Goal: Task Accomplishment & Management: Manage account settings

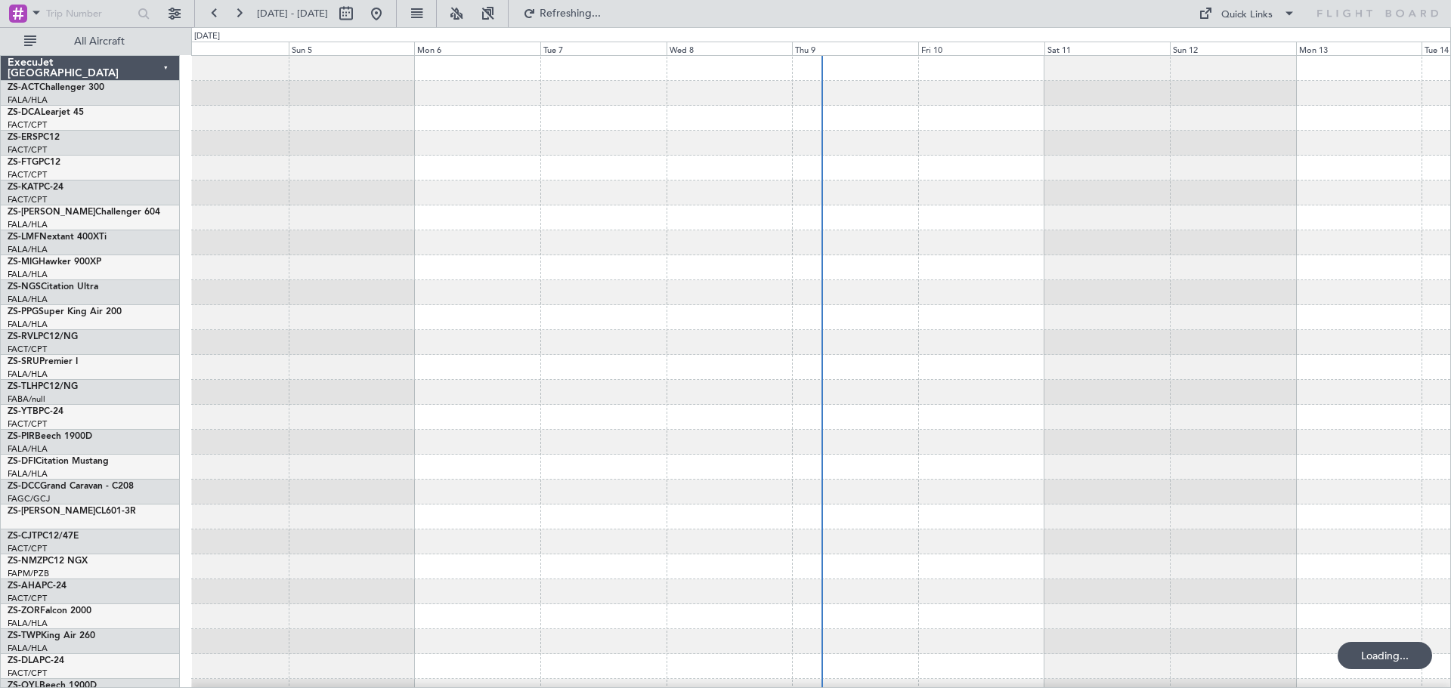
click at [93, 47] on span "All Aircraft" at bounding box center [99, 41] width 120 height 11
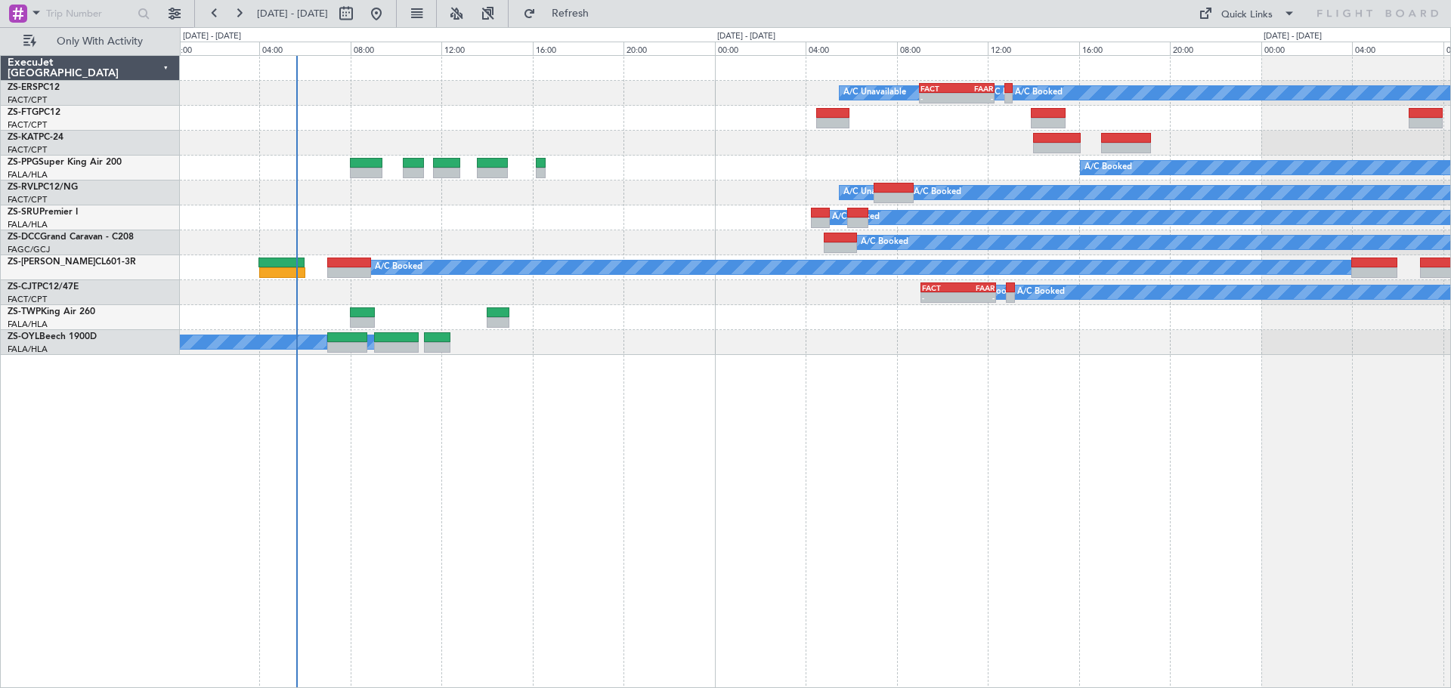
click at [1023, 546] on div "A/C Booked A/C Unavailable A/C Booked A/C Booked A/C Booked - - FACT 09:00 Z FA…" at bounding box center [815, 371] width 1271 height 633
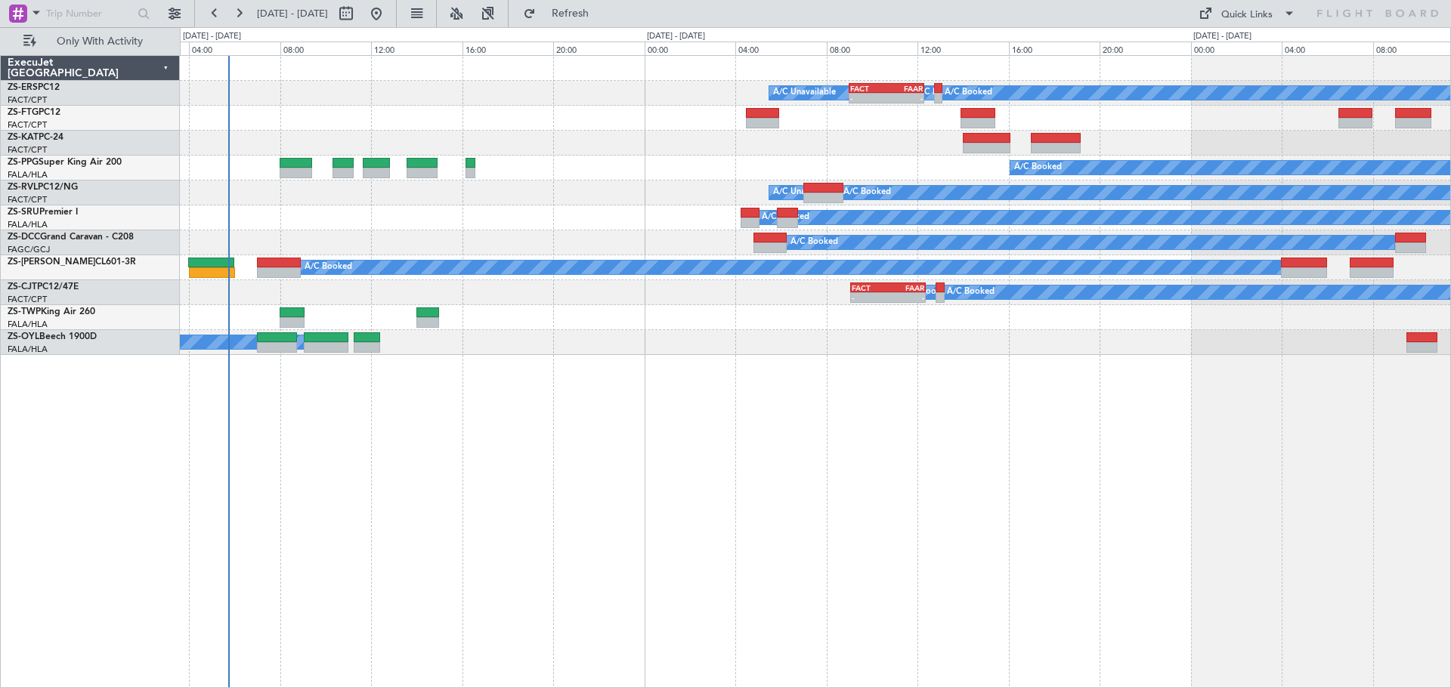
click at [548, 528] on div "A/C Booked A/C Unavailable A/C Booked A/C Booked A/C Booked - - FACT 09:00 Z FA…" at bounding box center [815, 371] width 1271 height 633
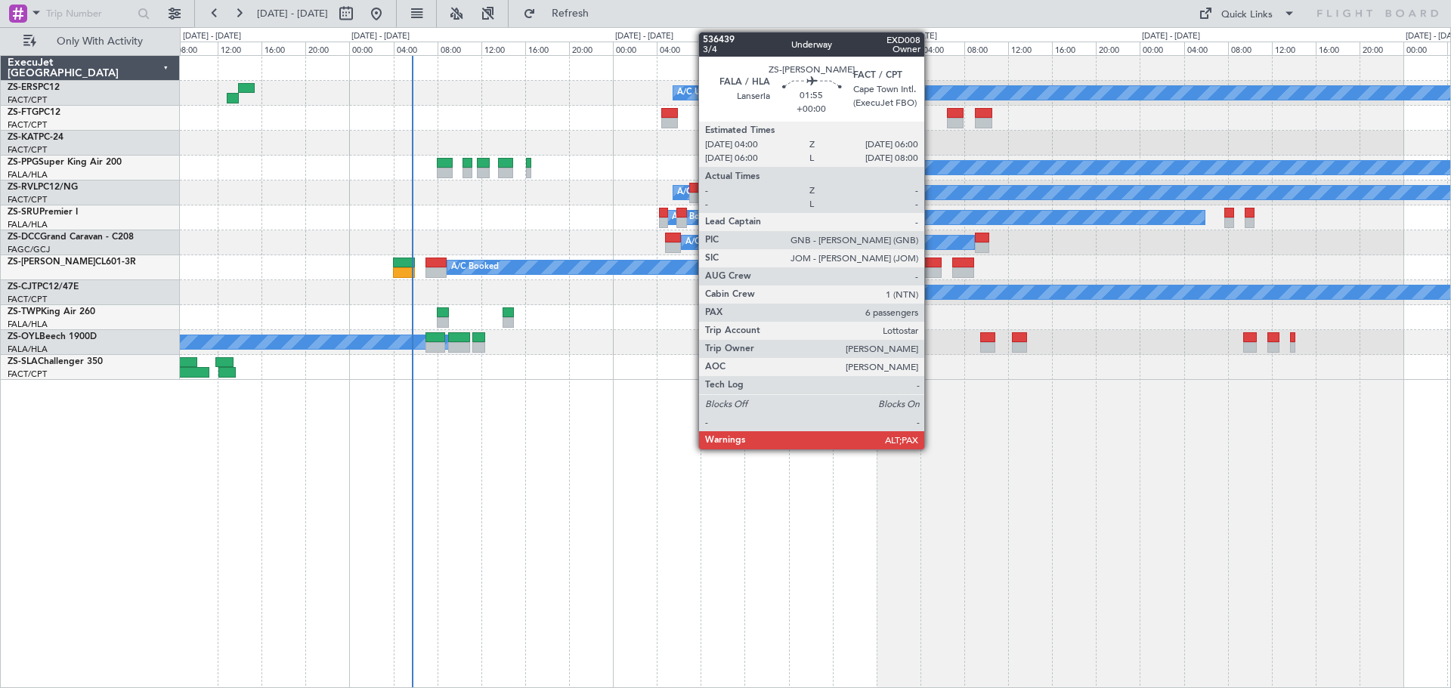
click at [931, 269] on div at bounding box center [930, 272] width 23 height 11
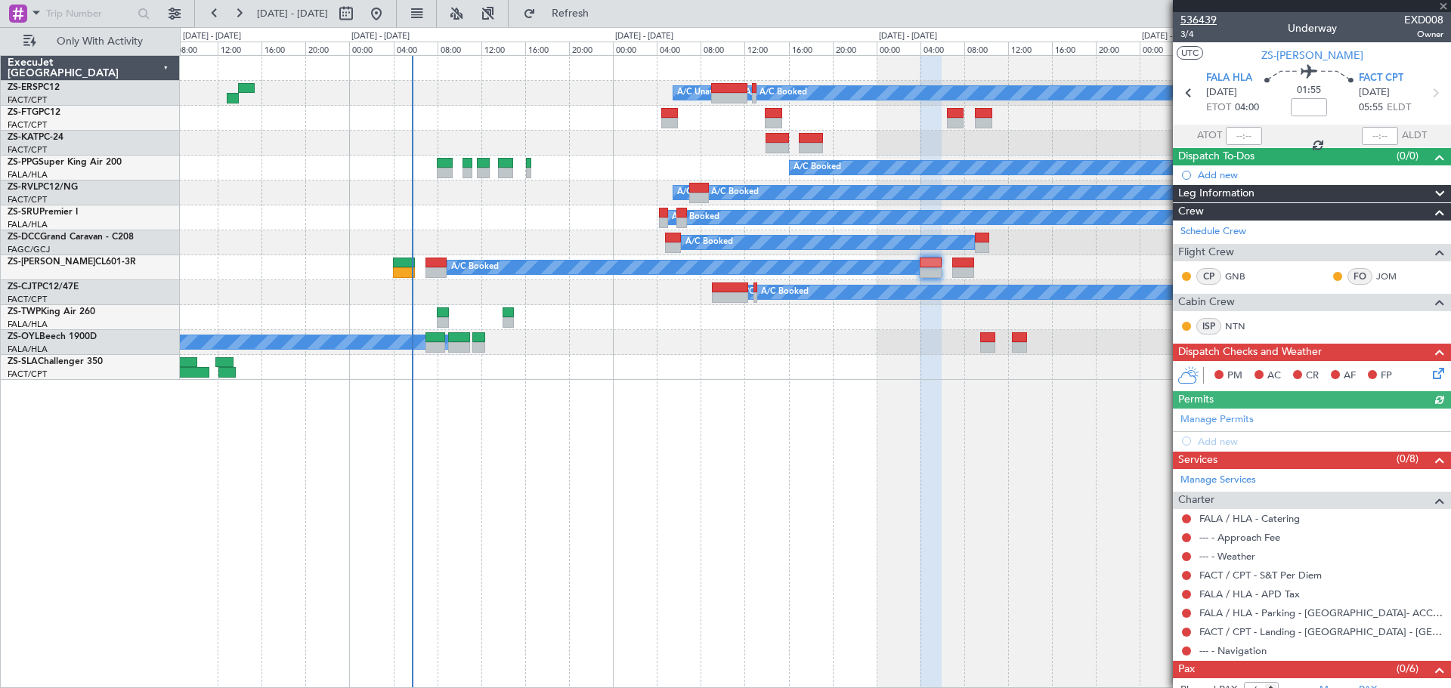
click at [1195, 21] on span "536439" at bounding box center [1198, 20] width 36 height 16
click at [1442, 8] on span at bounding box center [1442, 7] width 15 height 14
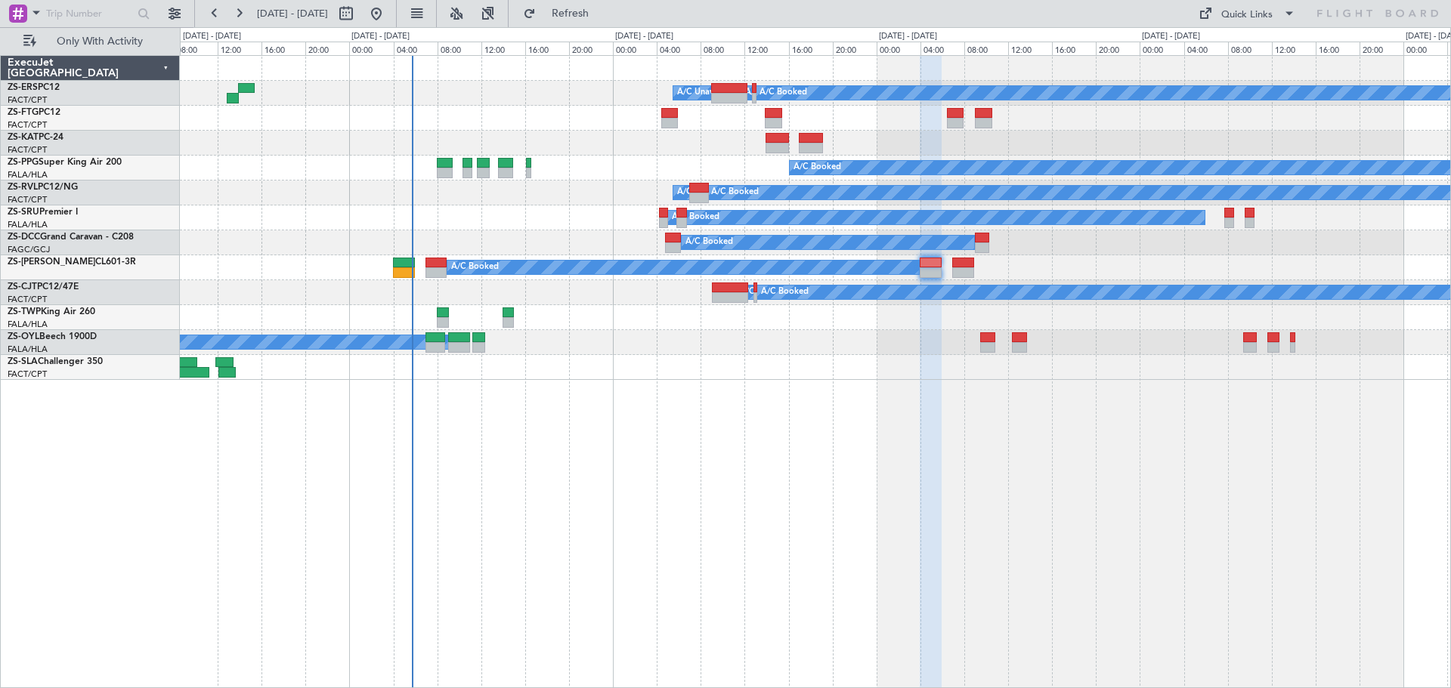
type input "0"
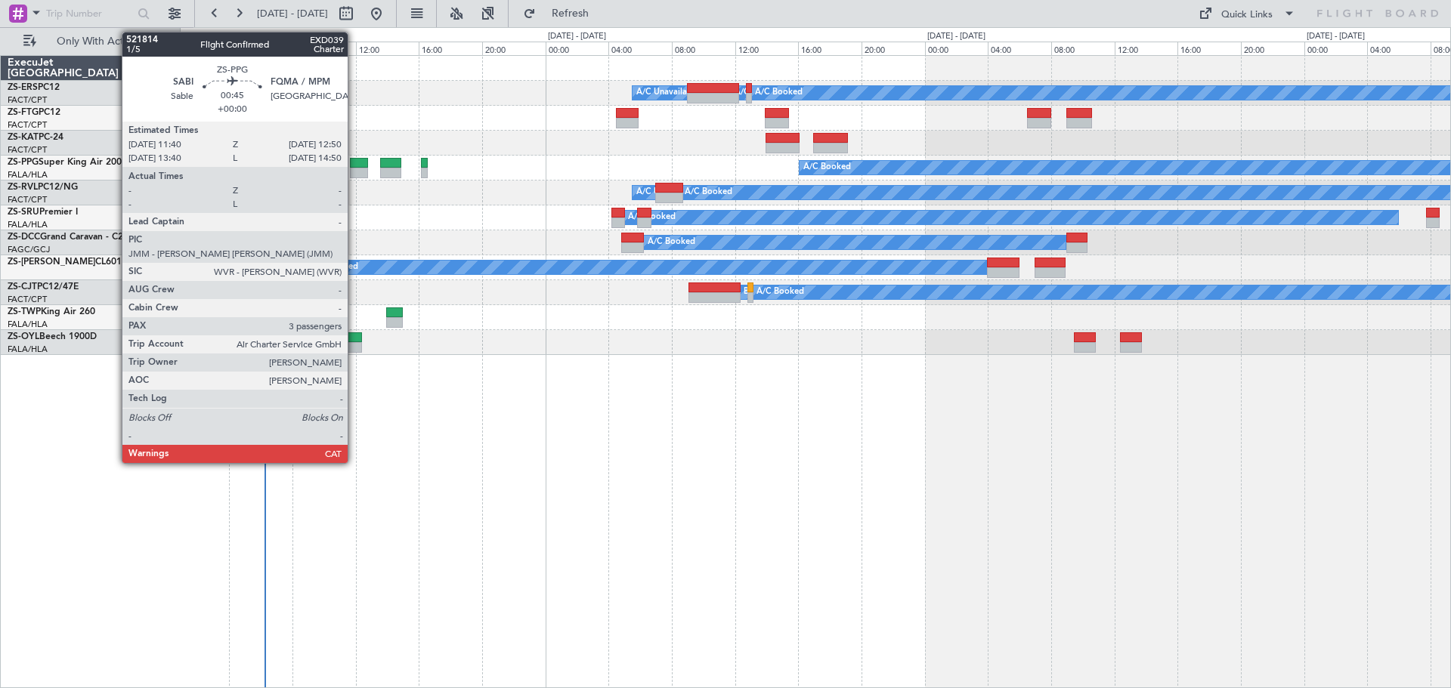
click at [354, 168] on div at bounding box center [359, 173] width 19 height 11
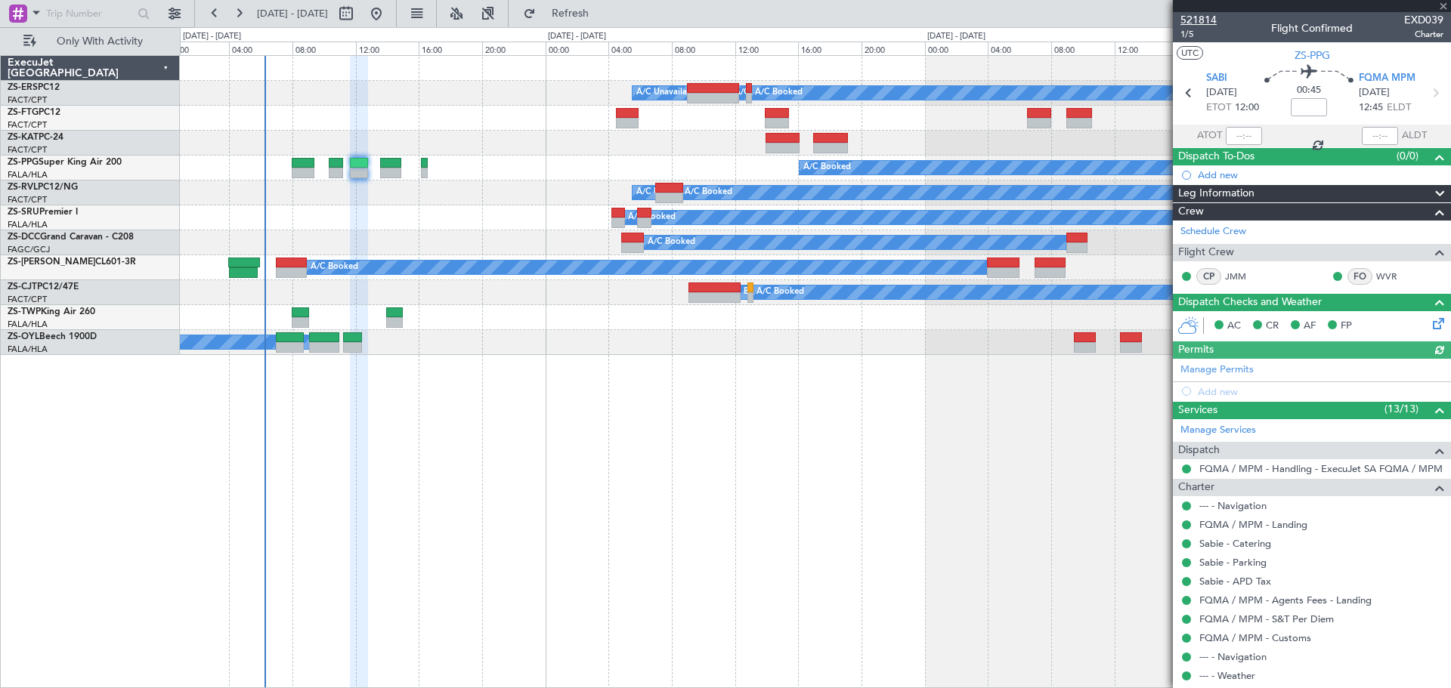
click at [1197, 21] on span "521814" at bounding box center [1198, 20] width 36 height 16
click at [1446, 8] on span at bounding box center [1442, 7] width 15 height 14
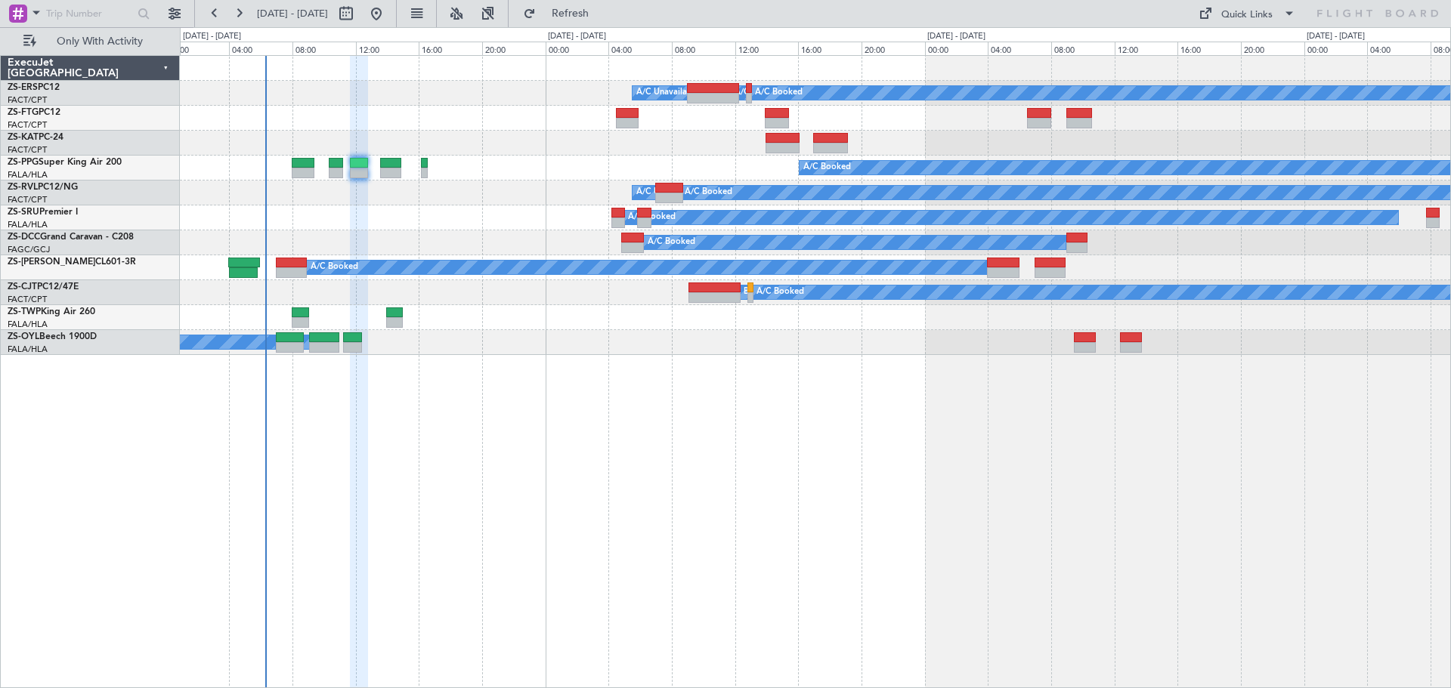
type input "0"
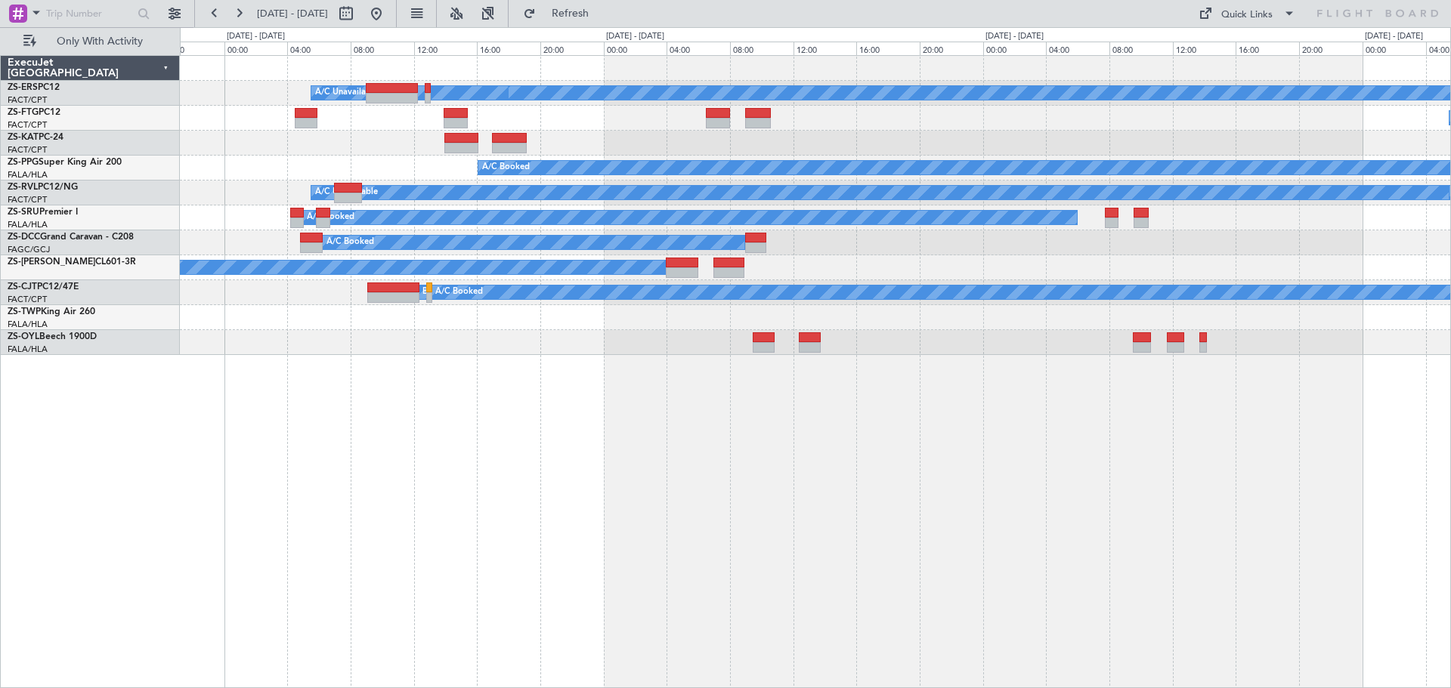
click at [1300, 471] on div "A/C Booked A/C Booked A/C Booked A/C Booked A/C Unavailable A/C Unavailable A/C…" at bounding box center [815, 371] width 1271 height 633
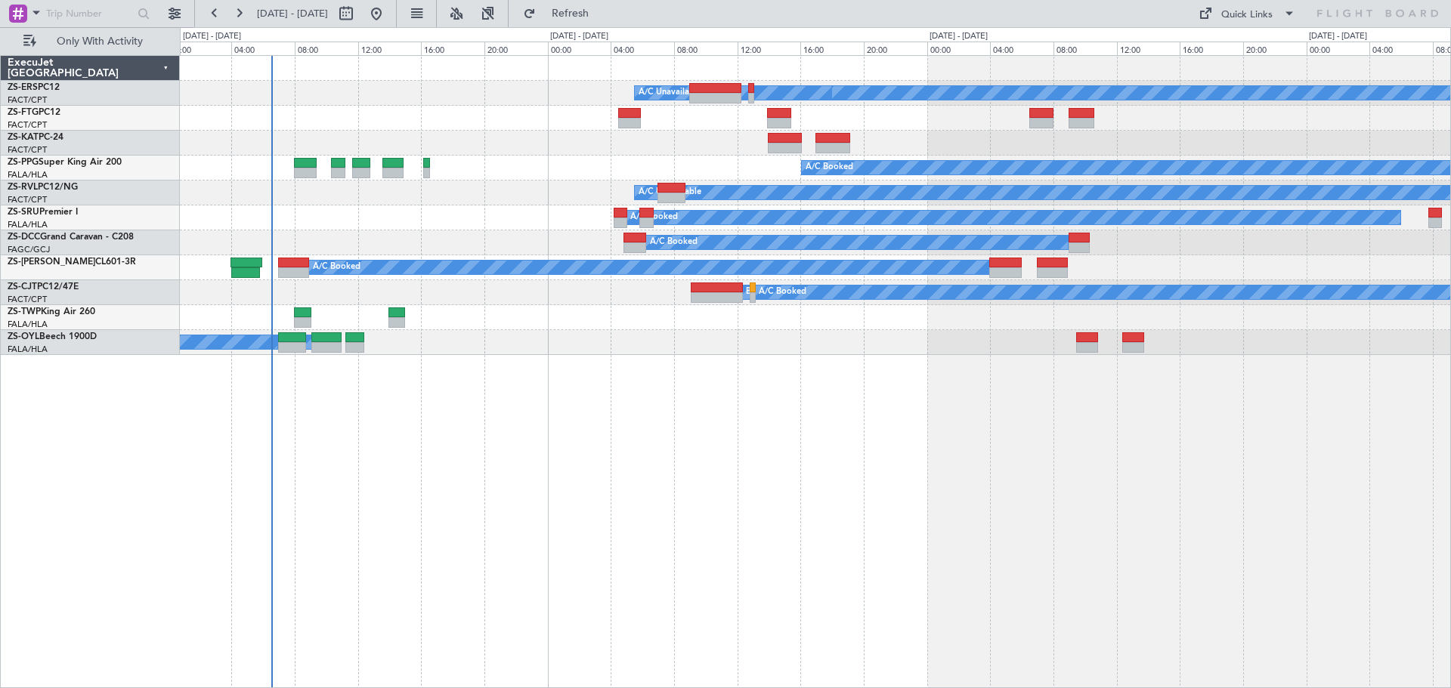
click at [700, 492] on div "A/C Booked A/C Booked A/C Booked A/C Booked A/C Unavailable A/C Booked A/C Book…" at bounding box center [815, 371] width 1271 height 633
click at [229, 33] on div "[DATE] - [DATE]" at bounding box center [212, 36] width 58 height 13
click at [404, 445] on div "A/C Booked A/C Booked A/C Booked A/C Booked A/C Unavailable A/C Booked A/C Book…" at bounding box center [815, 371] width 1271 height 633
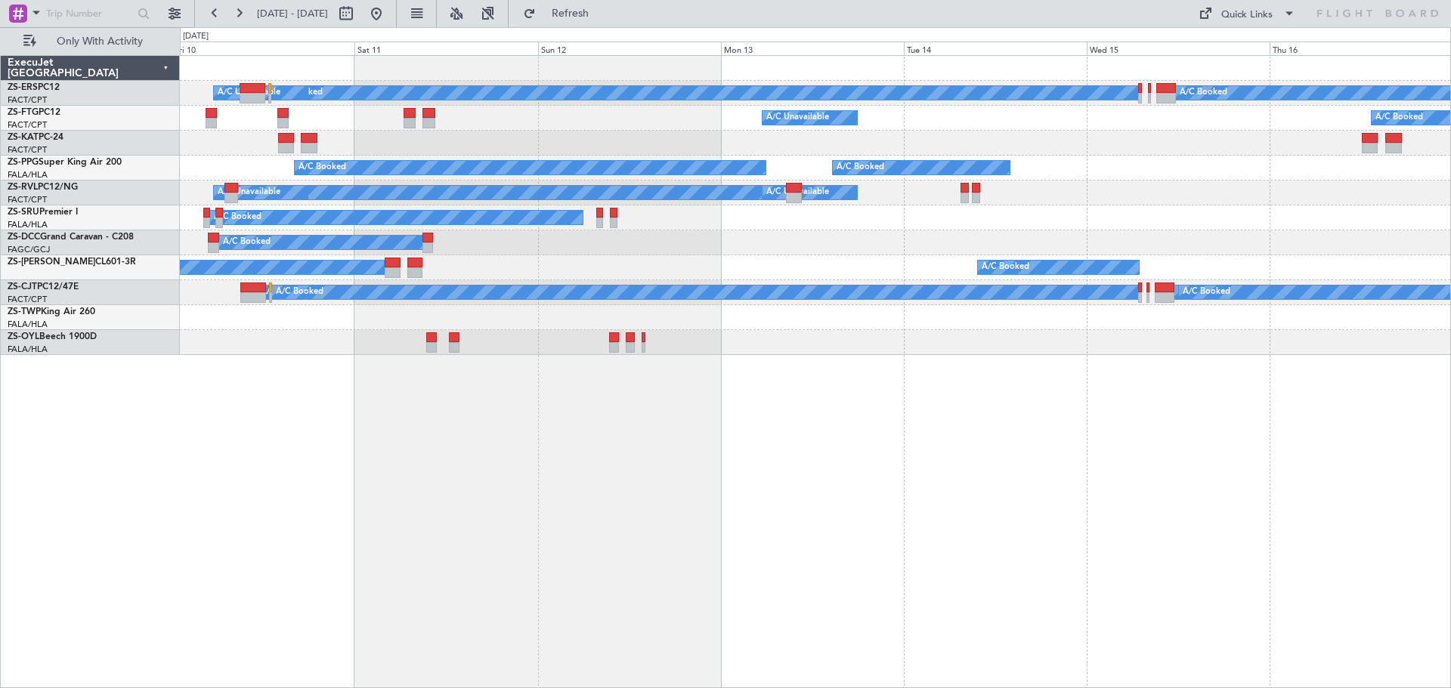
click at [860, 530] on div "A/C Booked A/C Booked A/C Booked A/C Booked A/C Unavailable A/C Booked A/C Book…" at bounding box center [815, 371] width 1271 height 633
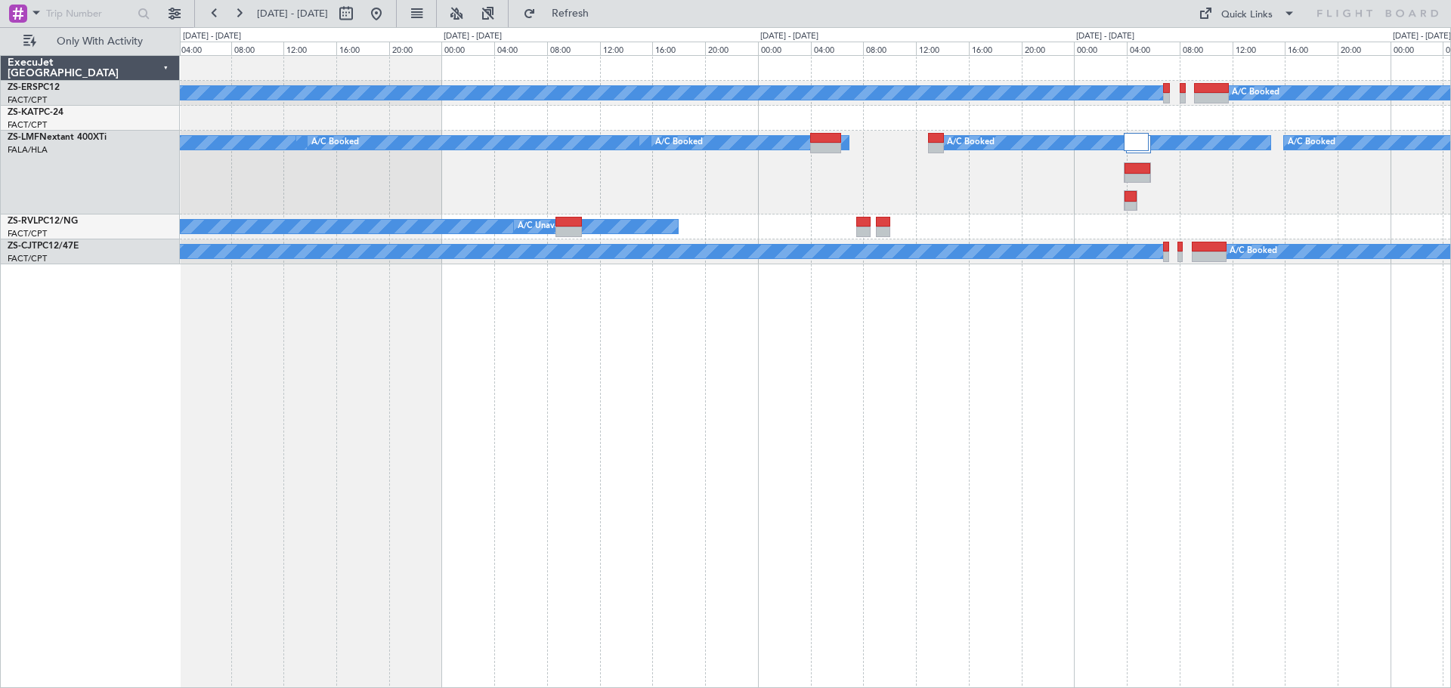
click at [1147, 475] on div "A/C Booked A/C Booked A/C Booked A/C Booked A/C Booked A/C Booked A/C Booked A/…" at bounding box center [815, 371] width 1271 height 633
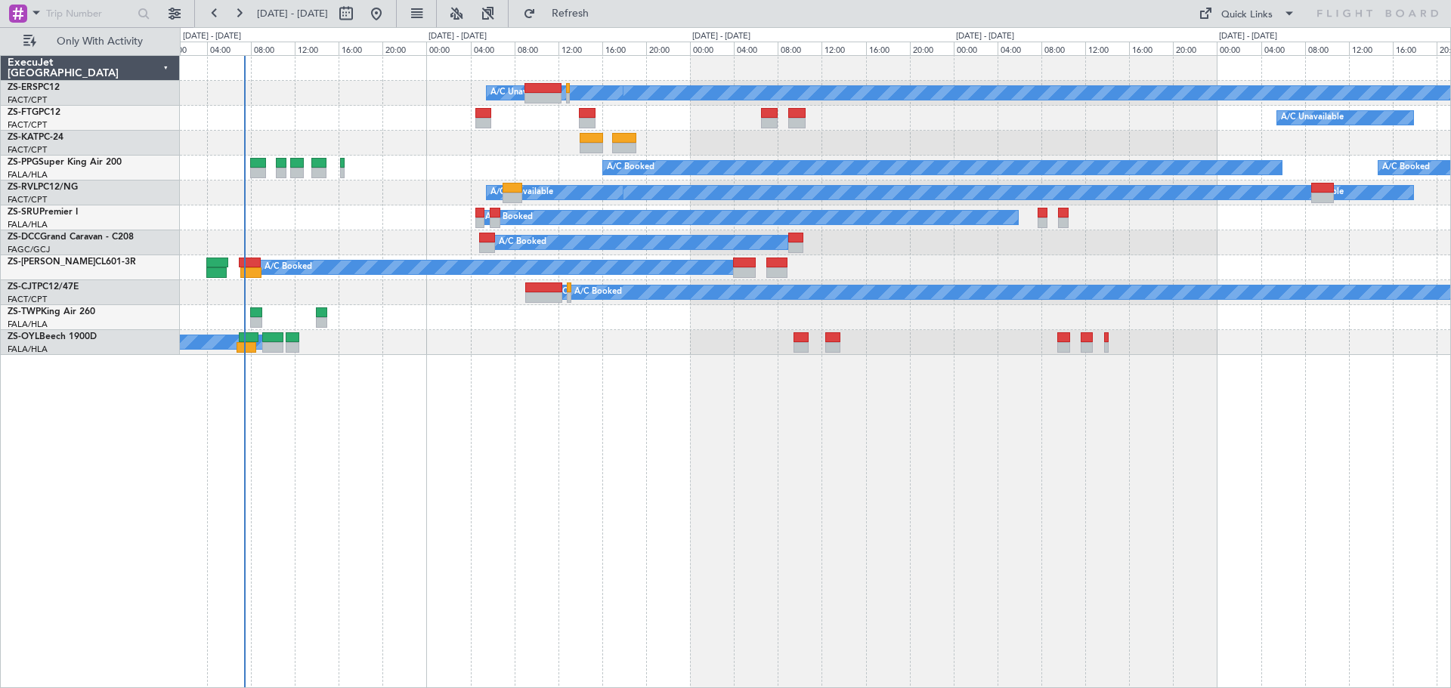
click at [799, 493] on div "A/C Booked A/C Booked A/C Booked A/C Booked A/C Unavailable A/C Unavailable A/C…" at bounding box center [815, 371] width 1271 height 633
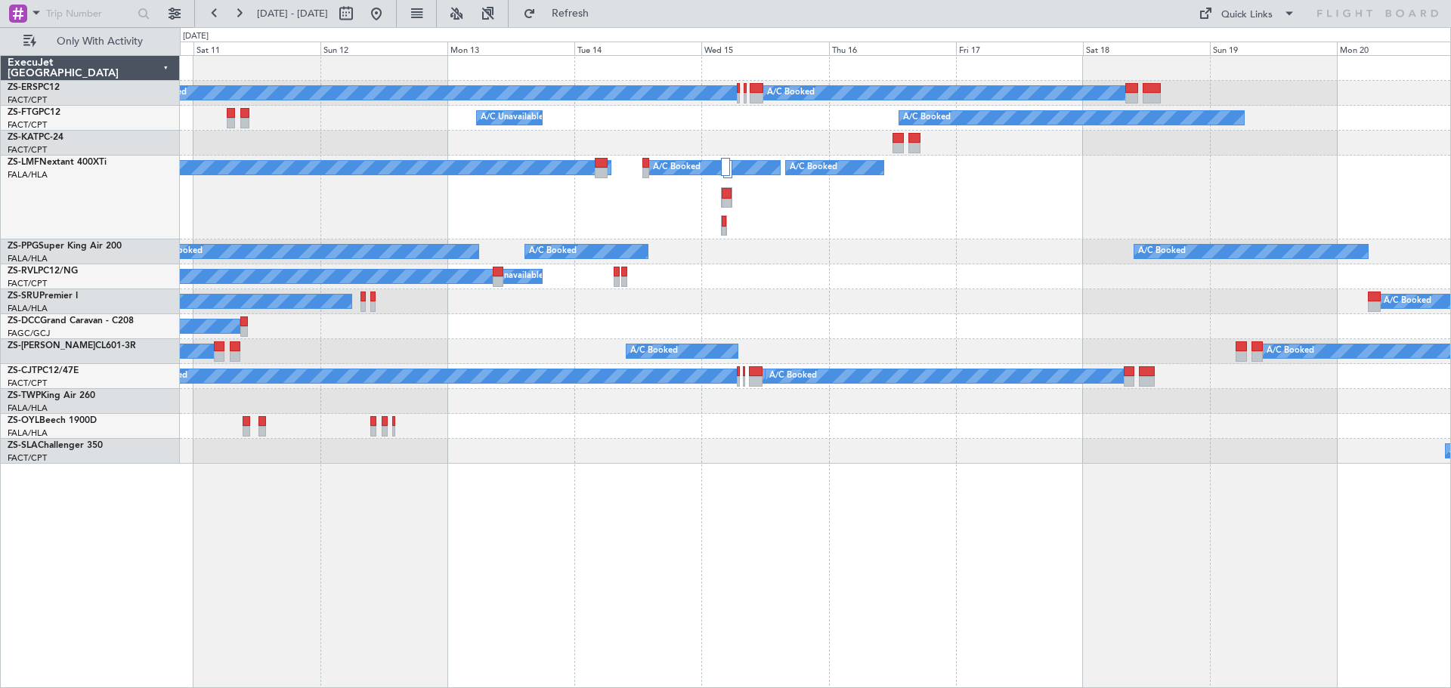
click at [780, 497] on div "A/C Booked A/C Booked A/C Booked A/C Booked A/C Booked A/C Booked A/C Booked A/…" at bounding box center [815, 371] width 1271 height 633
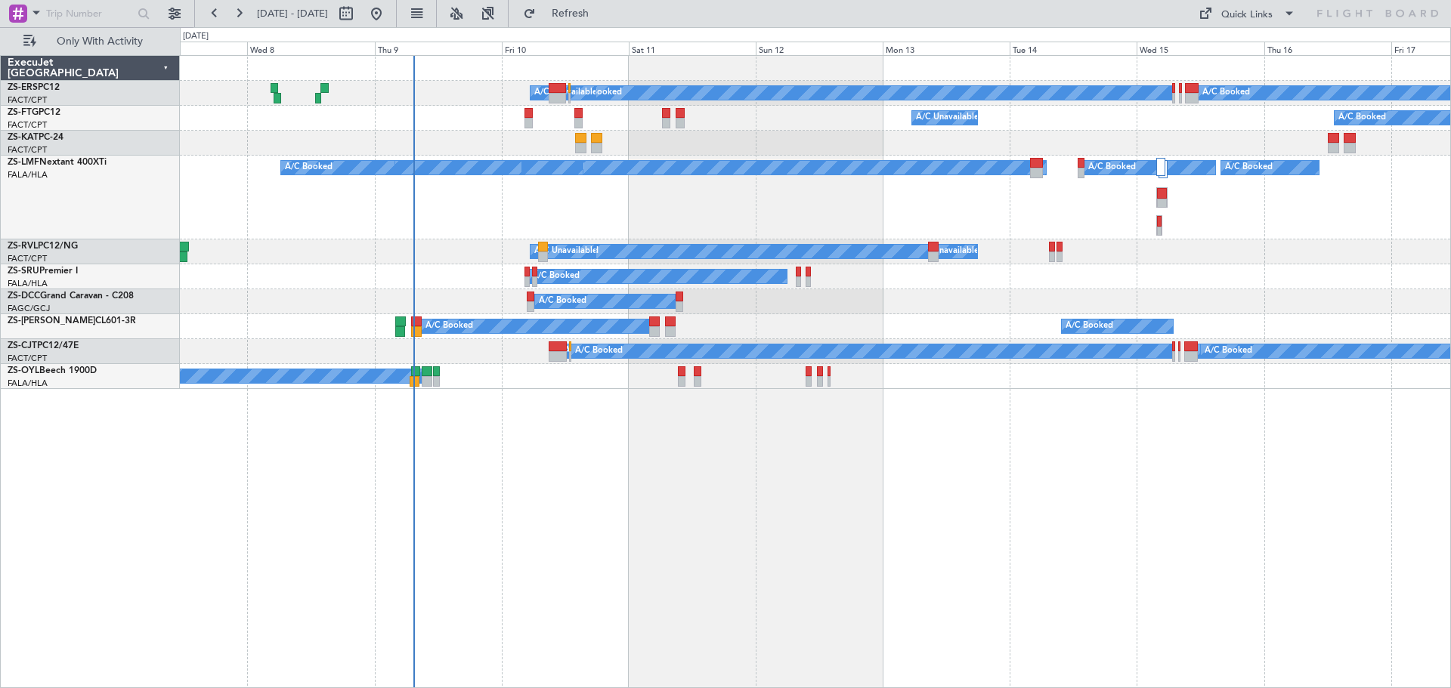
click at [1086, 512] on div "A/C Booked A/C Booked A/C Booked A/C Booked A/C Booked A/C Booked A/C Booked A/…" at bounding box center [815, 371] width 1271 height 633
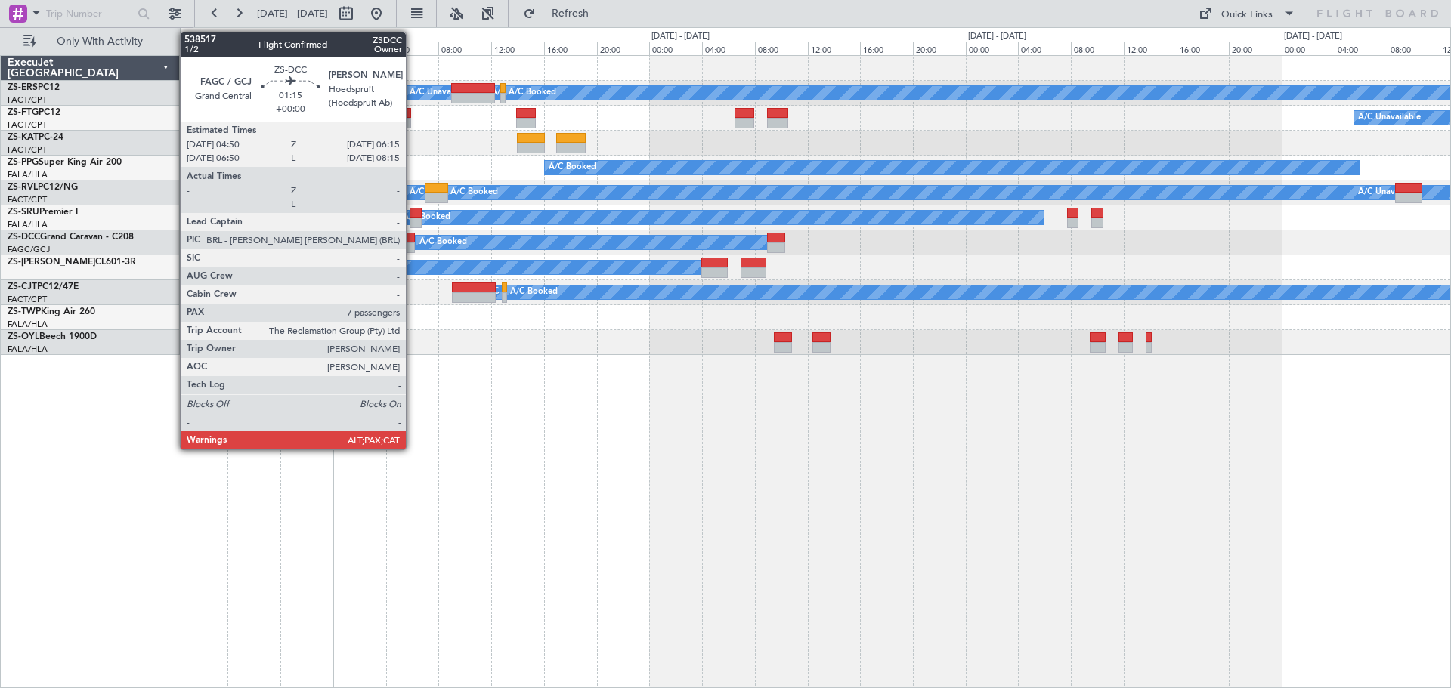
click at [413, 240] on div at bounding box center [405, 238] width 19 height 11
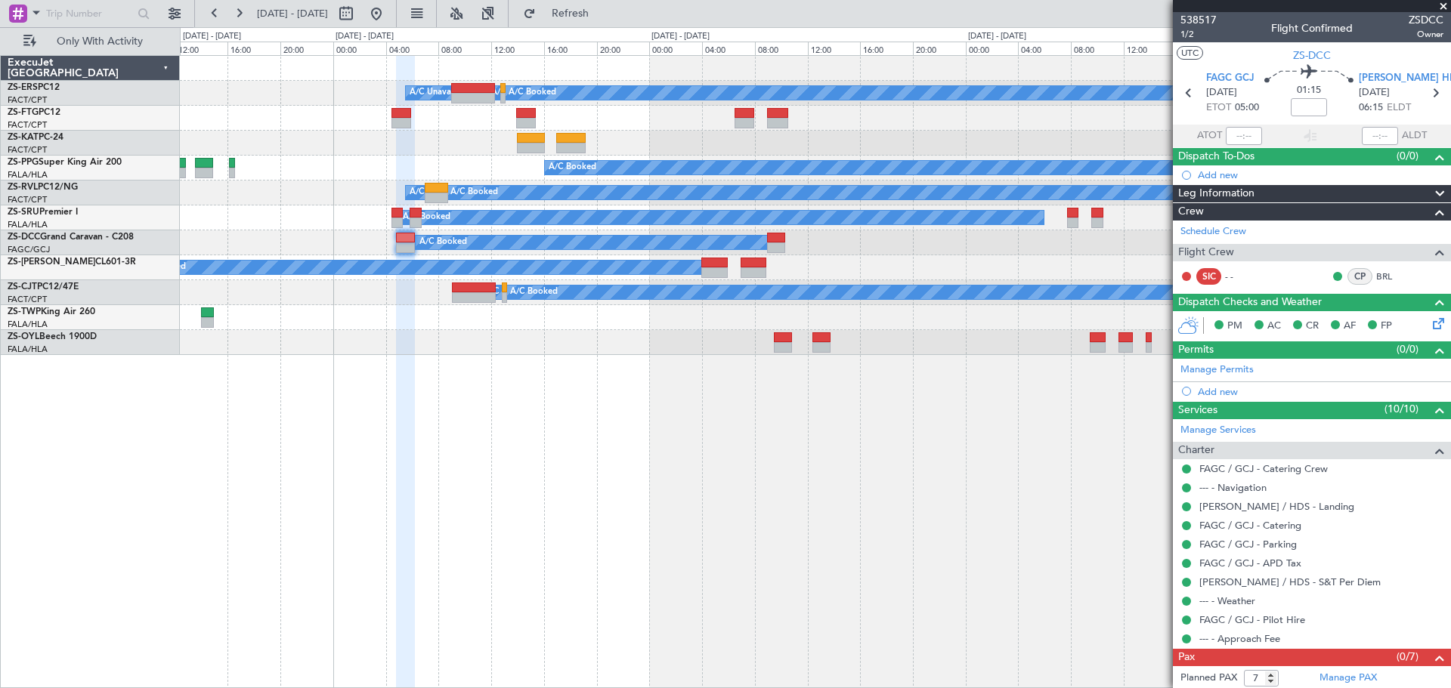
click at [1432, 327] on icon at bounding box center [1435, 321] width 12 height 12
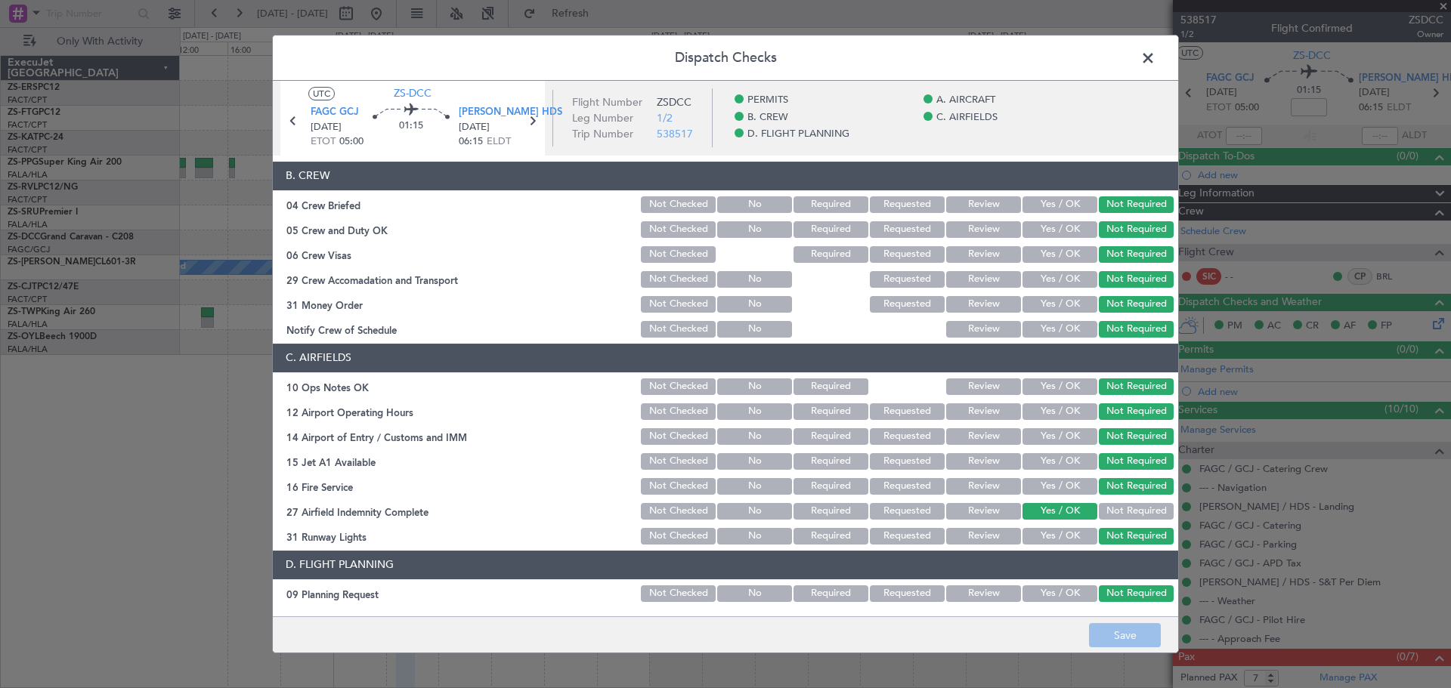
scroll to position [209, 0]
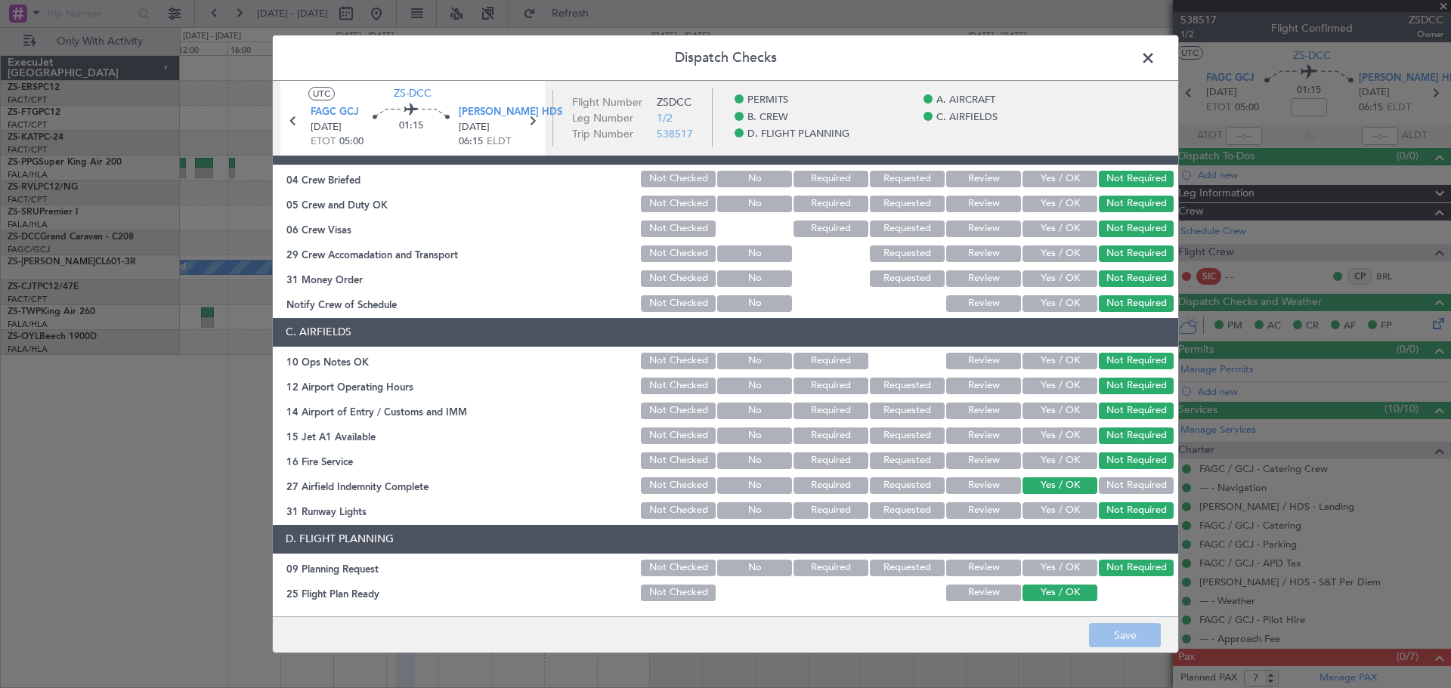
click at [976, 597] on button "Review" at bounding box center [983, 593] width 75 height 17
click at [987, 570] on button "Review" at bounding box center [983, 568] width 75 height 17
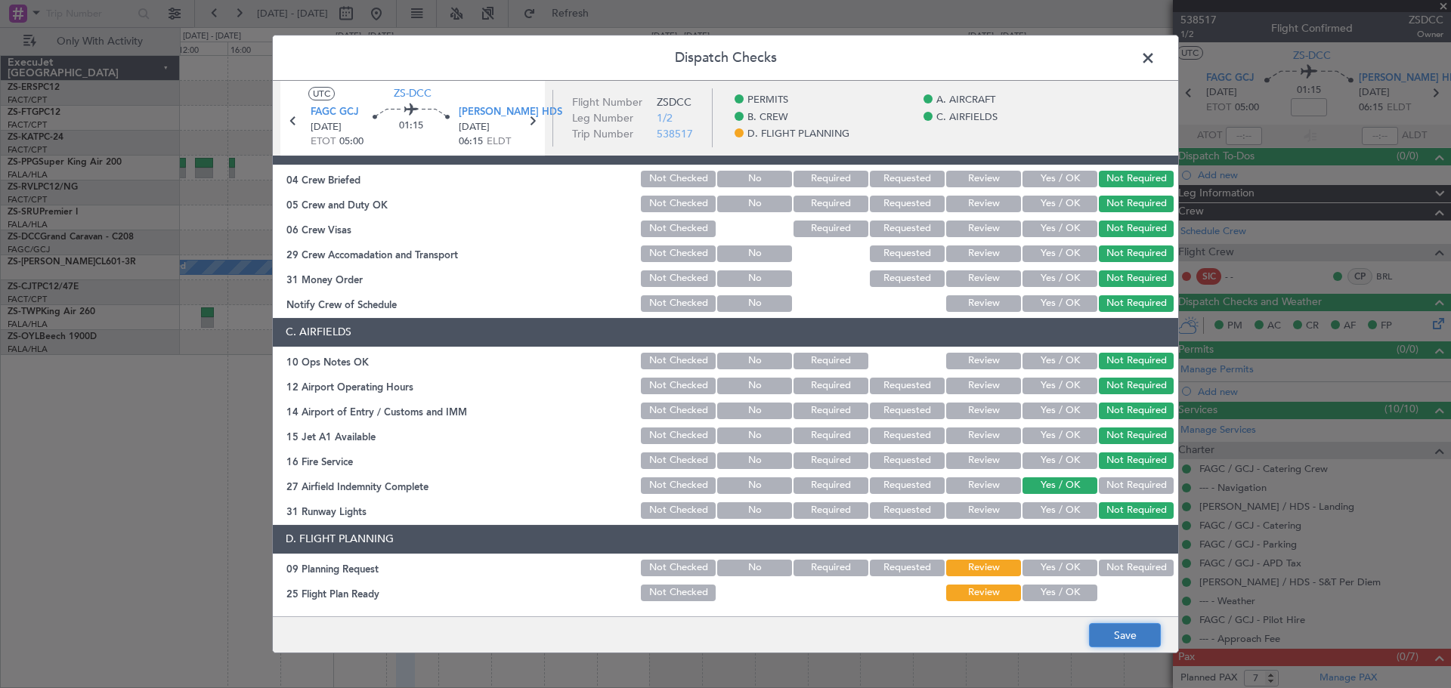
click at [1102, 640] on button "Save" at bounding box center [1125, 635] width 72 height 24
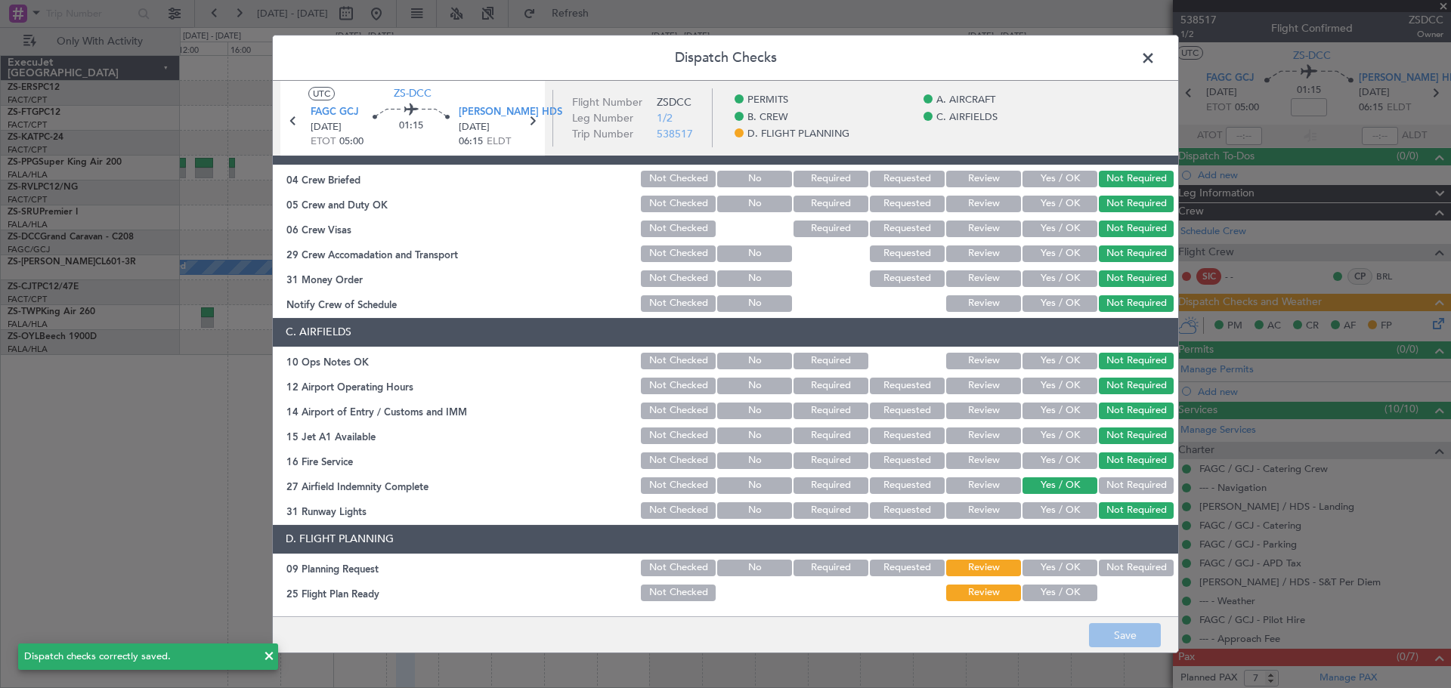
click at [1155, 58] on span at bounding box center [1155, 62] width 0 height 30
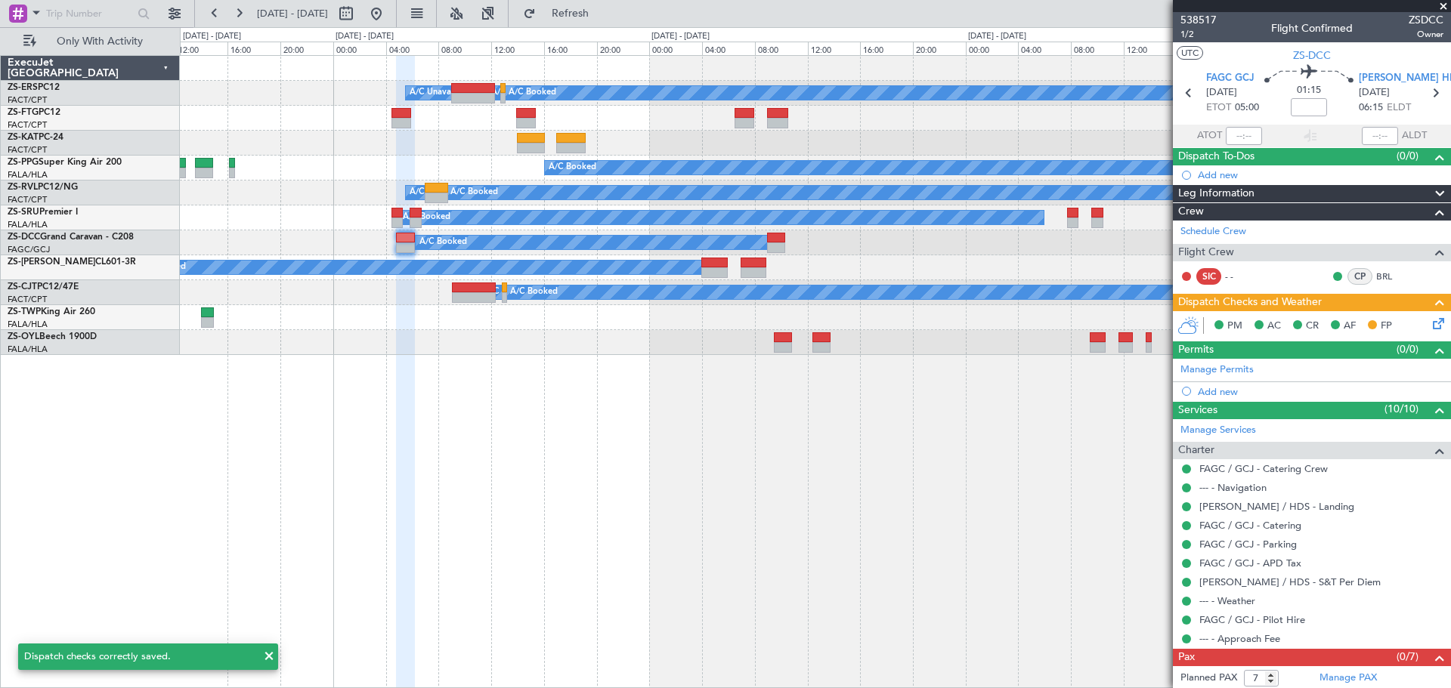
click at [1445, 8] on span at bounding box center [1442, 7] width 15 height 14
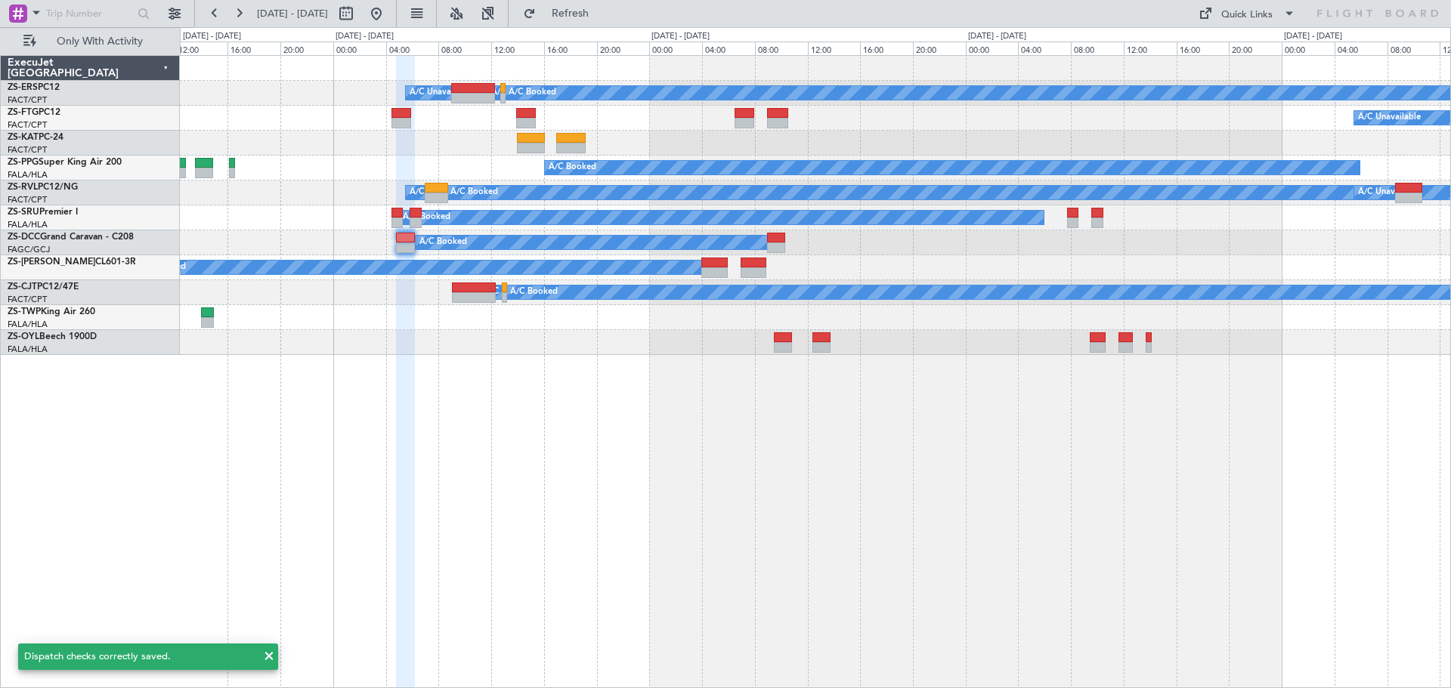
type input "0"
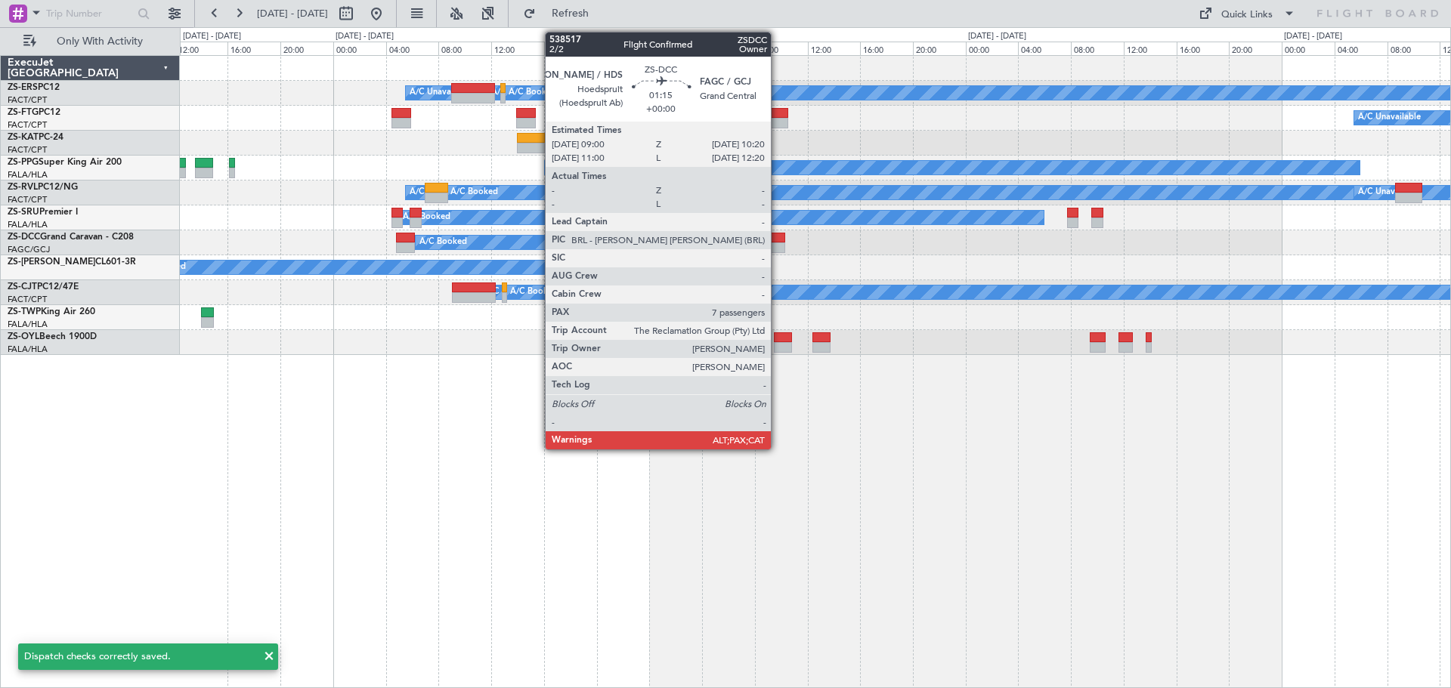
click at [777, 237] on div at bounding box center [776, 238] width 18 height 11
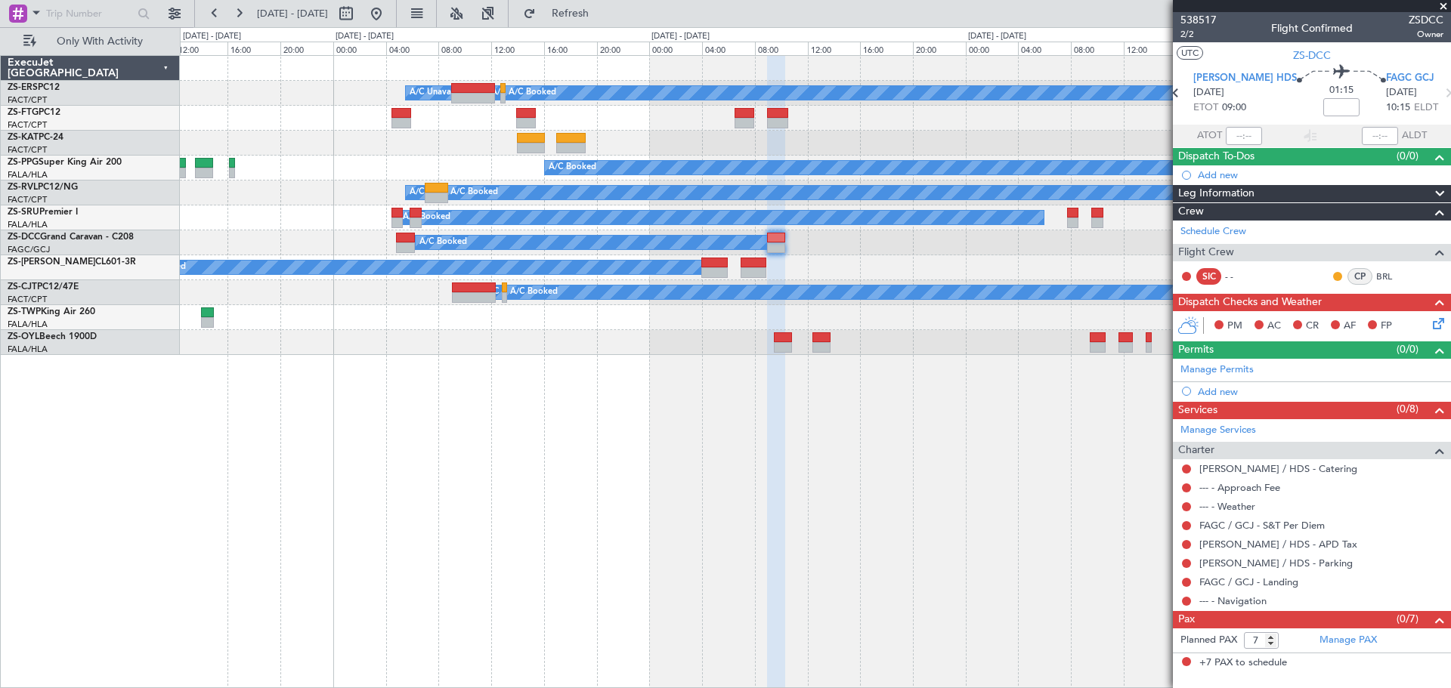
click at [1442, 8] on span at bounding box center [1442, 7] width 15 height 14
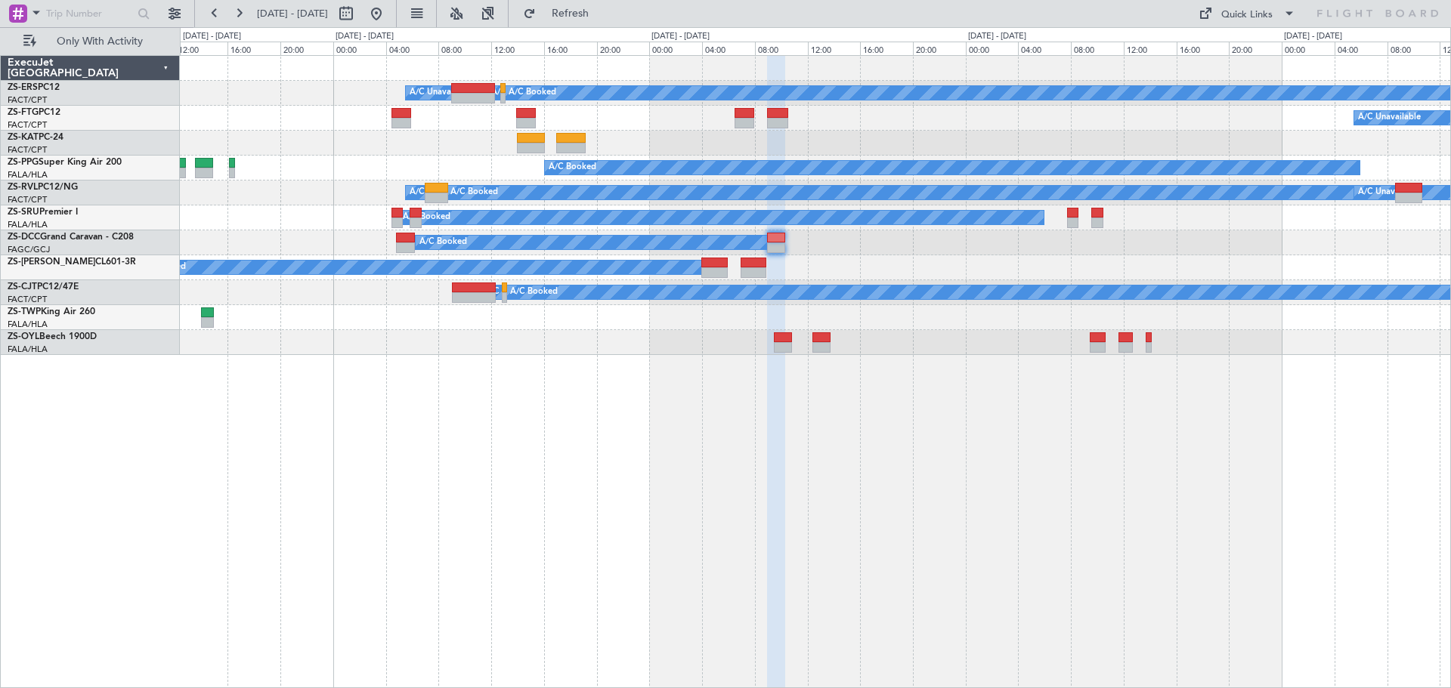
type input "0"
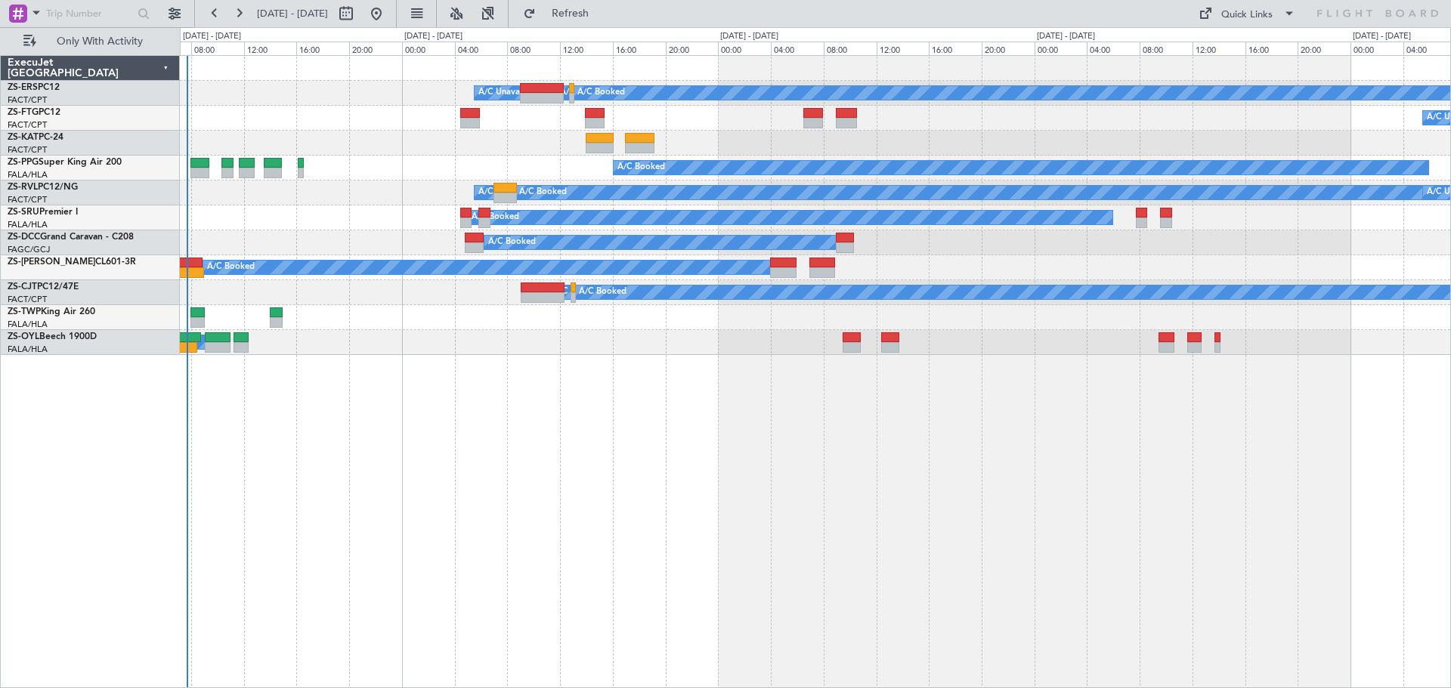
click at [506, 499] on div "A/C Booked A/C Unavailable A/C Booked A/C Booked A/C Booked A/C Unavailable A/C…" at bounding box center [815, 371] width 1271 height 633
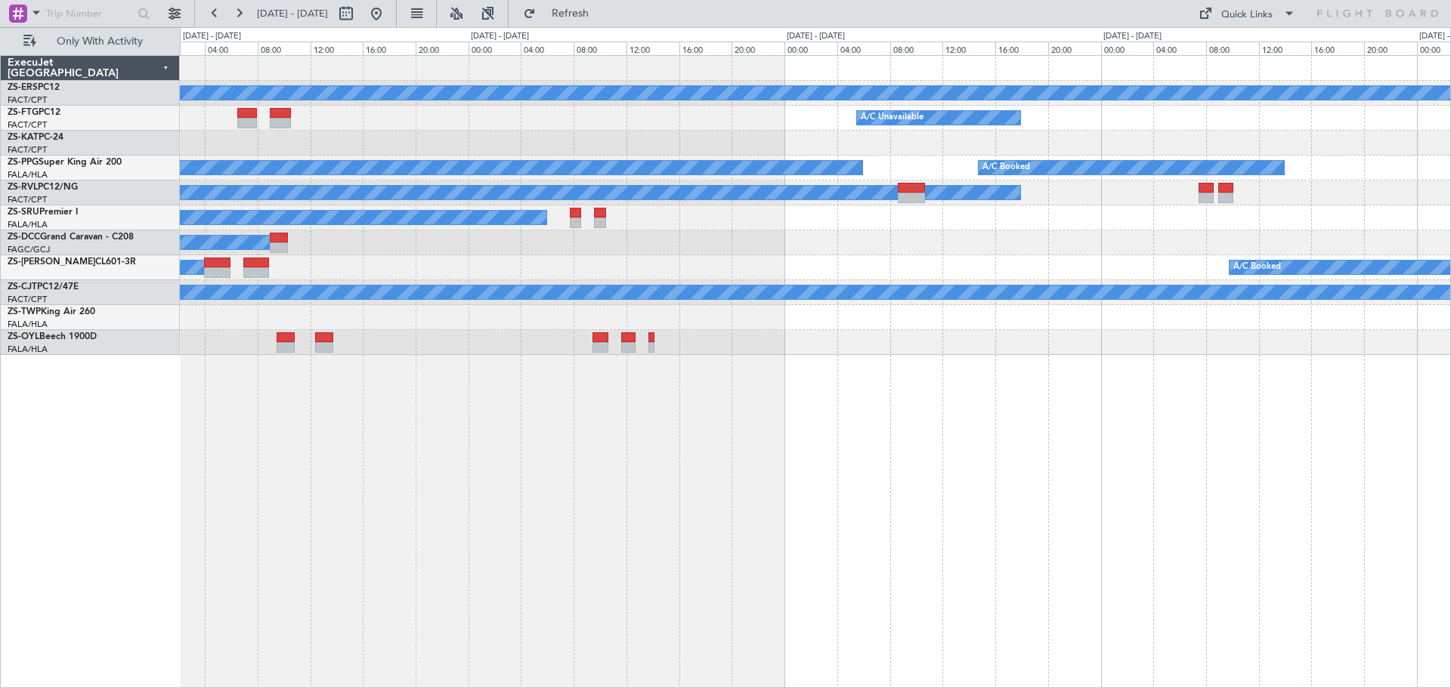
click at [576, 579] on div "A/C Booked A/C Booked A/C Booked A/C Booked A/C Booked A/C Unavailable A/C Book…" at bounding box center [815, 371] width 1271 height 633
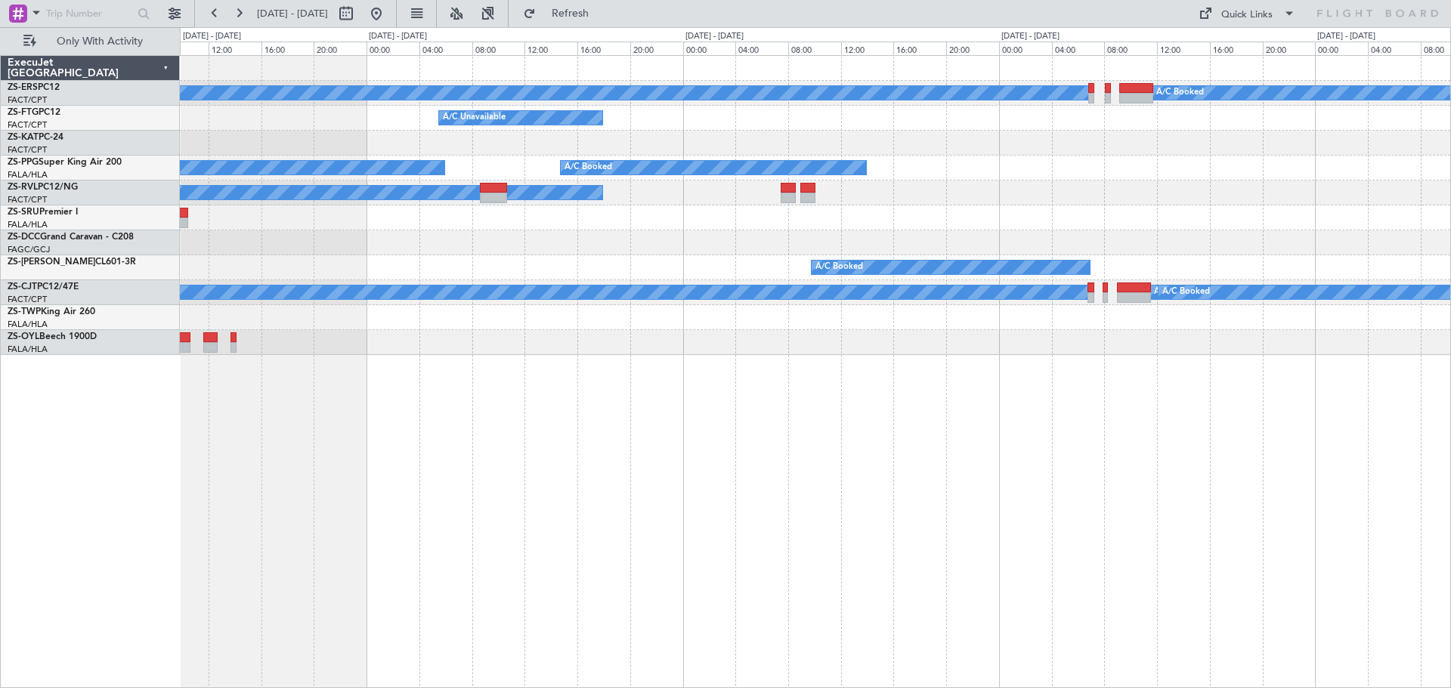
click at [719, 592] on div "A/C Booked A/C Booked A/C Booked A/C Booked A/C Booked A/C Booked A/C Booked A/…" at bounding box center [815, 371] width 1271 height 633
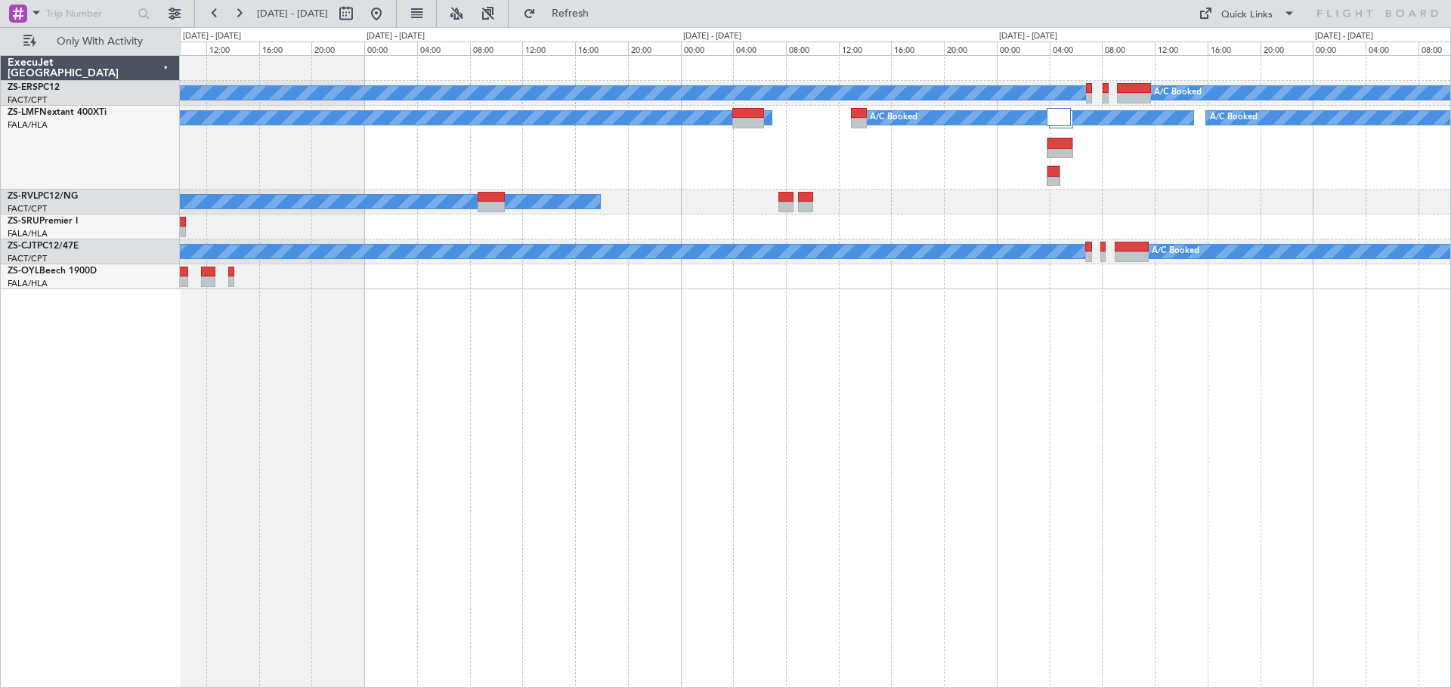
click at [1262, 452] on div "A/C Booked A/C Booked A/C Booked A/C Booked A/C Booked A/C Booked A/C Booked A/…" at bounding box center [815, 371] width 1271 height 633
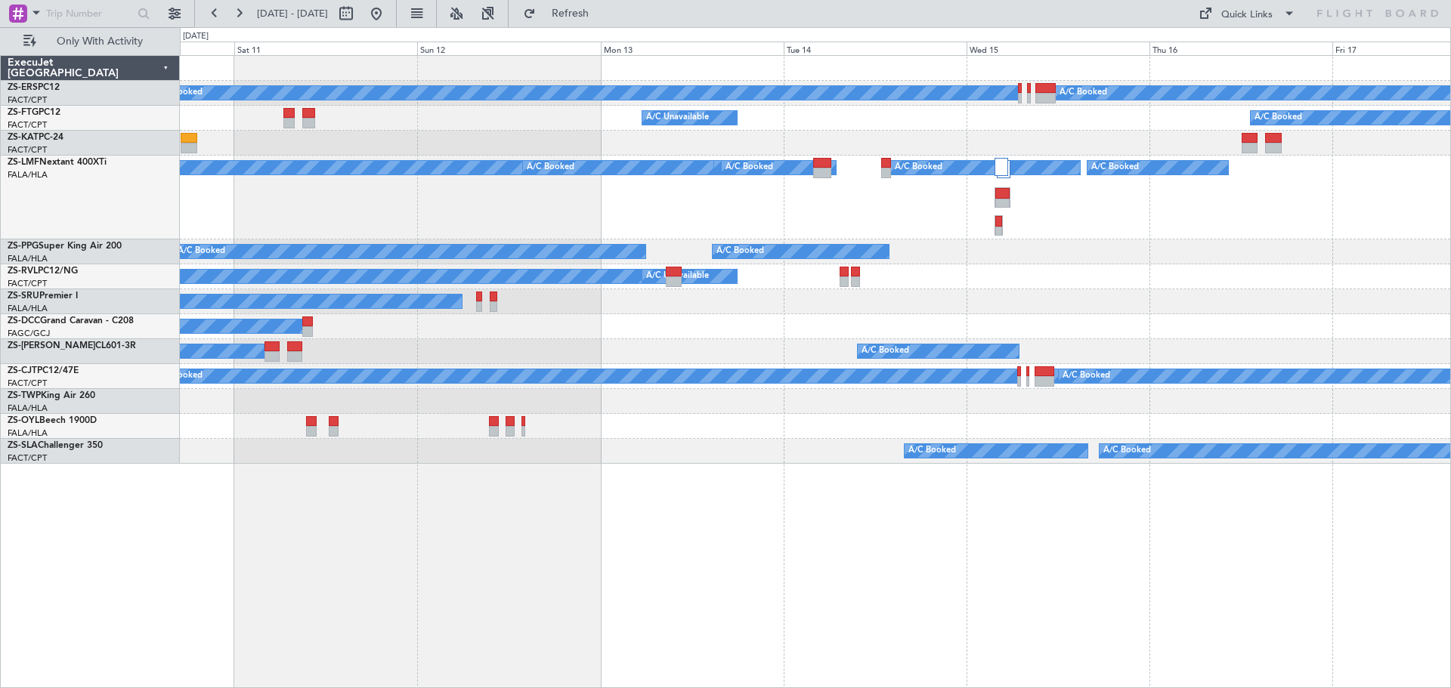
click at [640, 518] on div "A/C Booked A/C Unavailable A/C Booked A/C Booked A/C Booked A/C Booked A/C Book…" at bounding box center [815, 371] width 1271 height 633
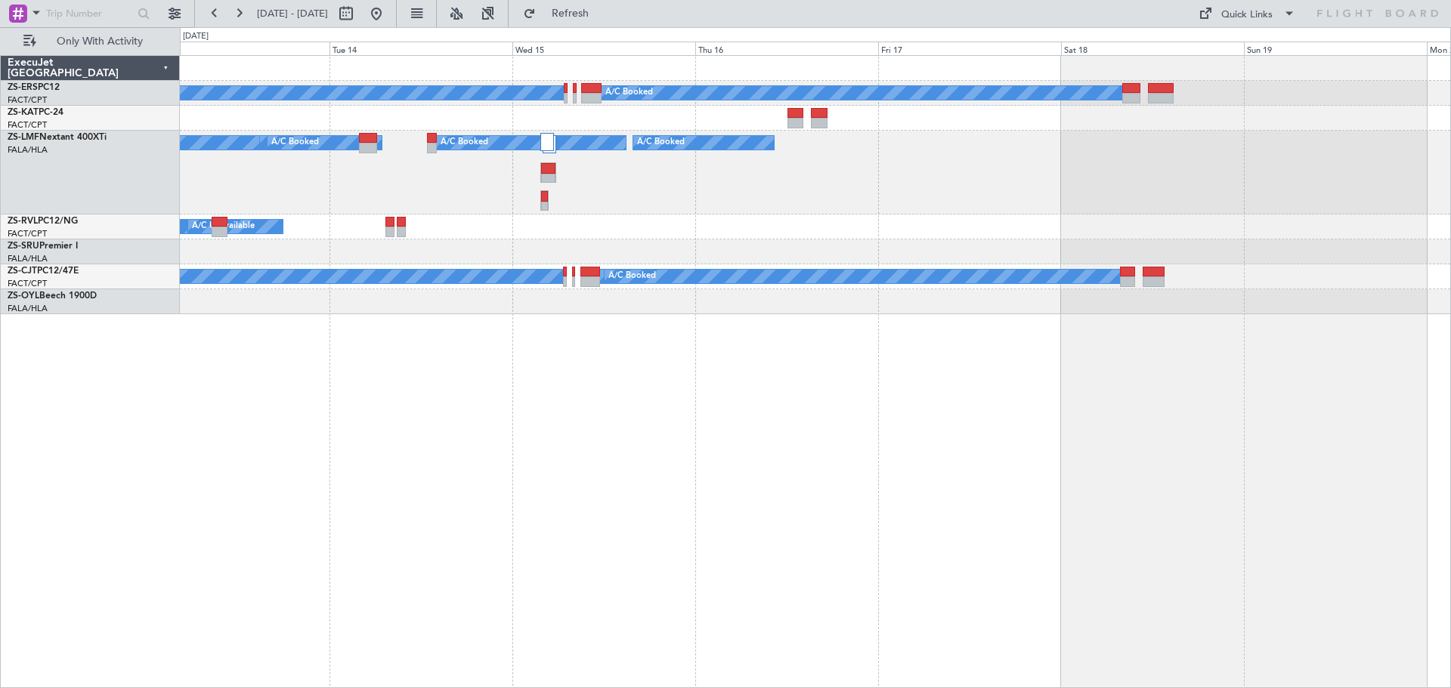
click at [1026, 361] on div "A/C Booked A/C Booked A/C Booked A/C Booked A/C Booked A/C Booked A/C Booked A/…" at bounding box center [815, 371] width 1271 height 633
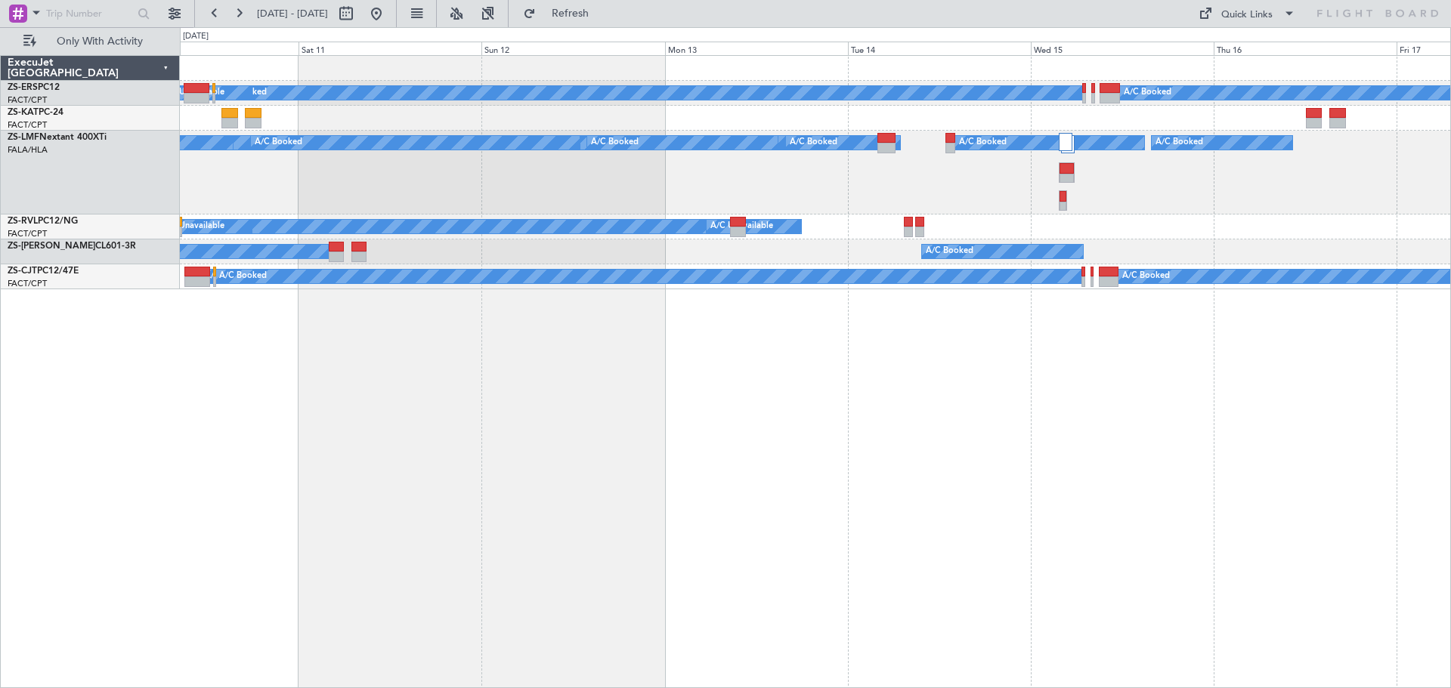
click at [939, 502] on div "A/C Booked A/C Booked A/C Booked A/C Booked A/C Booked A/C Booked A/C Booked A/…" at bounding box center [815, 371] width 1271 height 633
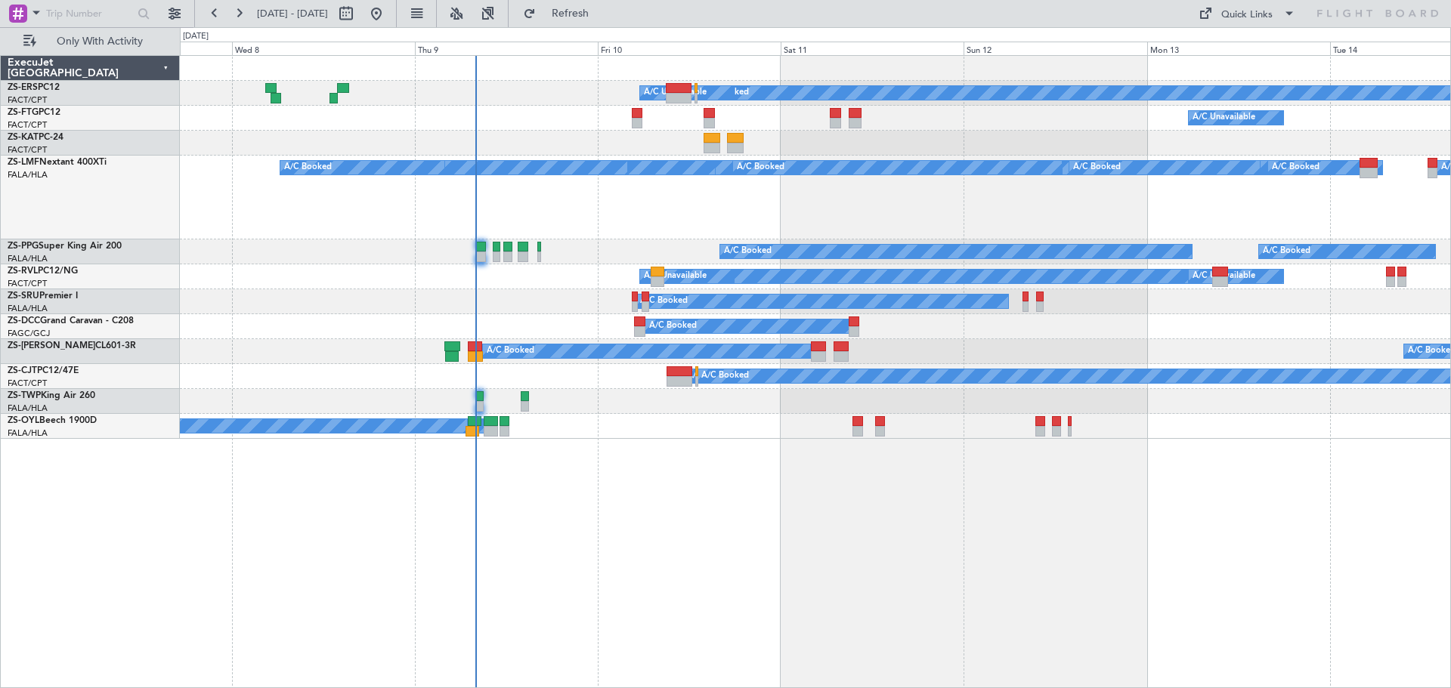
click at [996, 497] on div "A/C Booked A/C Booked A/C Booked A/C Booked A/C Unavailable A/C Booked A/C Book…" at bounding box center [815, 371] width 1271 height 633
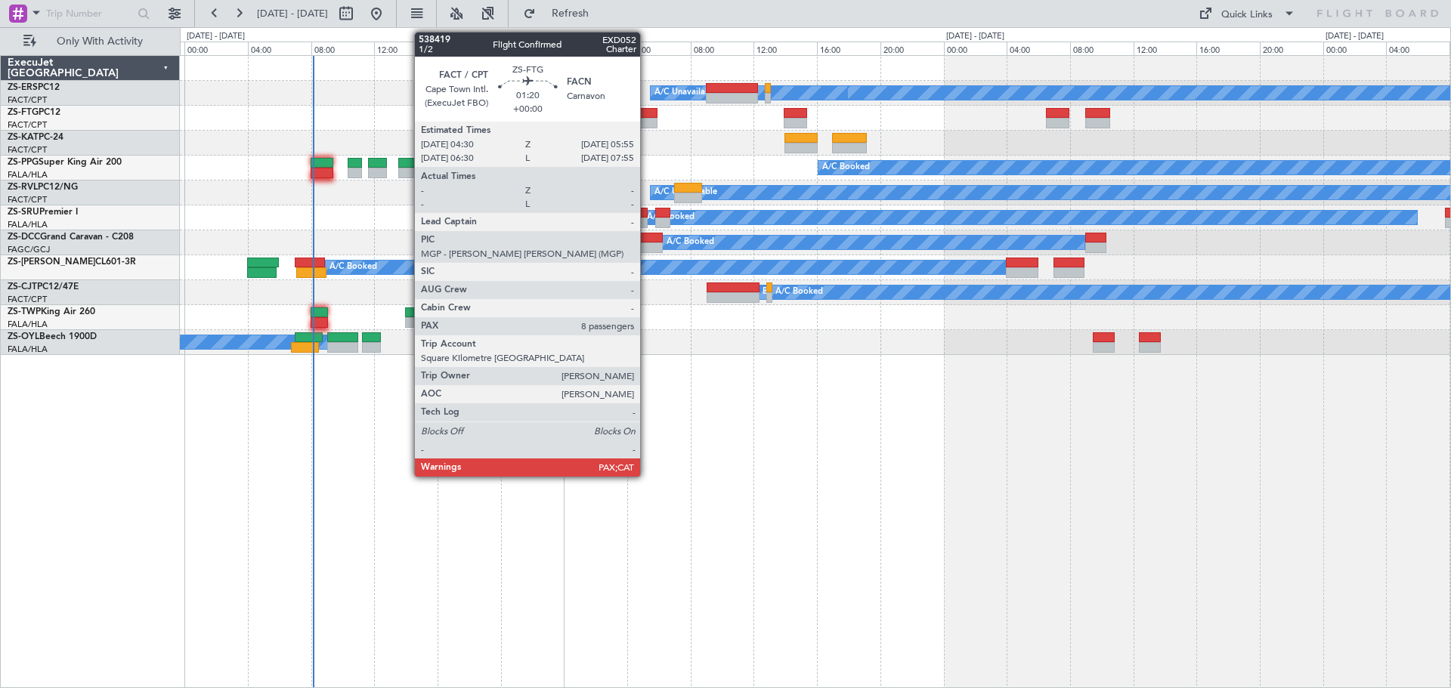
click at [647, 113] on div at bounding box center [646, 113] width 23 height 11
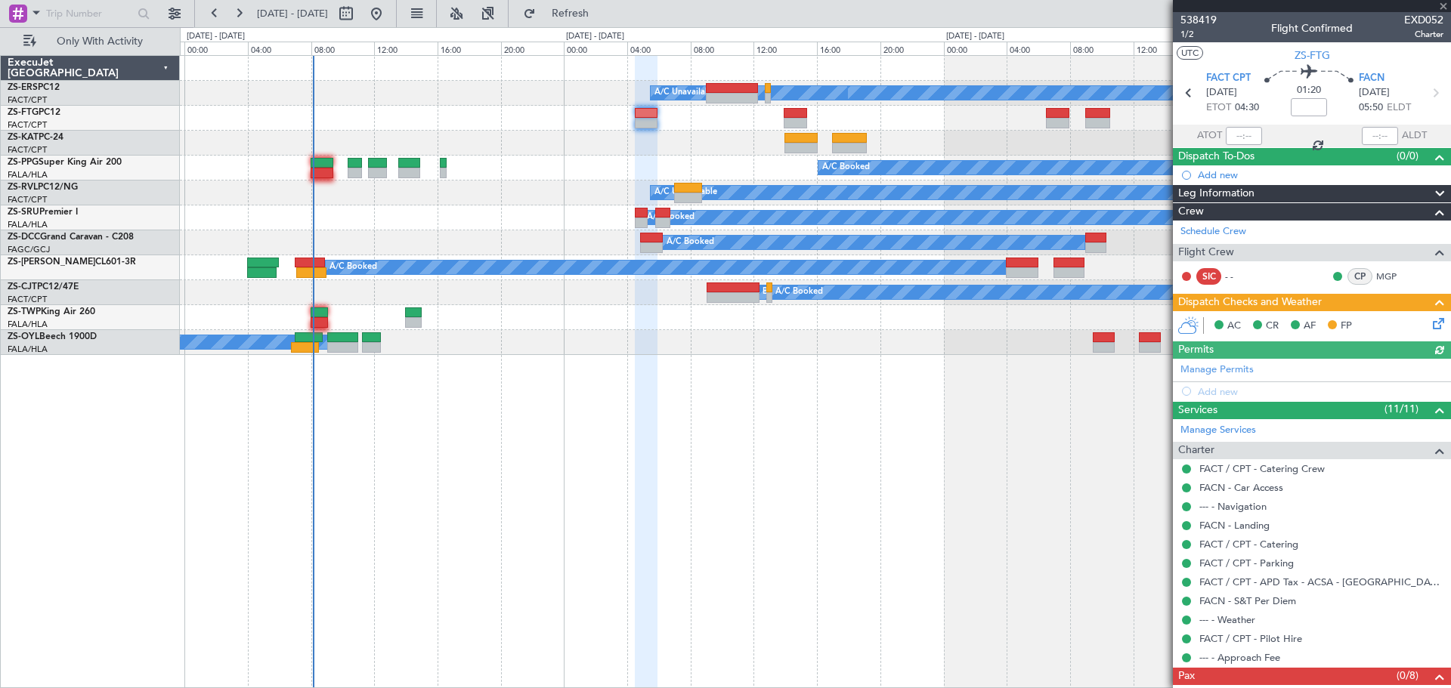
scroll to position [41, 0]
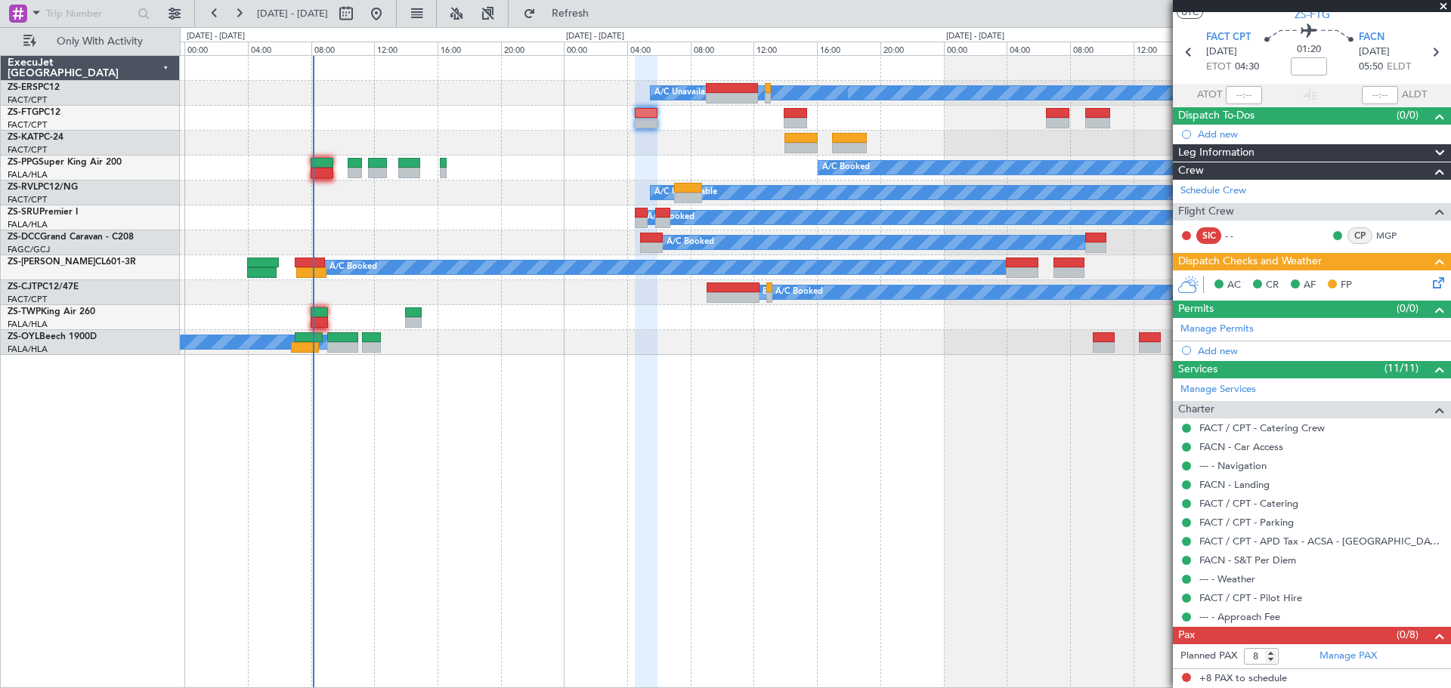
click at [1443, 2] on span at bounding box center [1442, 7] width 15 height 14
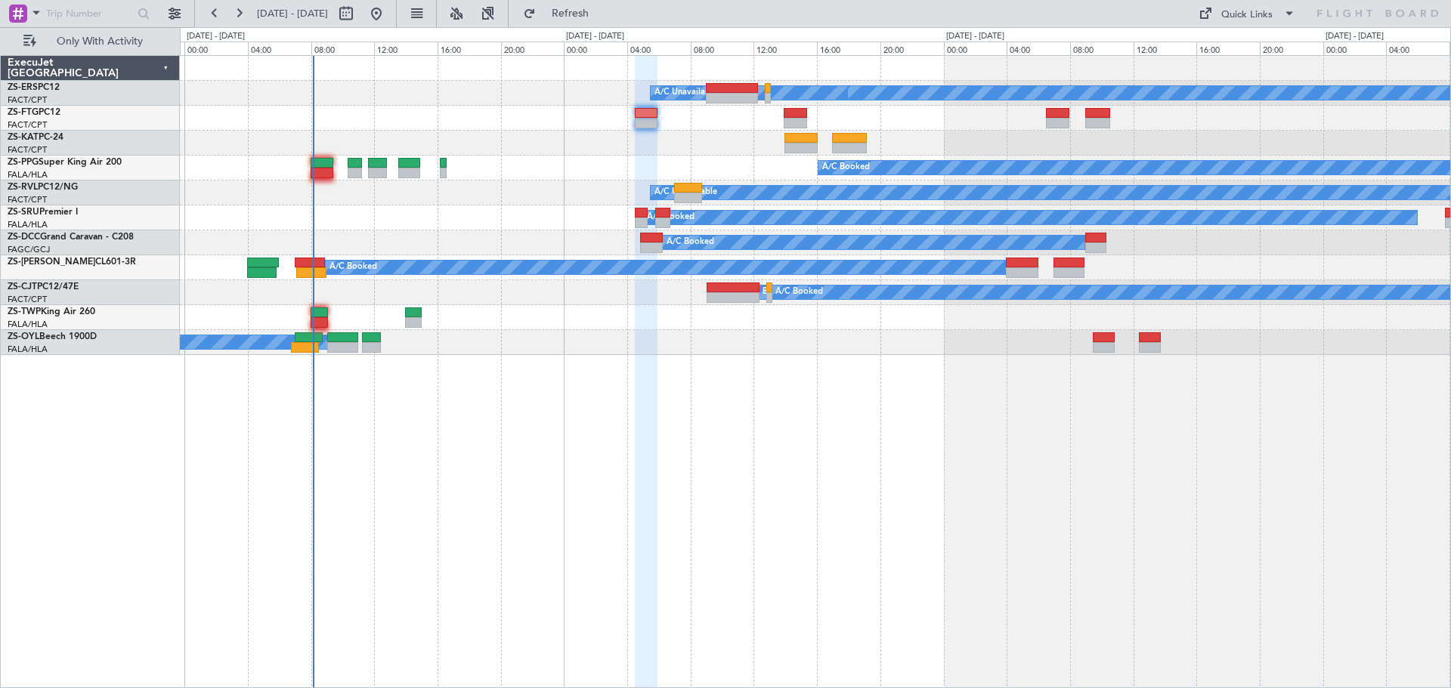
type input "0"
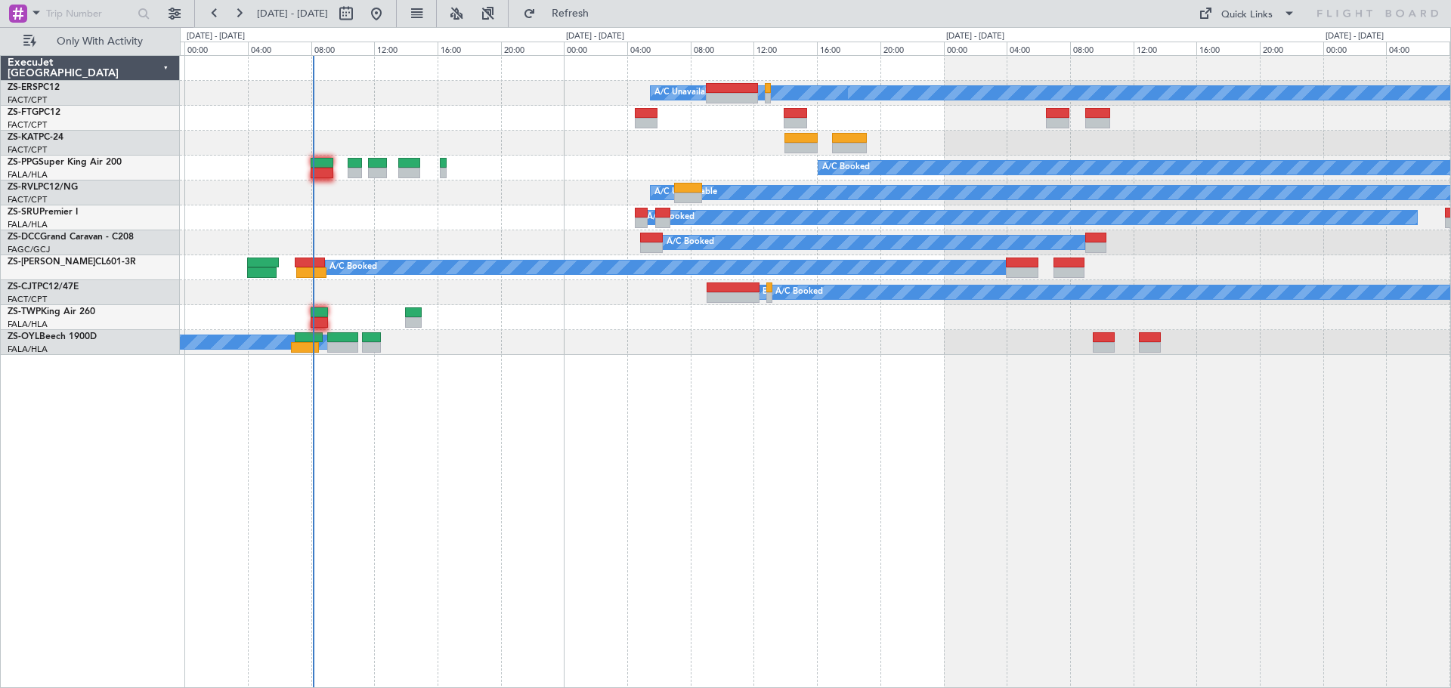
scroll to position [0, 0]
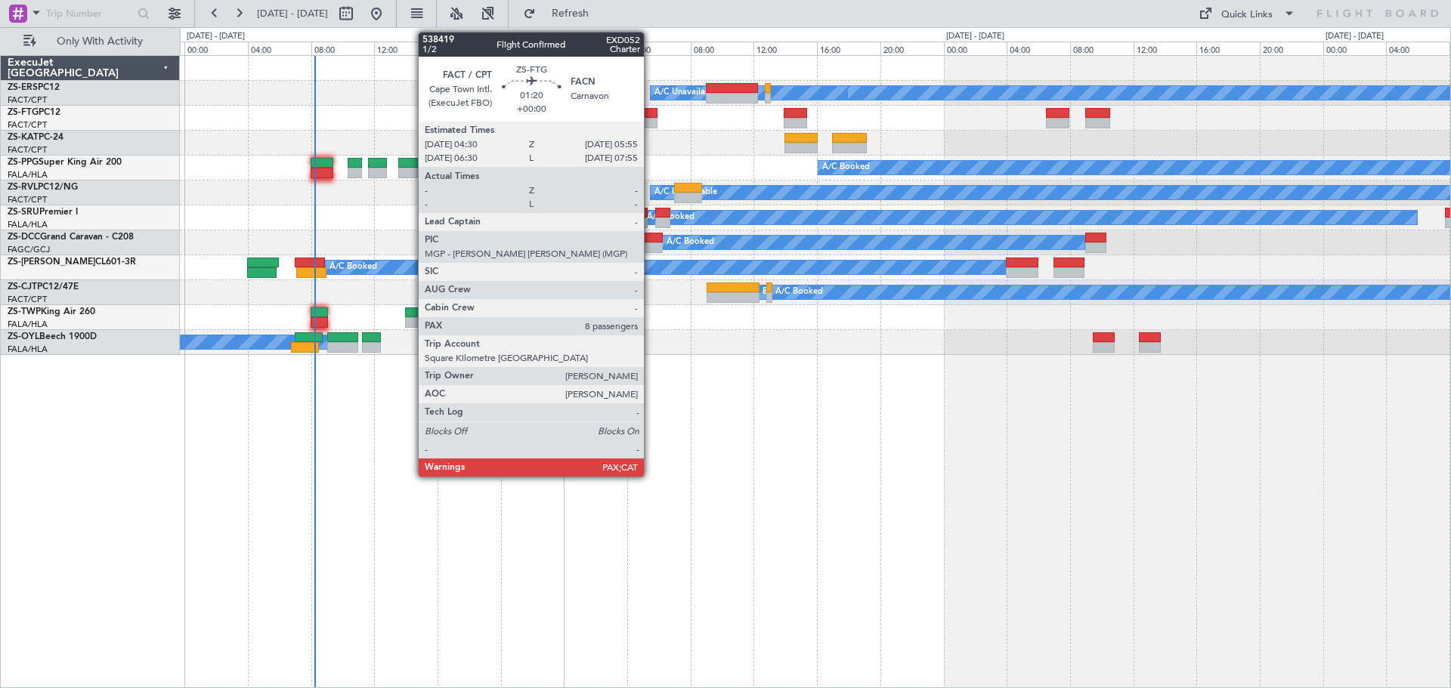
click at [650, 113] on div at bounding box center [646, 113] width 23 height 11
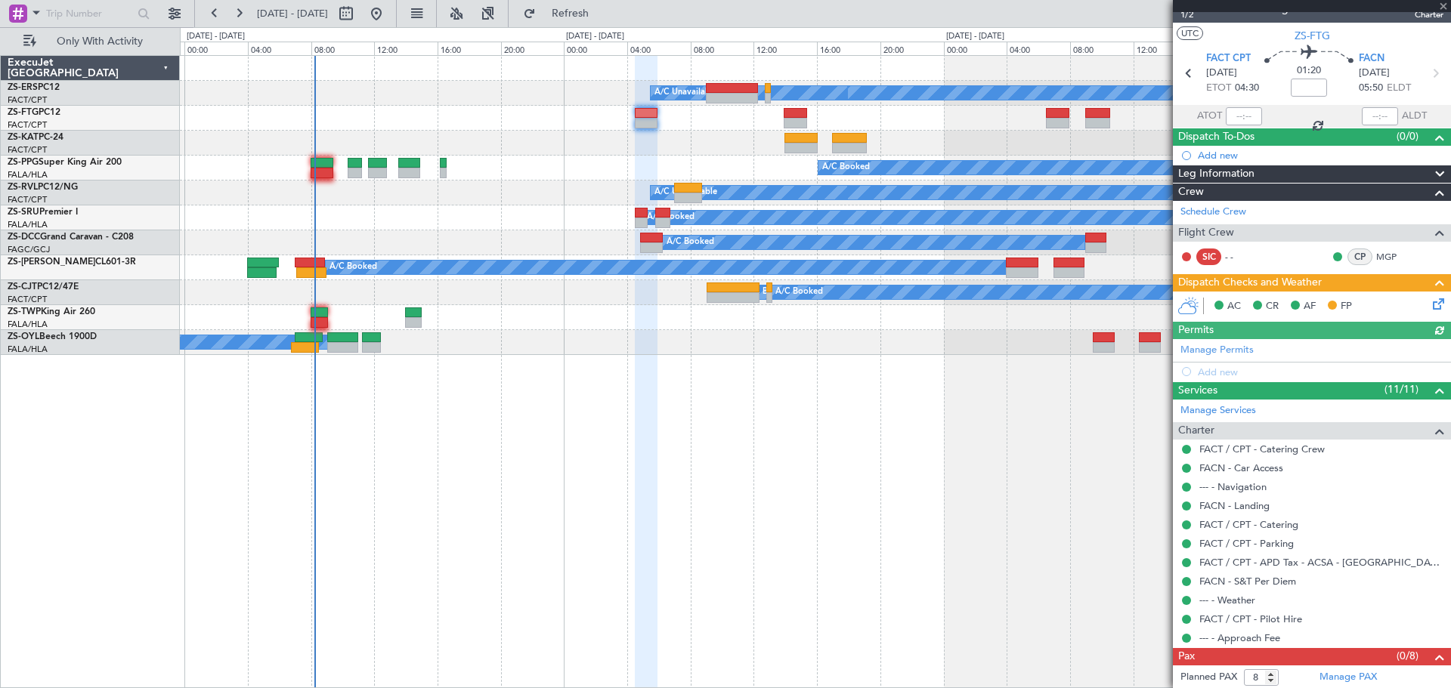
scroll to position [41, 0]
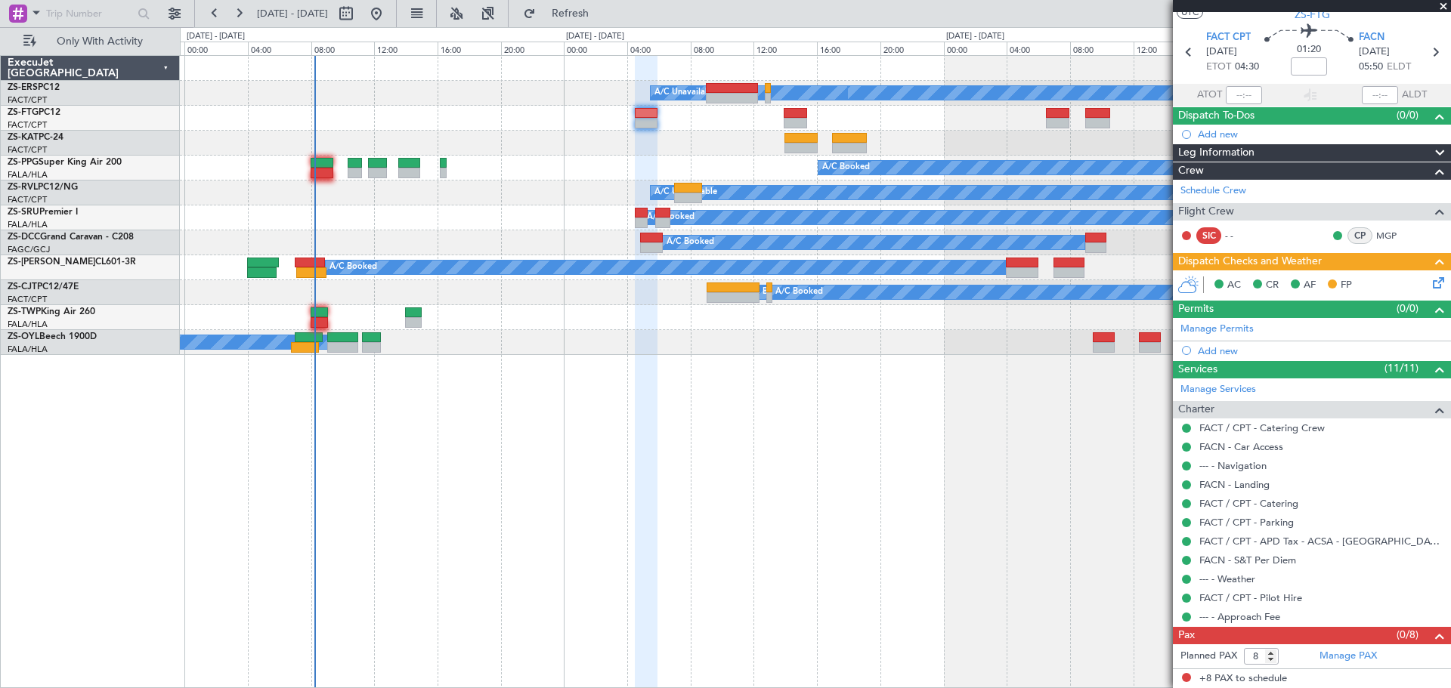
click at [1441, 6] on span at bounding box center [1442, 7] width 15 height 14
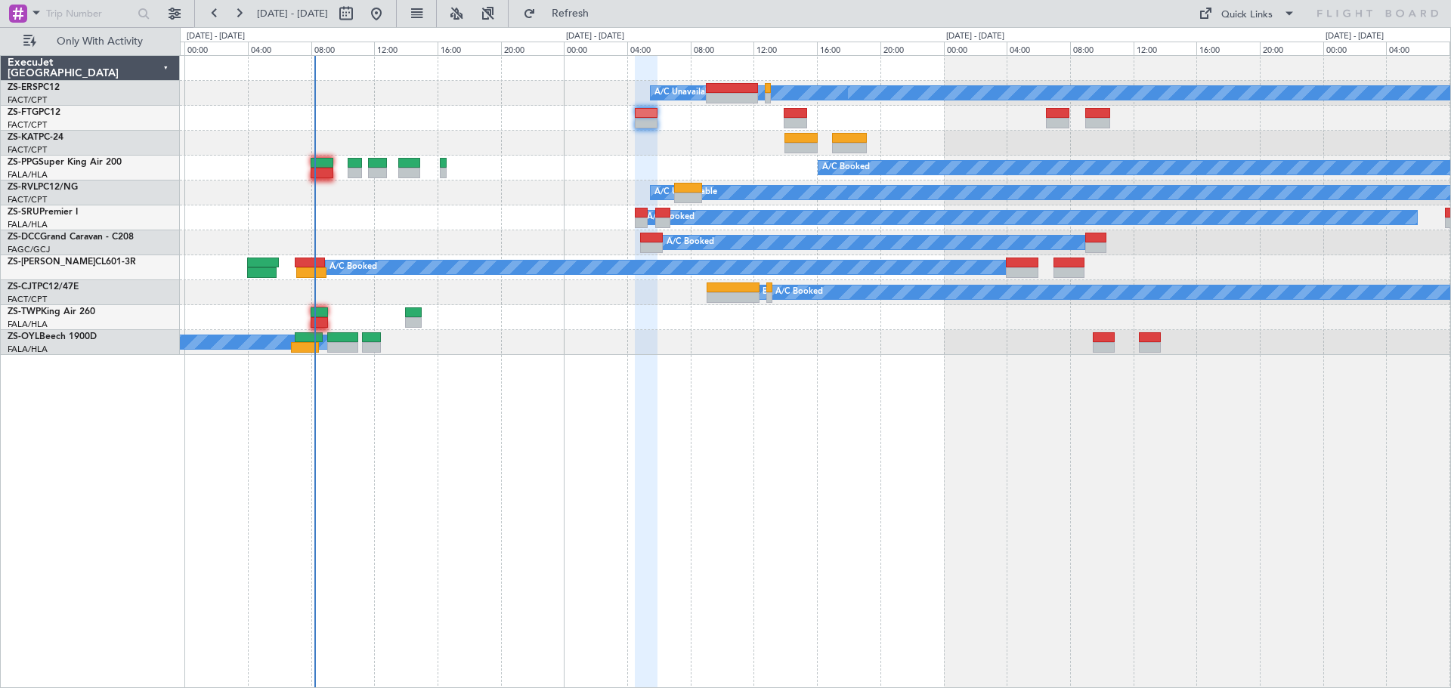
type input "0"
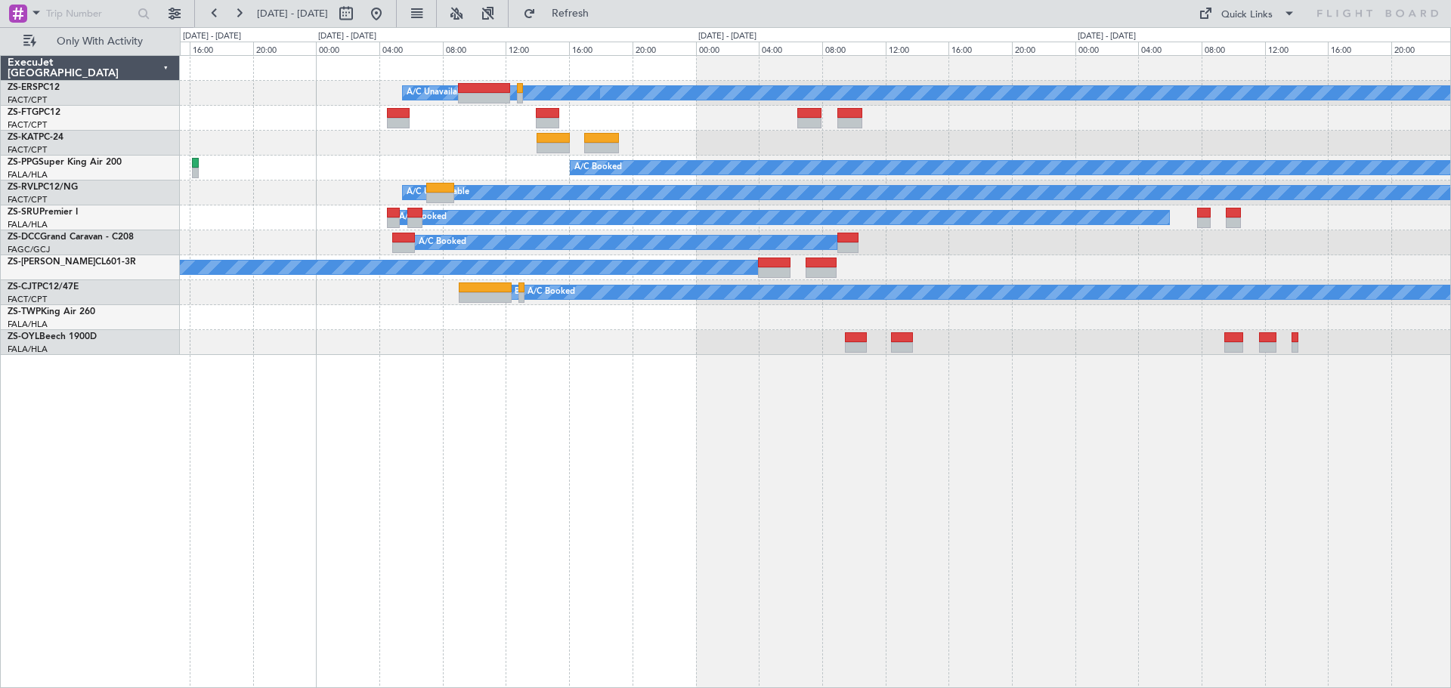
click at [789, 571] on div "A/C Booked A/C Booked A/C Booked A/C Booked A/C Unavailable A/C Unavailable A/C…" at bounding box center [815, 371] width 1271 height 633
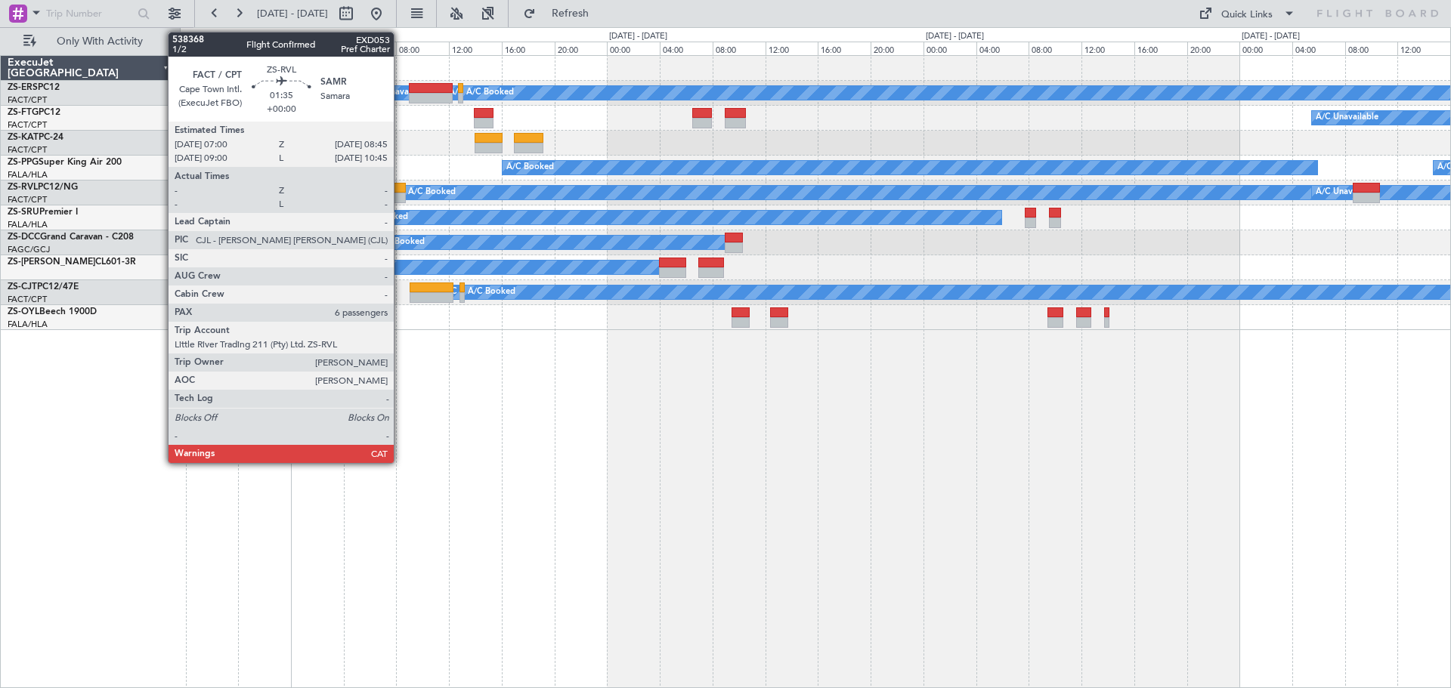
click at [400, 188] on div at bounding box center [393, 188] width 23 height 11
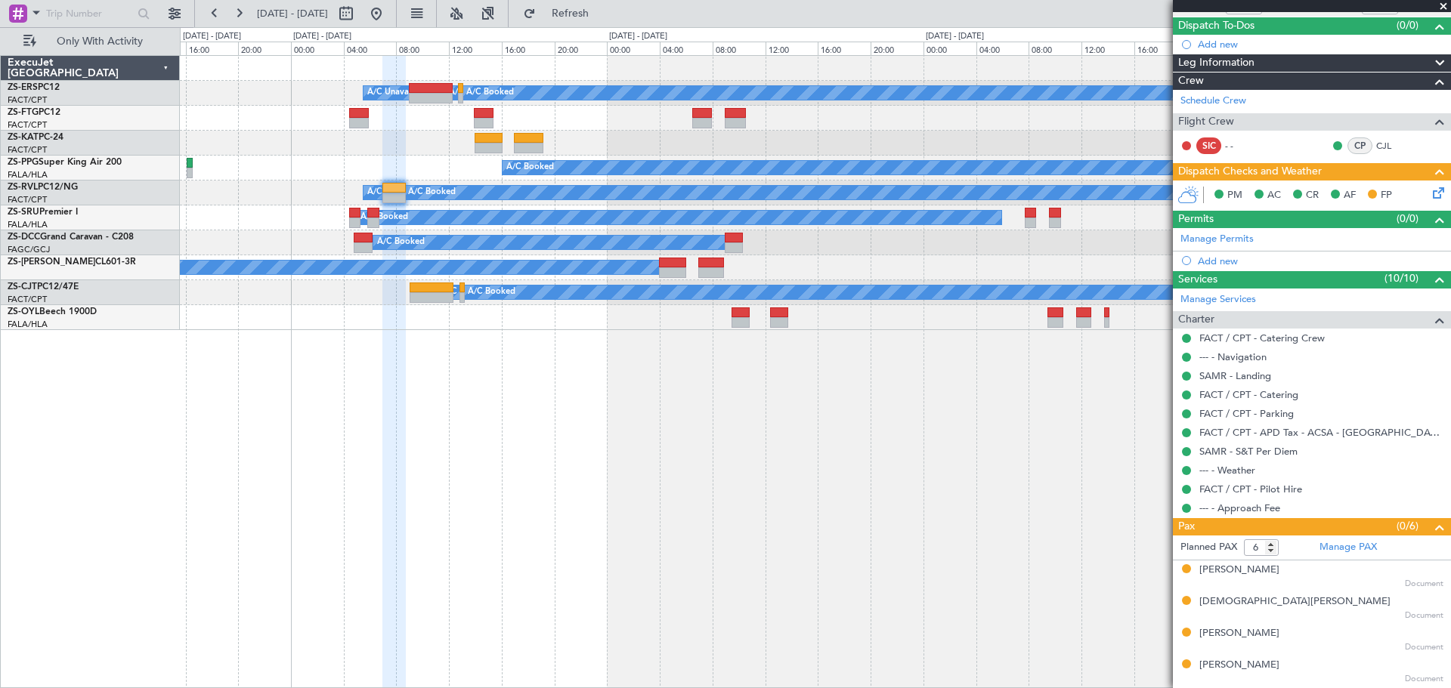
scroll to position [193, 0]
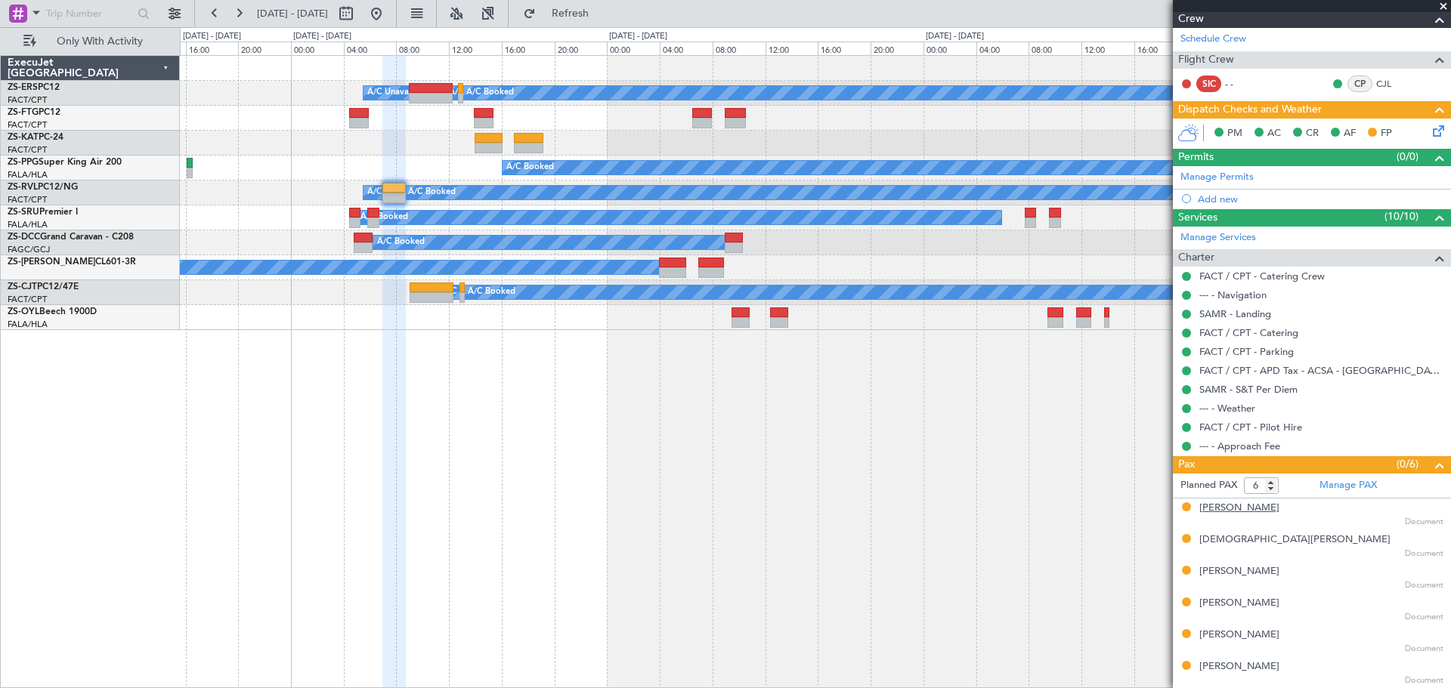
click at [1223, 507] on div "[PERSON_NAME]" at bounding box center [1239, 508] width 80 height 15
click at [1213, 567] on div "[PERSON_NAME]" at bounding box center [1239, 571] width 80 height 15
click at [1443, 8] on span at bounding box center [1442, 7] width 15 height 14
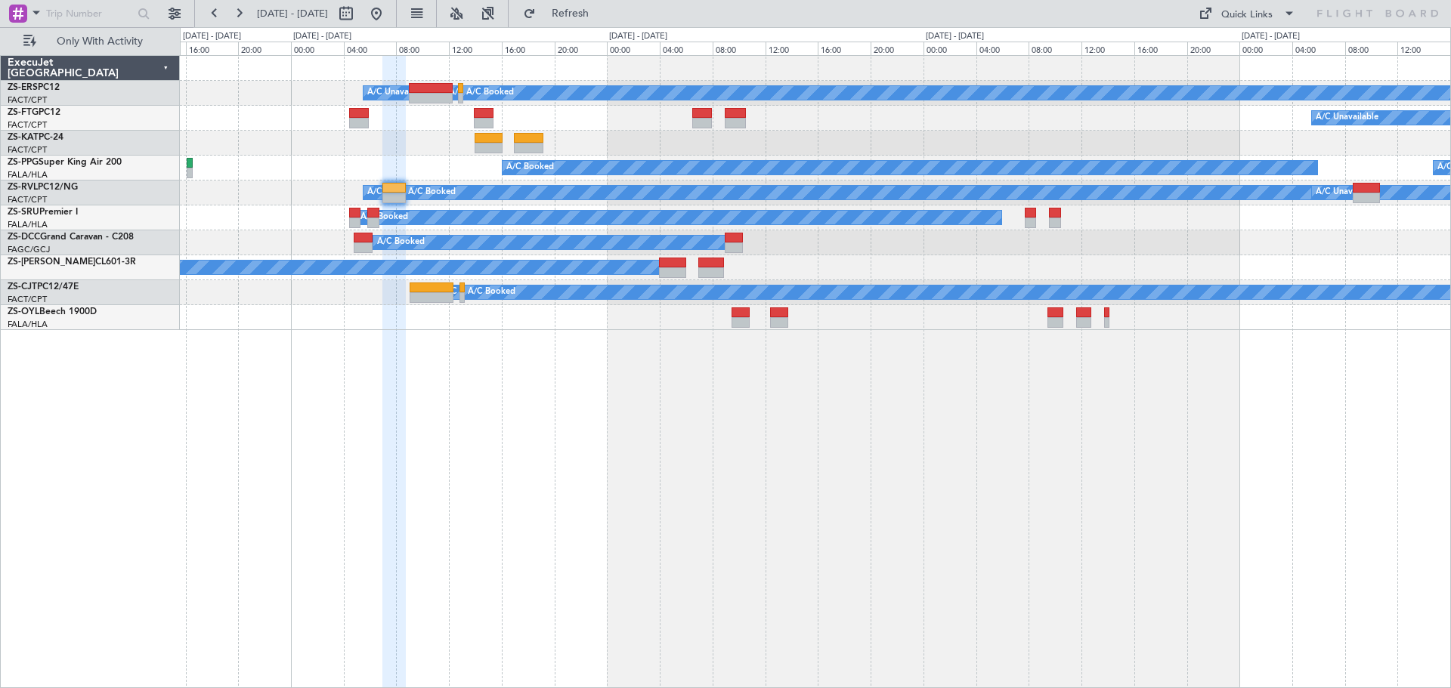
type input "0"
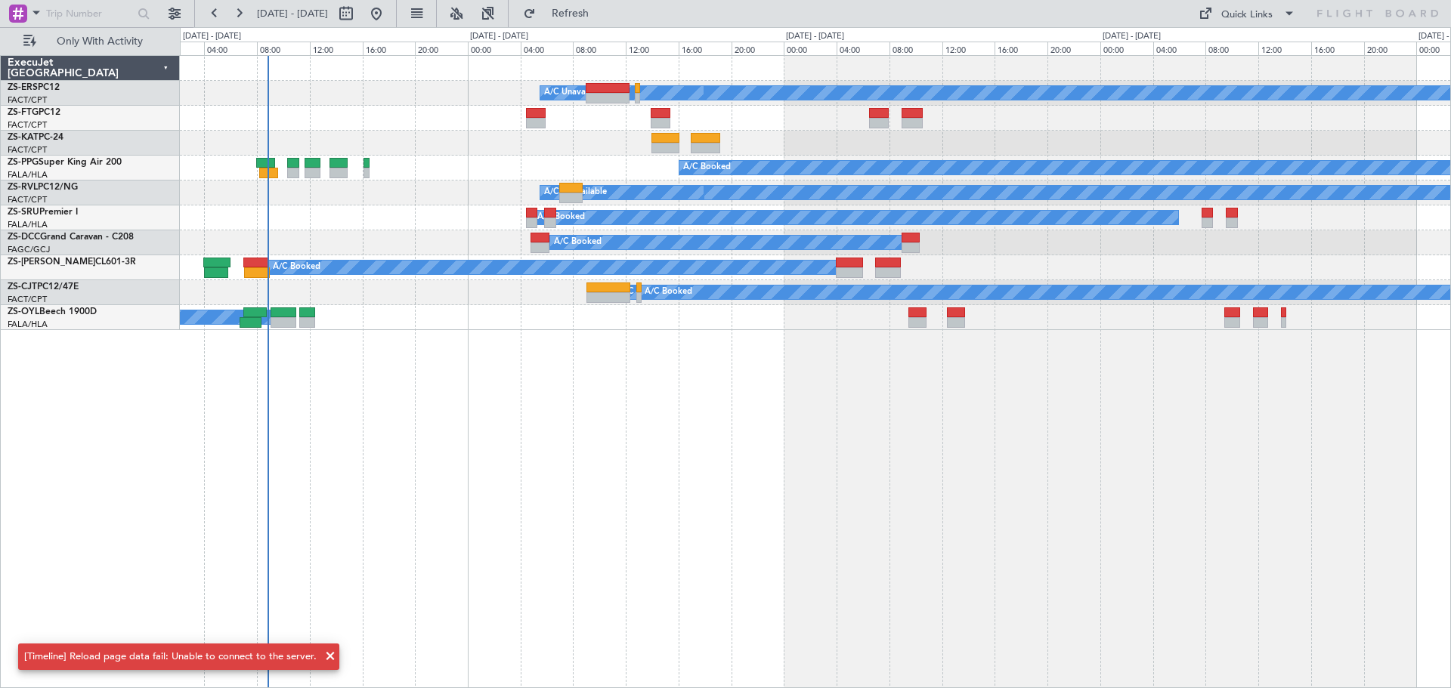
click at [626, 502] on div "A/C Booked A/C Booked A/C Booked A/C Booked A/C Unavailable A/C Unavailable A/C…" at bounding box center [815, 371] width 1271 height 633
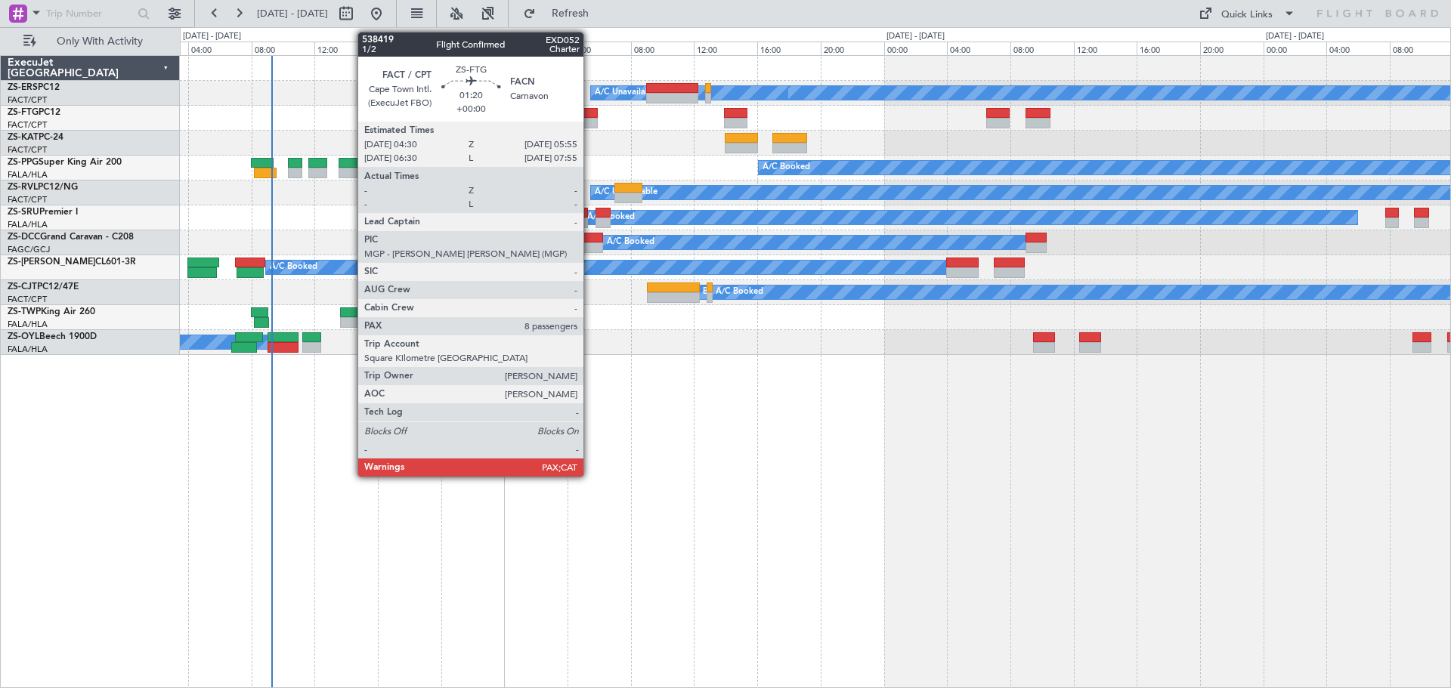
click at [590, 112] on div at bounding box center [586, 113] width 23 height 11
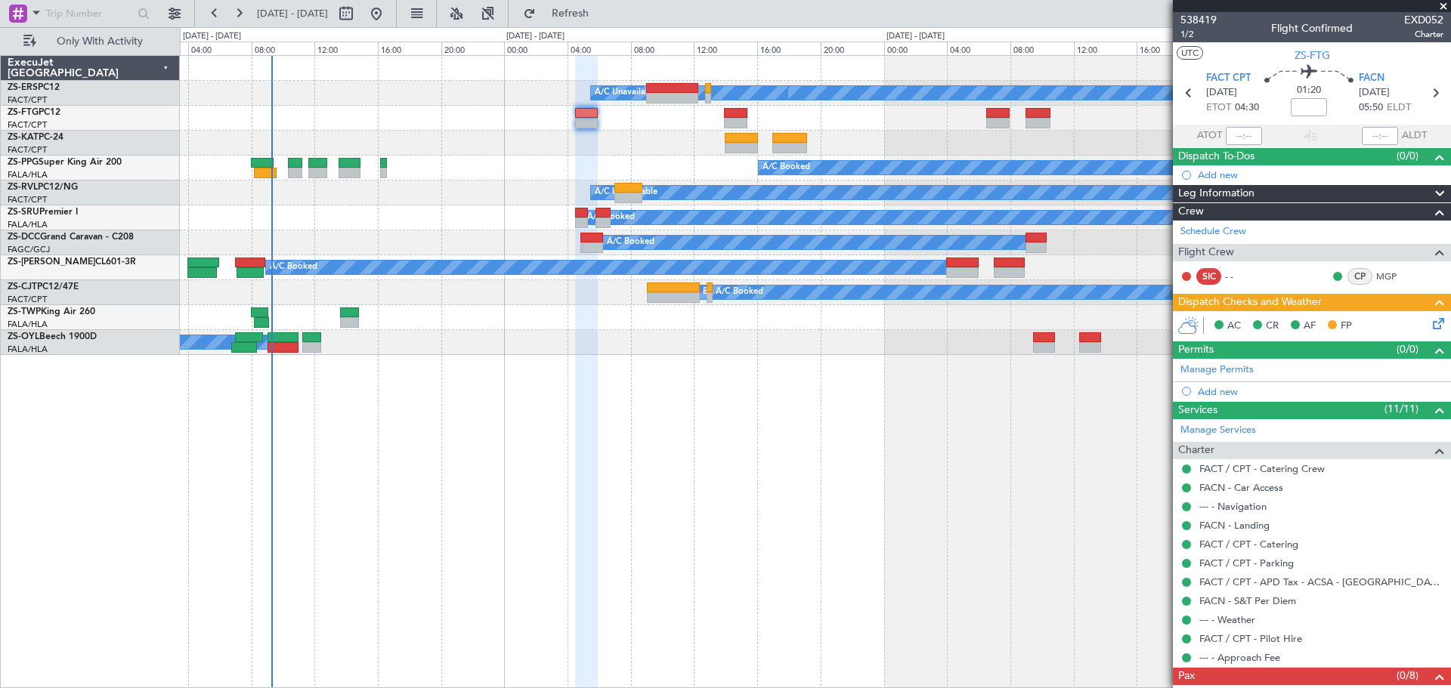
click at [1441, 5] on span at bounding box center [1442, 7] width 15 height 14
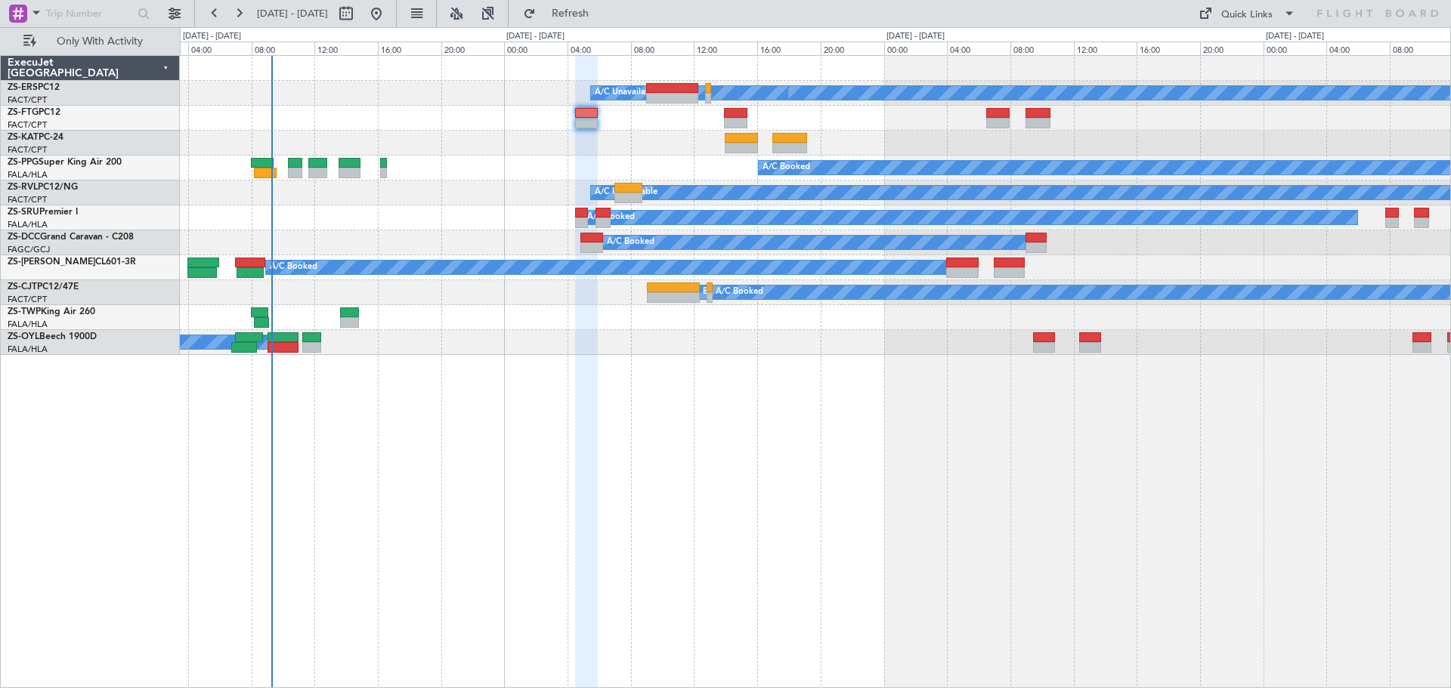
type input "0"
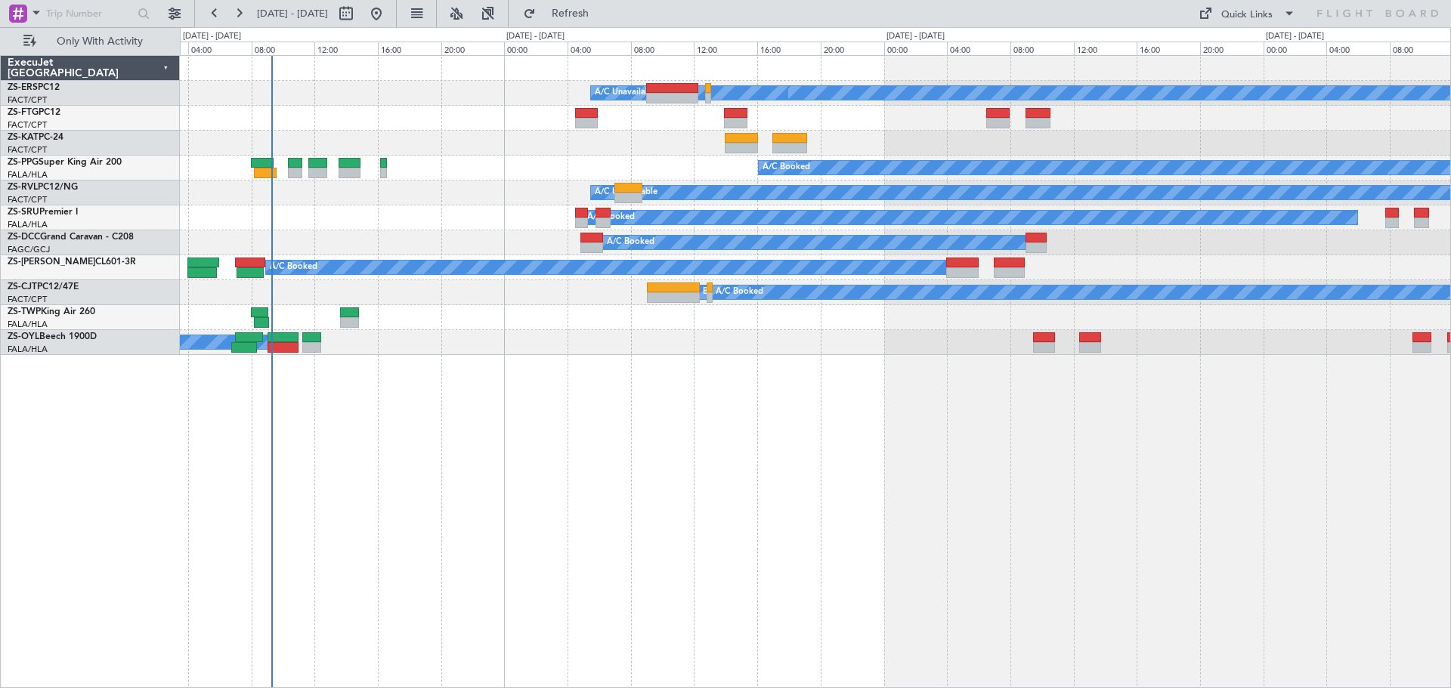
click at [776, 489] on div "A/C Booked A/C Booked A/C Booked A/C Booked A/C Unavailable A/C Unavailable A/C…" at bounding box center [815, 371] width 1271 height 633
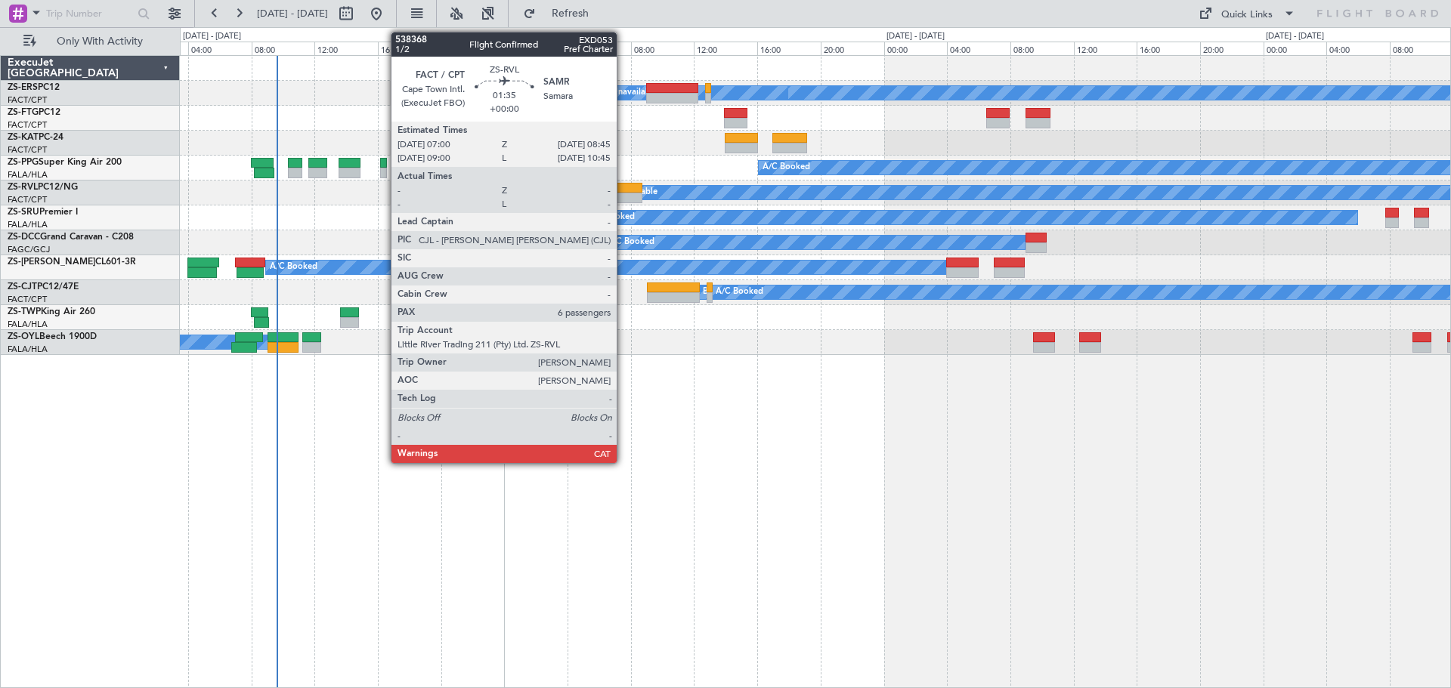
click at [623, 192] on div at bounding box center [628, 188] width 28 height 11
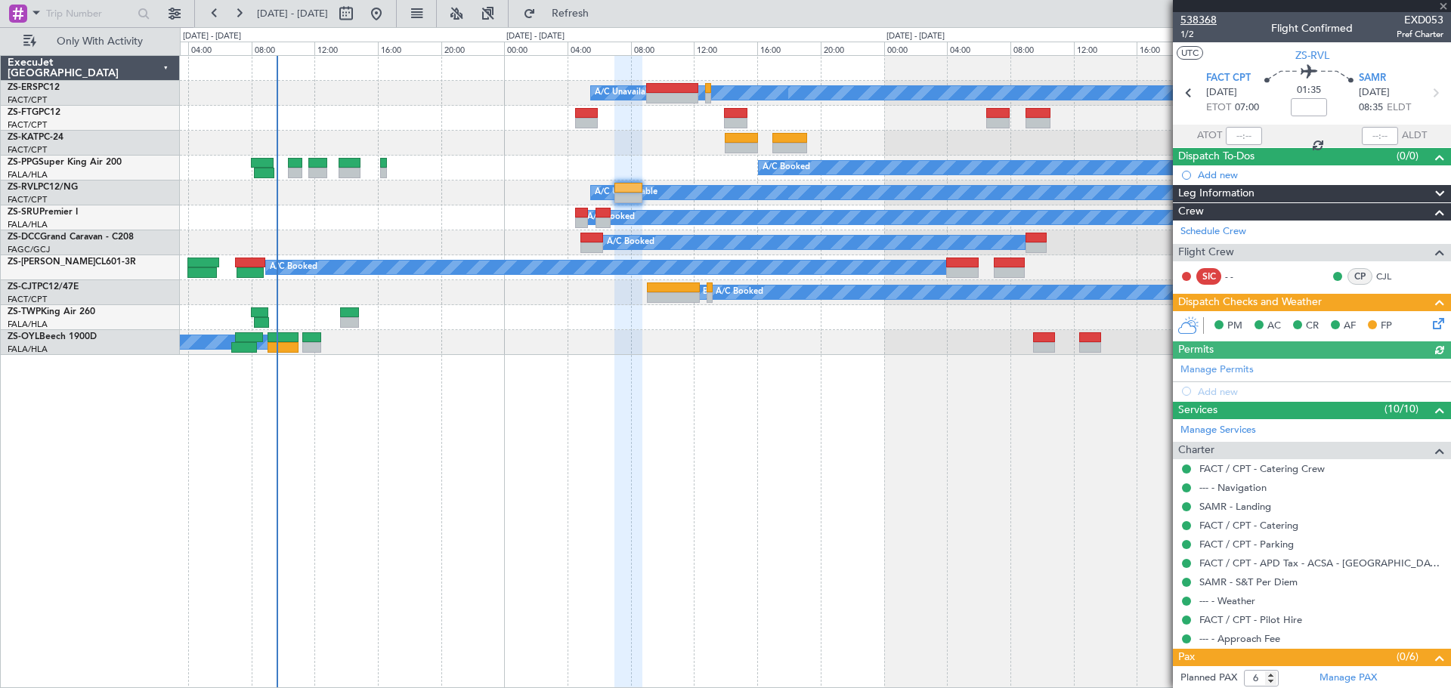
click at [1194, 22] on span "538368" at bounding box center [1198, 20] width 36 height 16
click at [1442, 4] on span at bounding box center [1442, 7] width 15 height 14
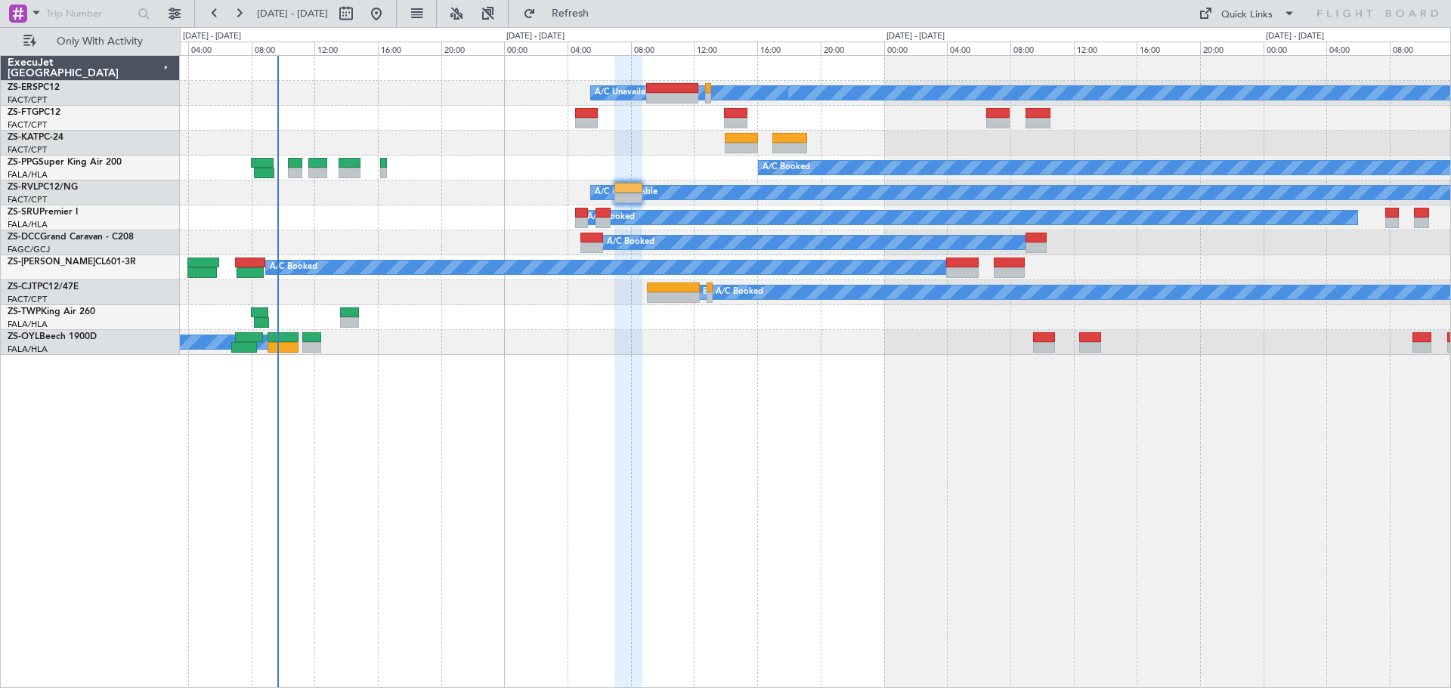
type input "0"
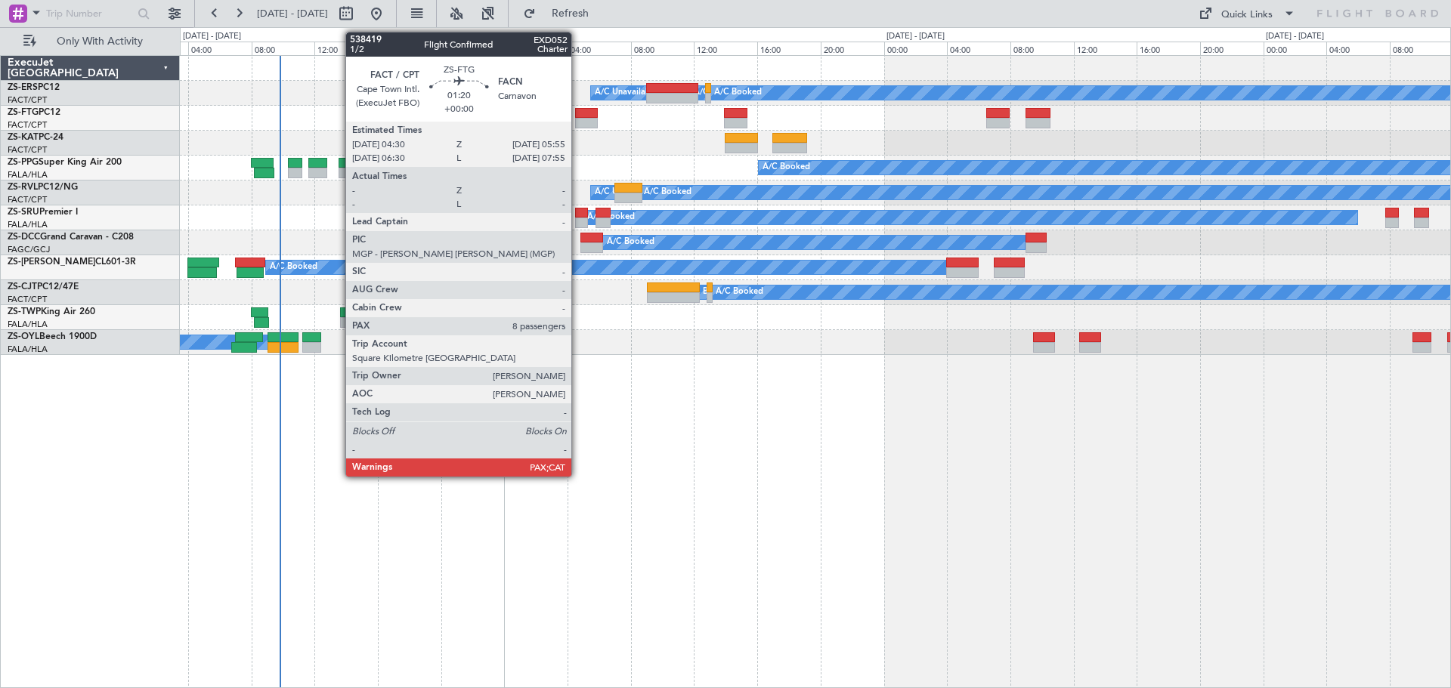
click at [578, 118] on div at bounding box center [586, 123] width 23 height 11
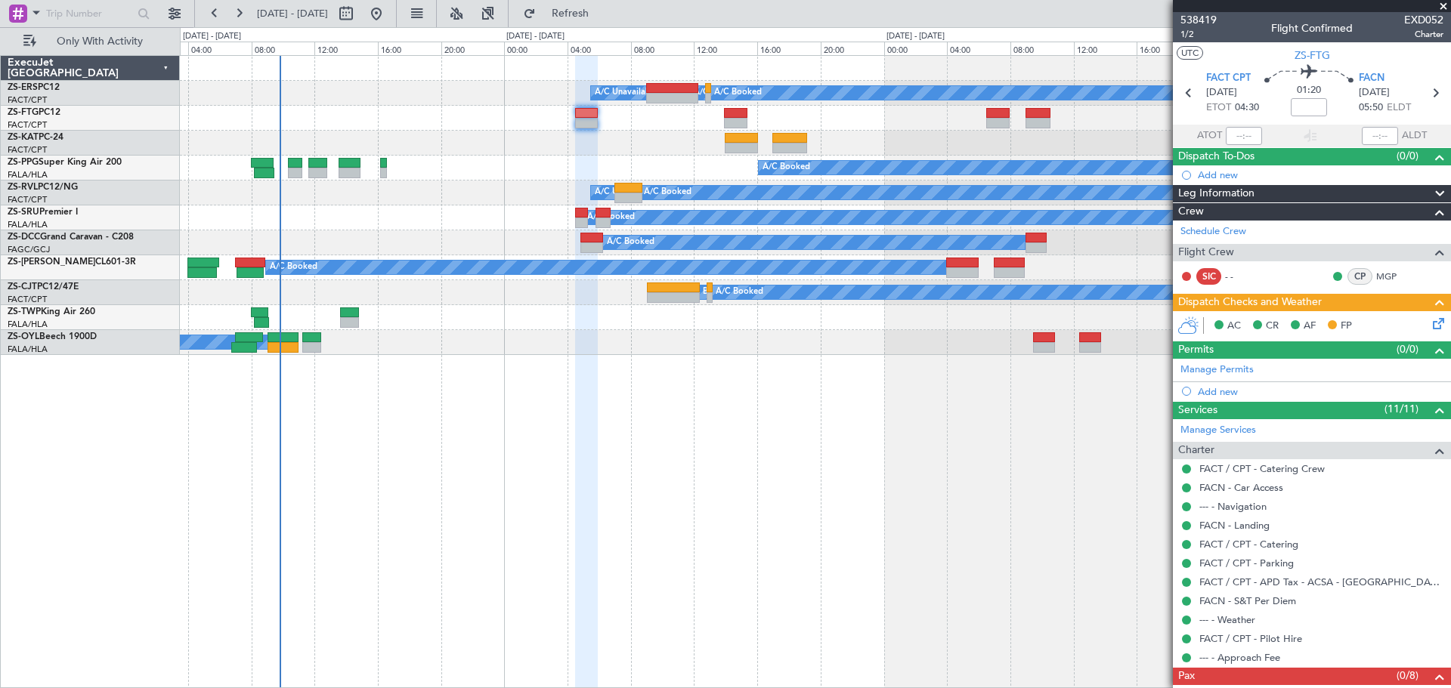
click at [1442, 5] on span at bounding box center [1442, 7] width 15 height 14
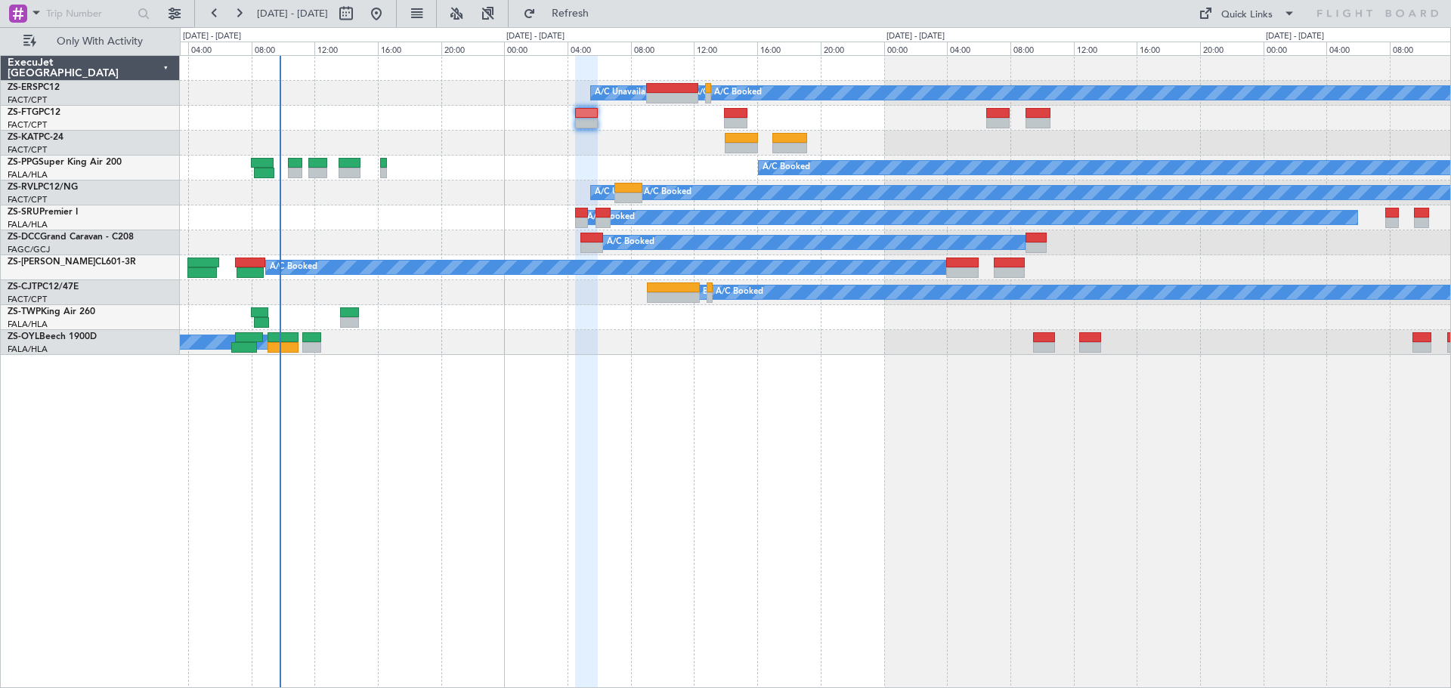
type input "0"
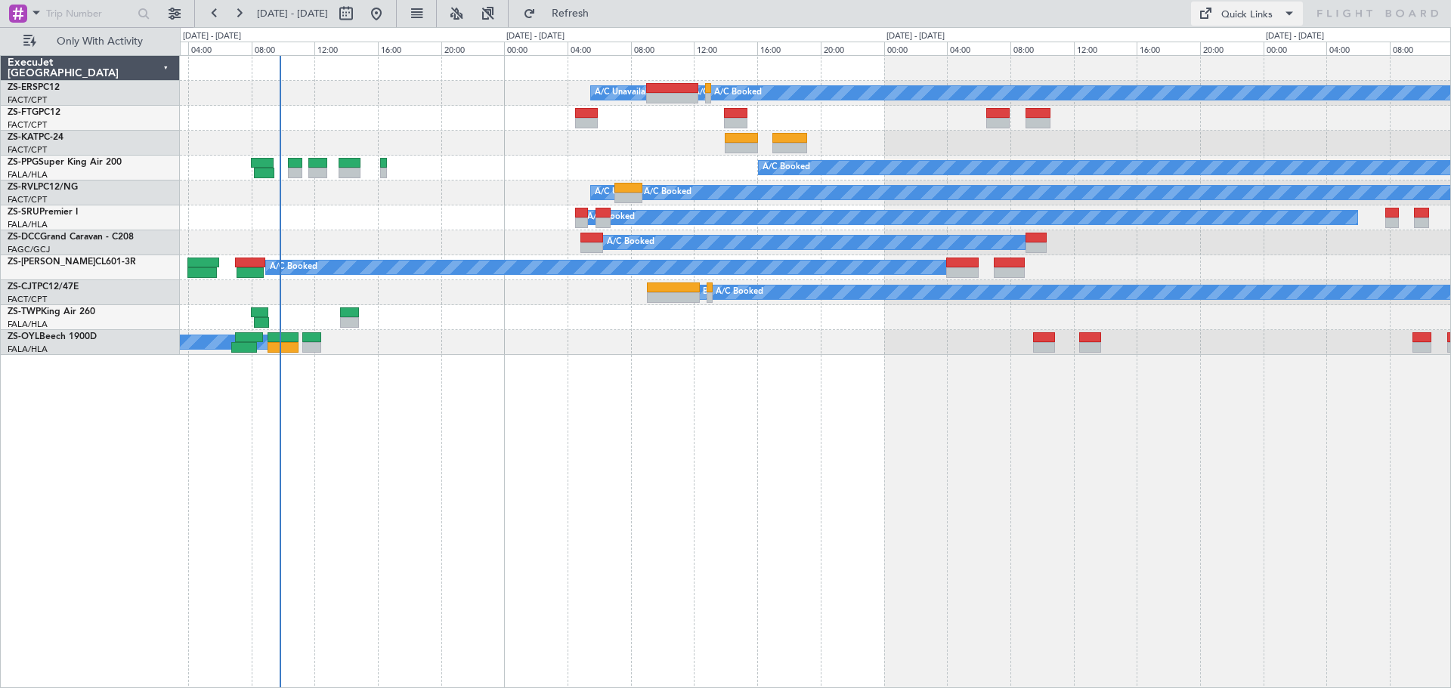
click at [805, 553] on div "A/C Booked A/C Unavailable A/C Booked A/C Booked A/C Booked A/C Unavailable A/C…" at bounding box center [815, 371] width 1271 height 633
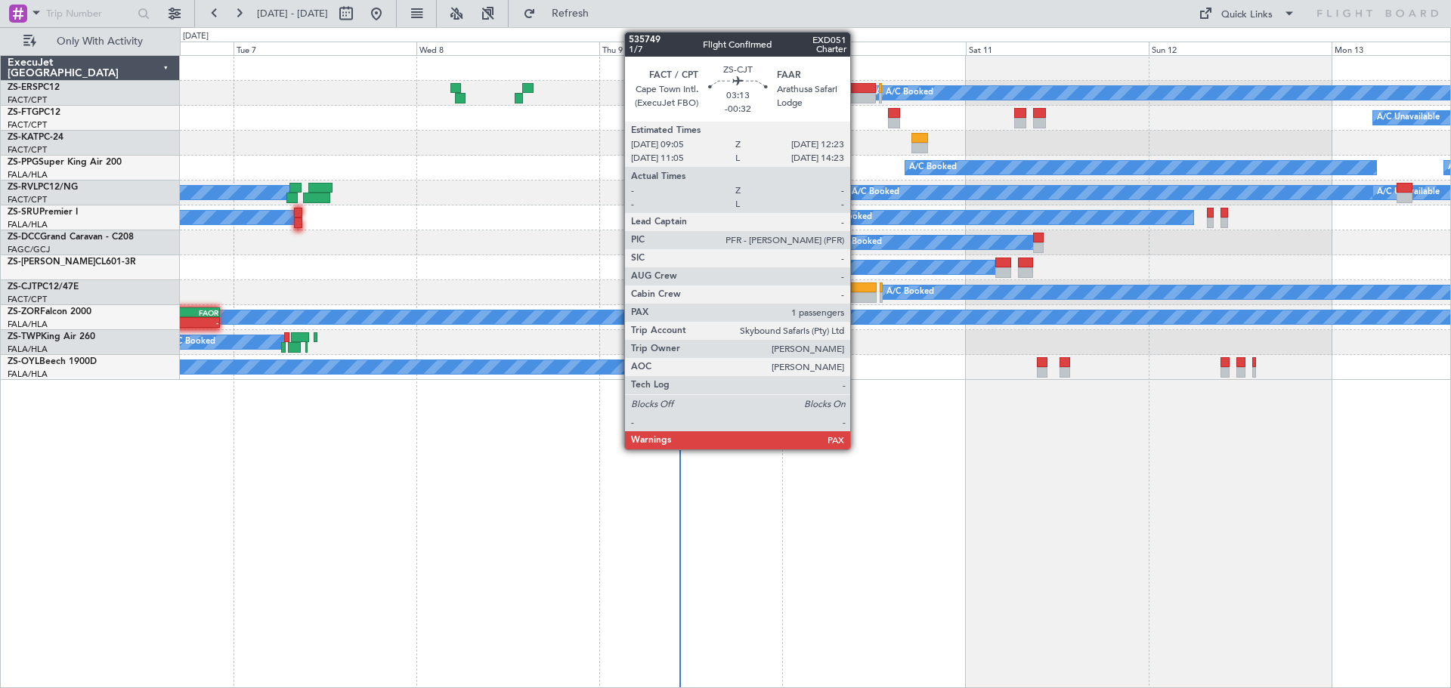
click at [857, 293] on div at bounding box center [864, 297] width 26 height 11
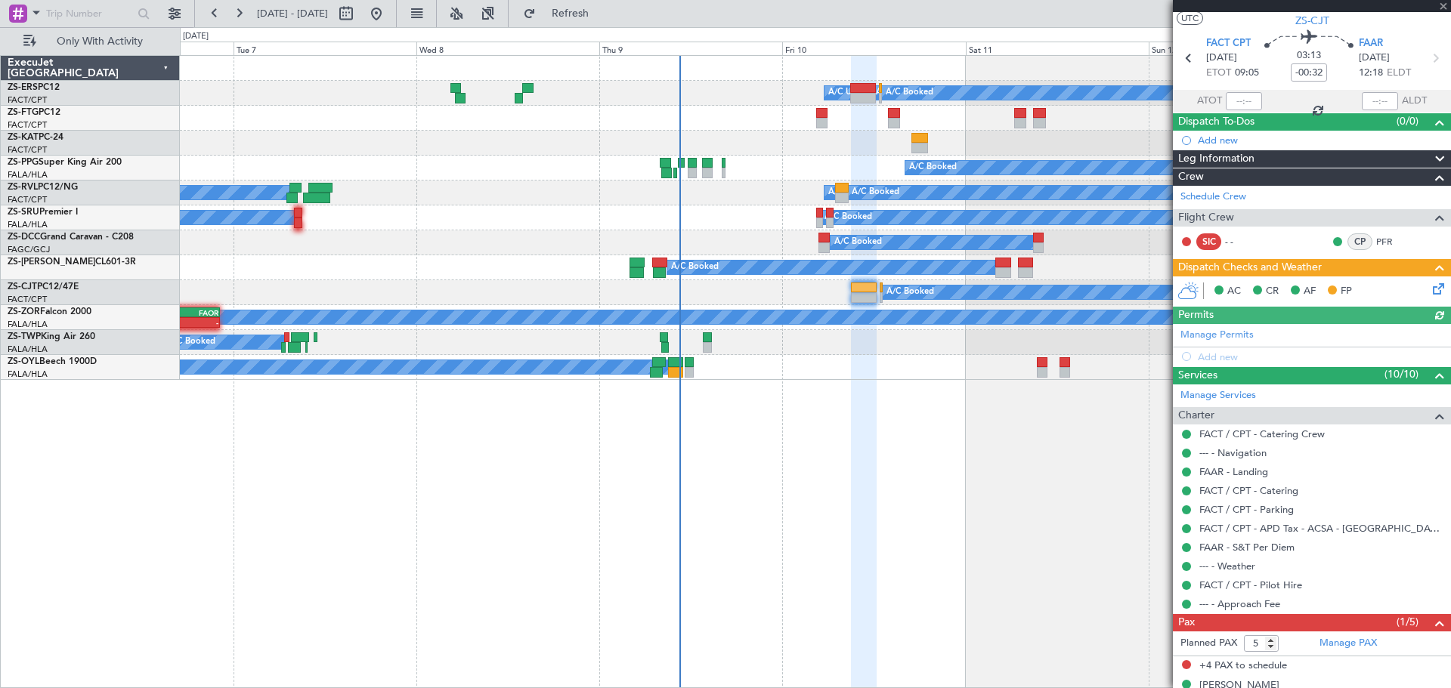
scroll to position [56, 0]
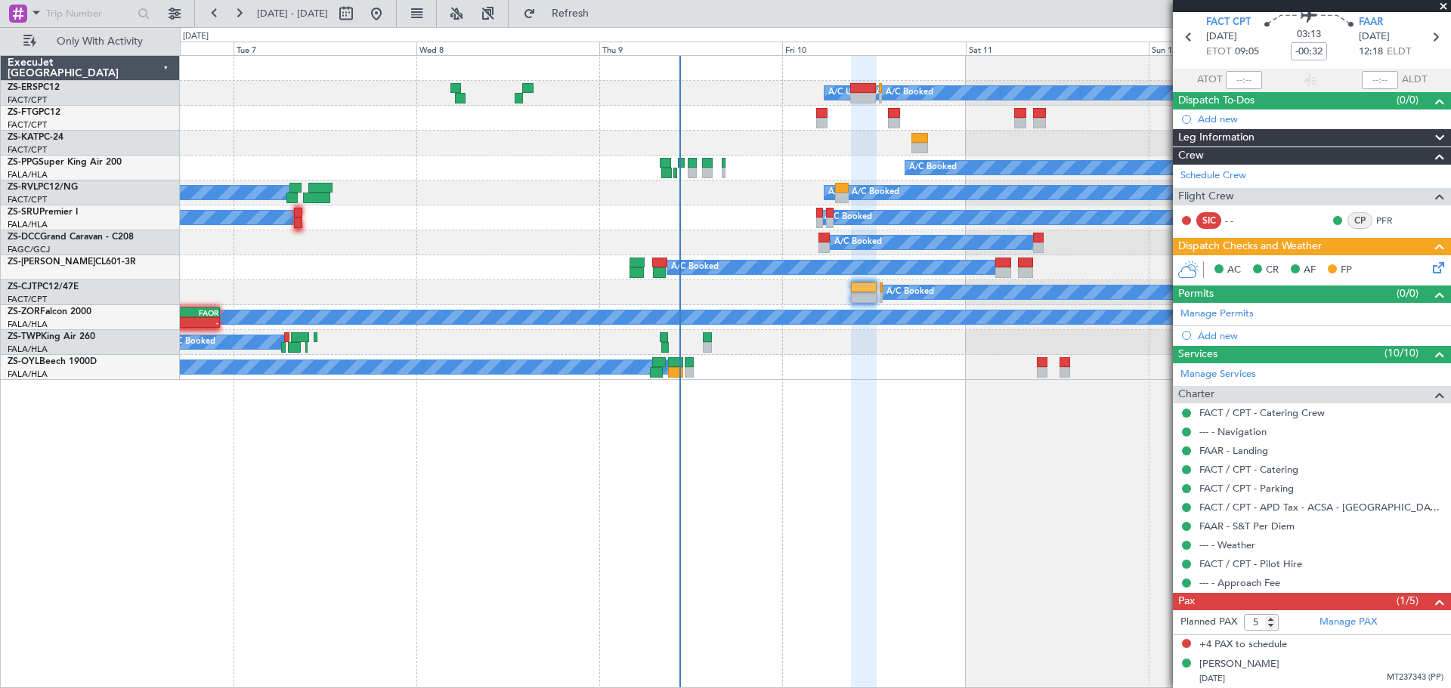
click at [1443, 8] on span at bounding box center [1442, 7] width 15 height 14
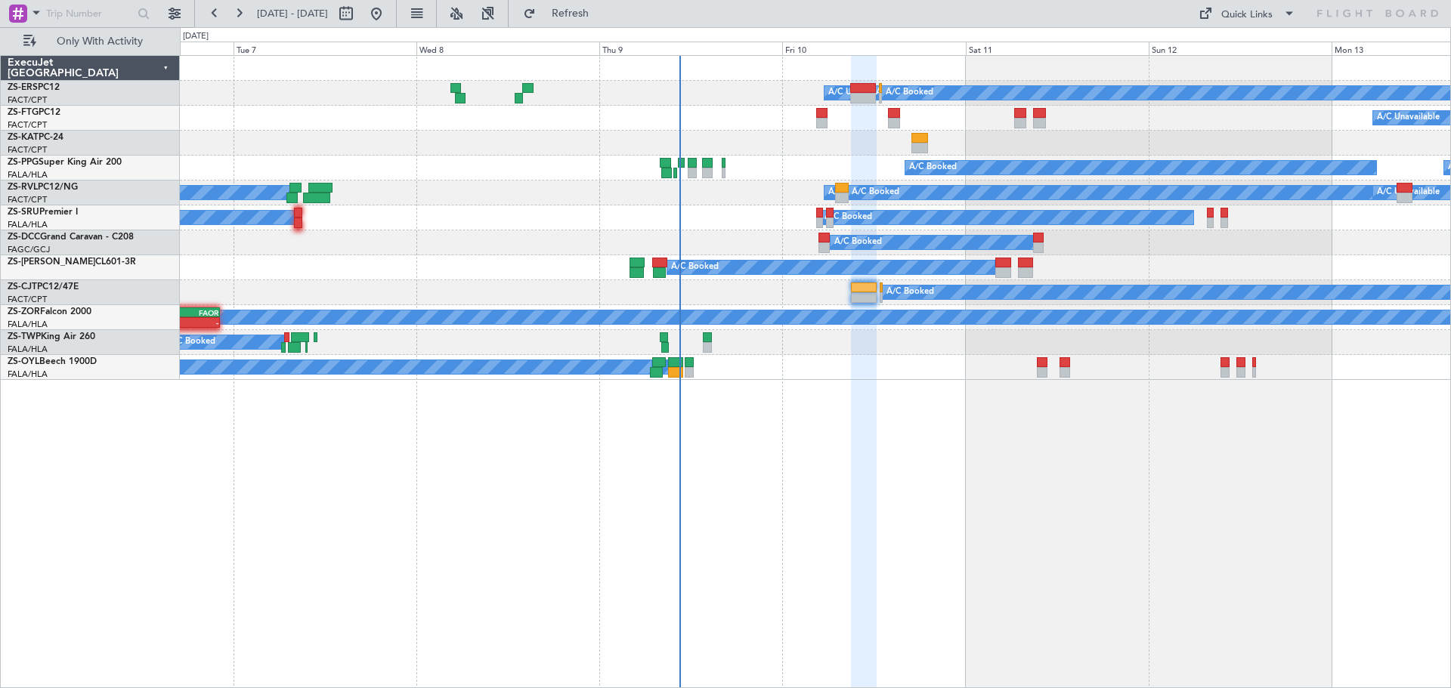
type input "0"
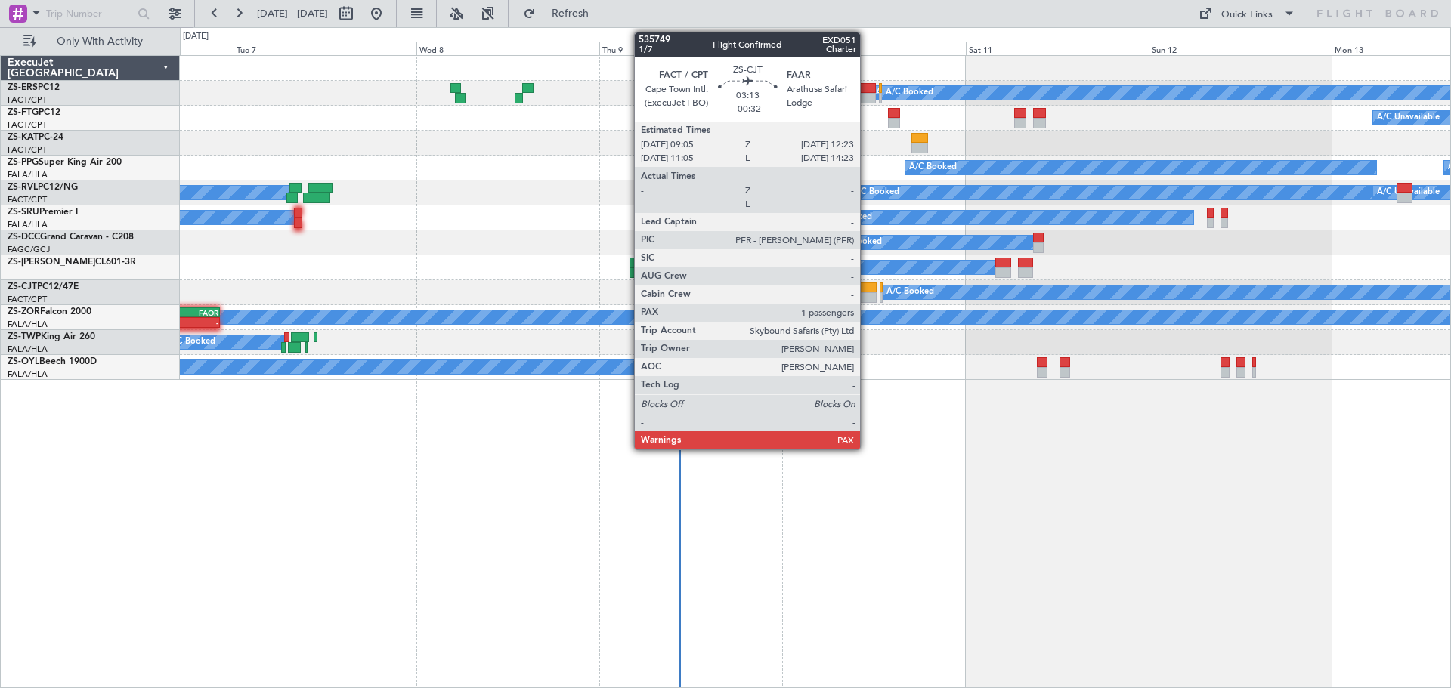
click at [867, 292] on div at bounding box center [864, 288] width 26 height 11
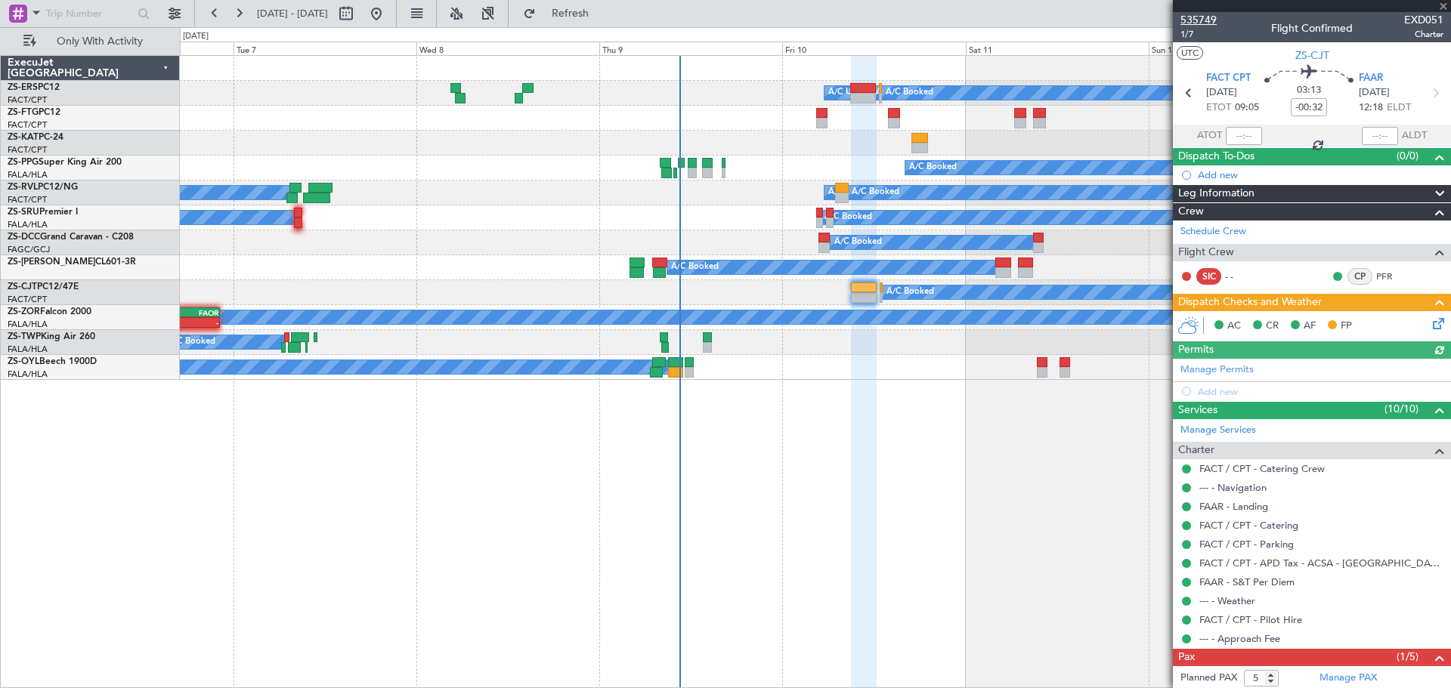
click at [1199, 21] on span "535749" at bounding box center [1198, 20] width 36 height 16
click at [1441, 6] on span at bounding box center [1442, 7] width 15 height 14
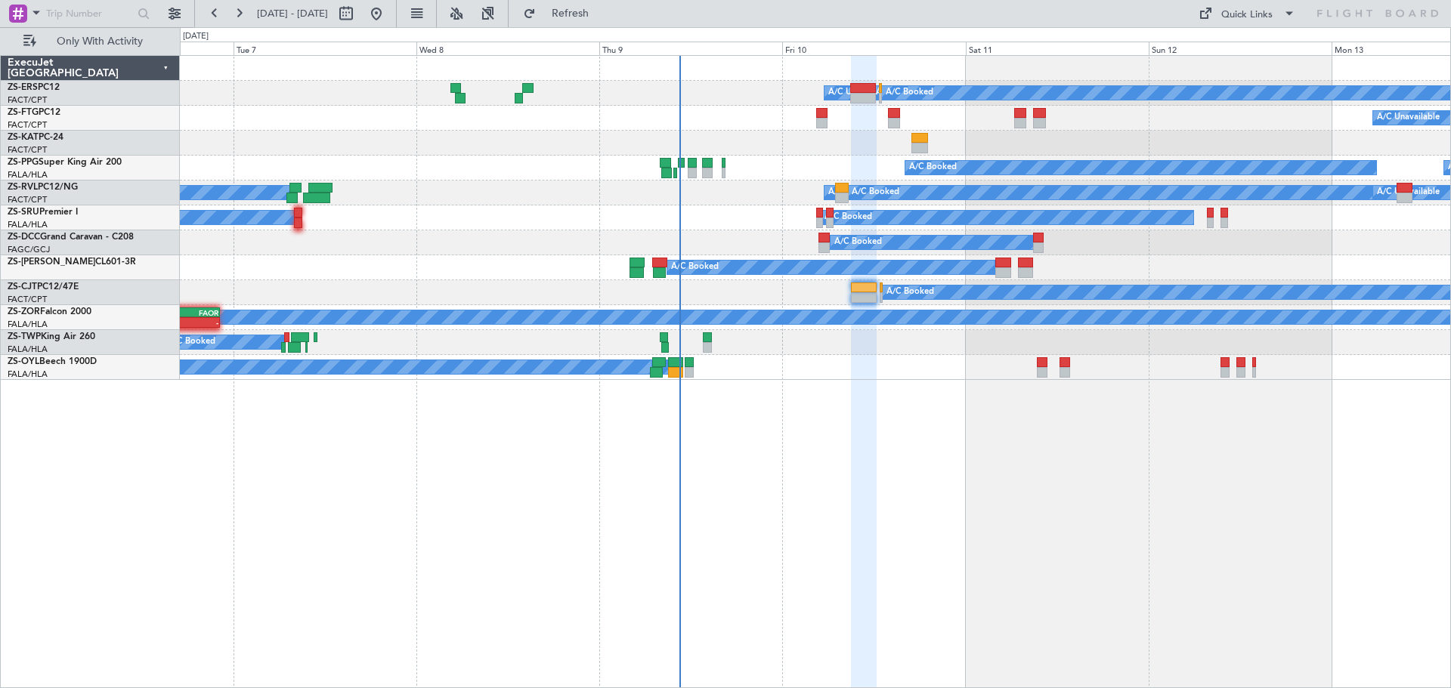
type input "0"
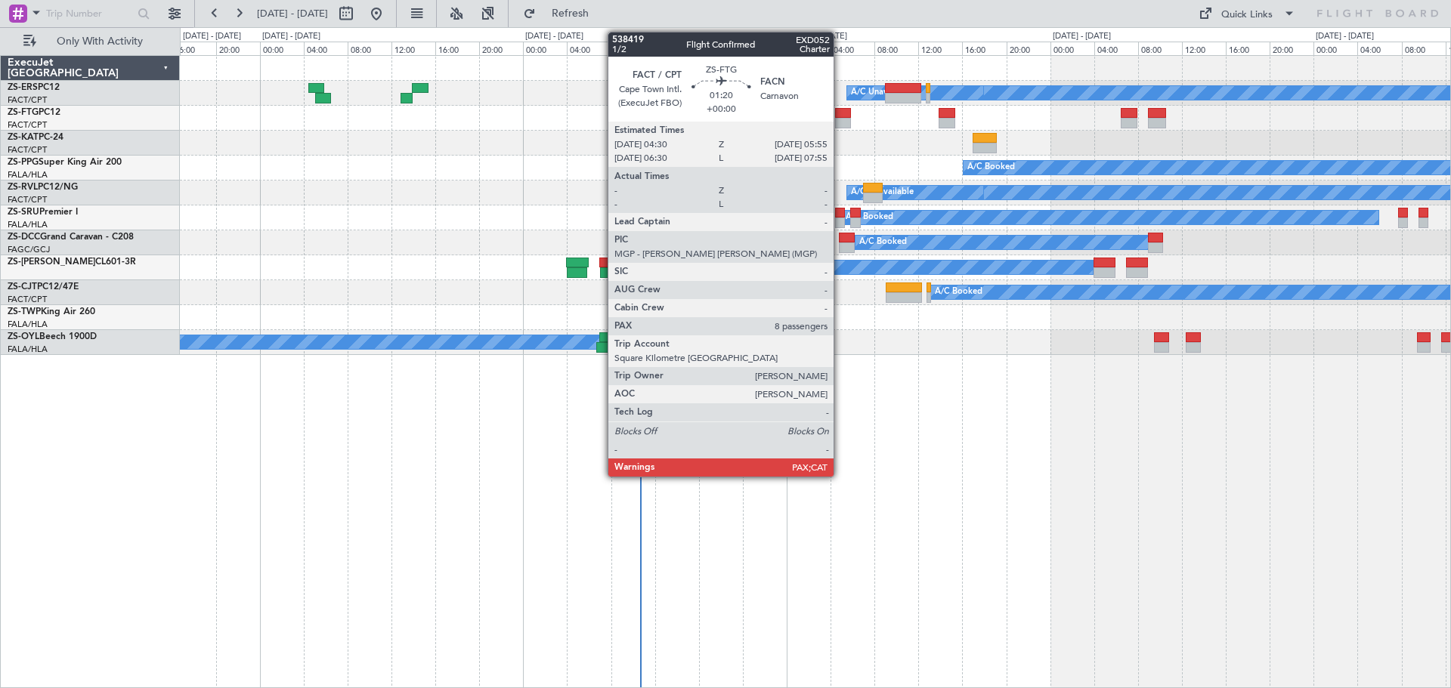
click at [840, 120] on div at bounding box center [843, 123] width 16 height 11
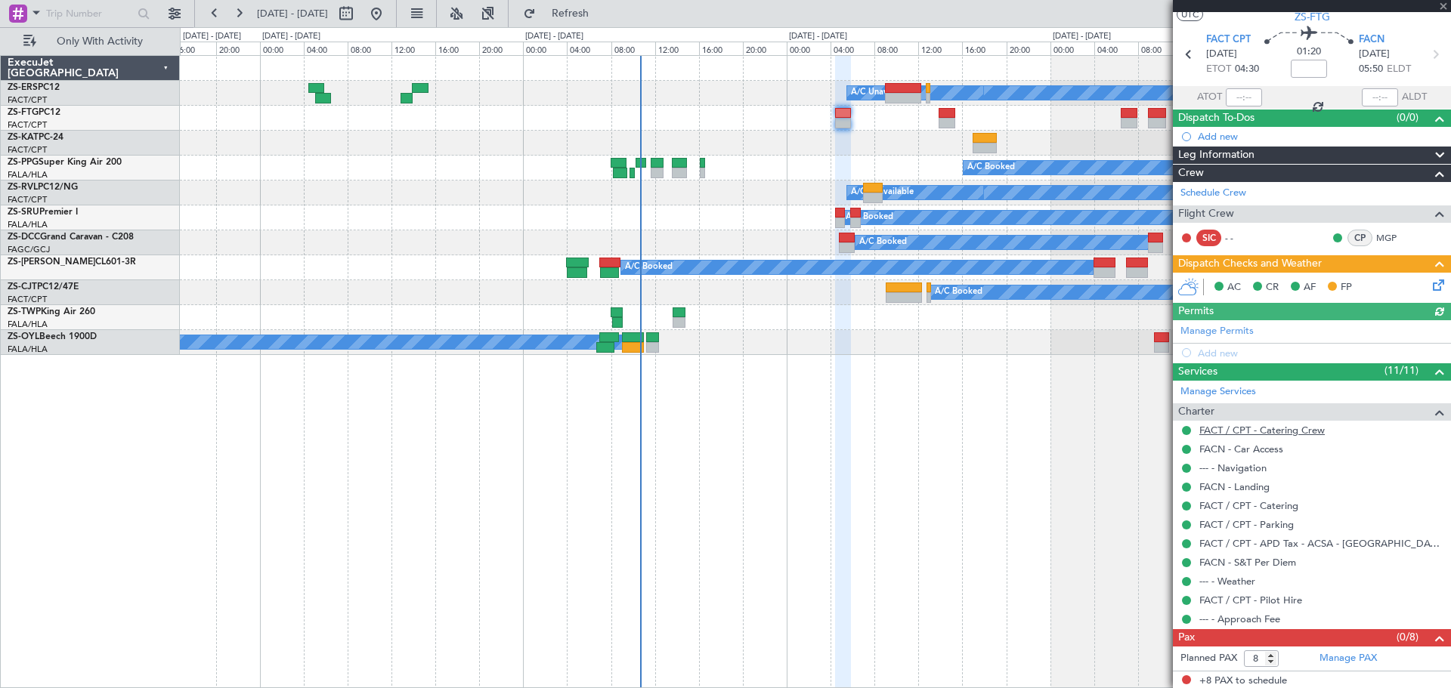
scroll to position [41, 0]
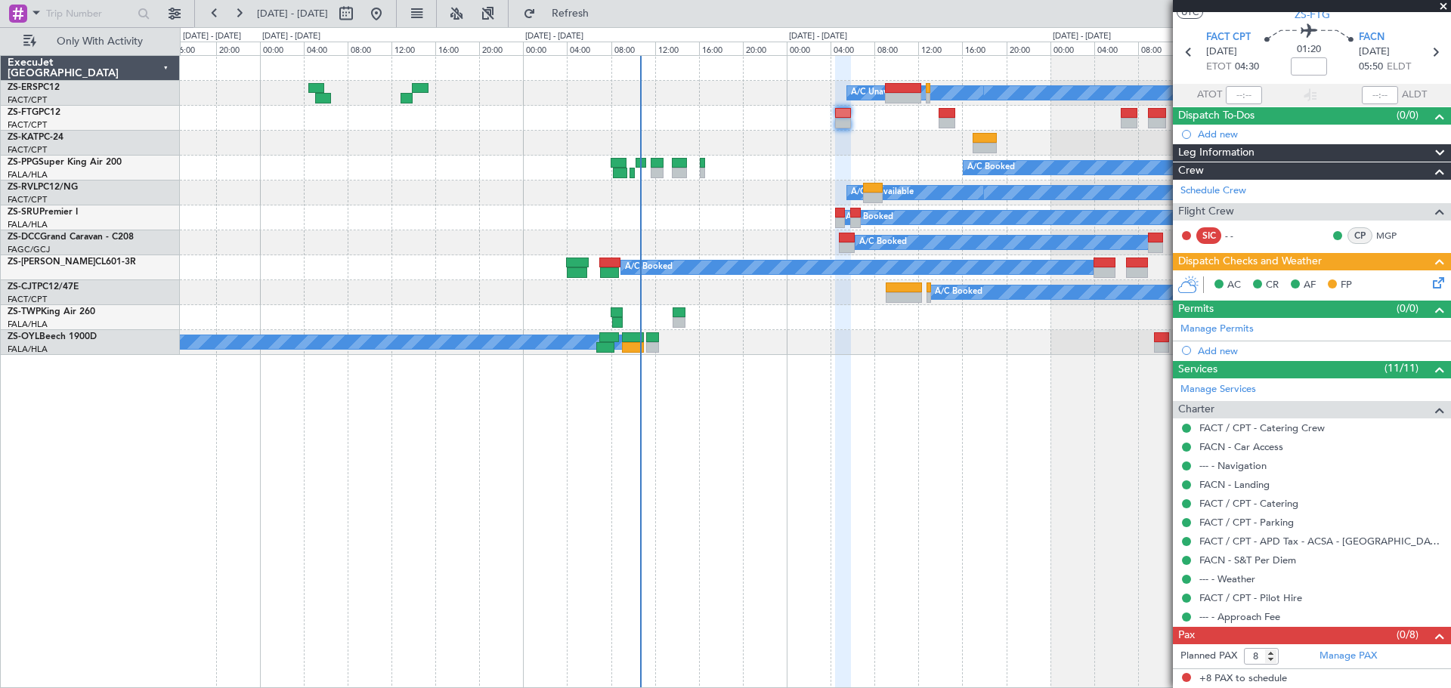
click at [1443, 5] on span at bounding box center [1442, 7] width 15 height 14
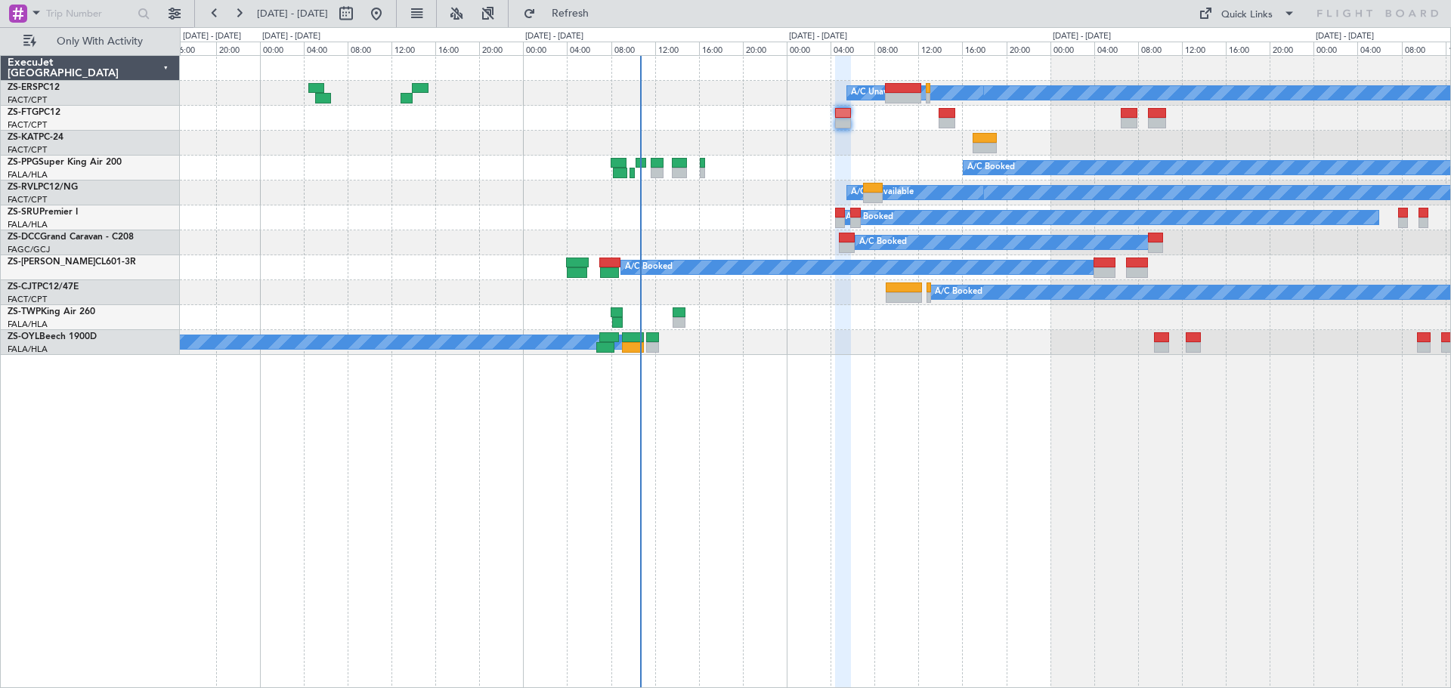
type input "0"
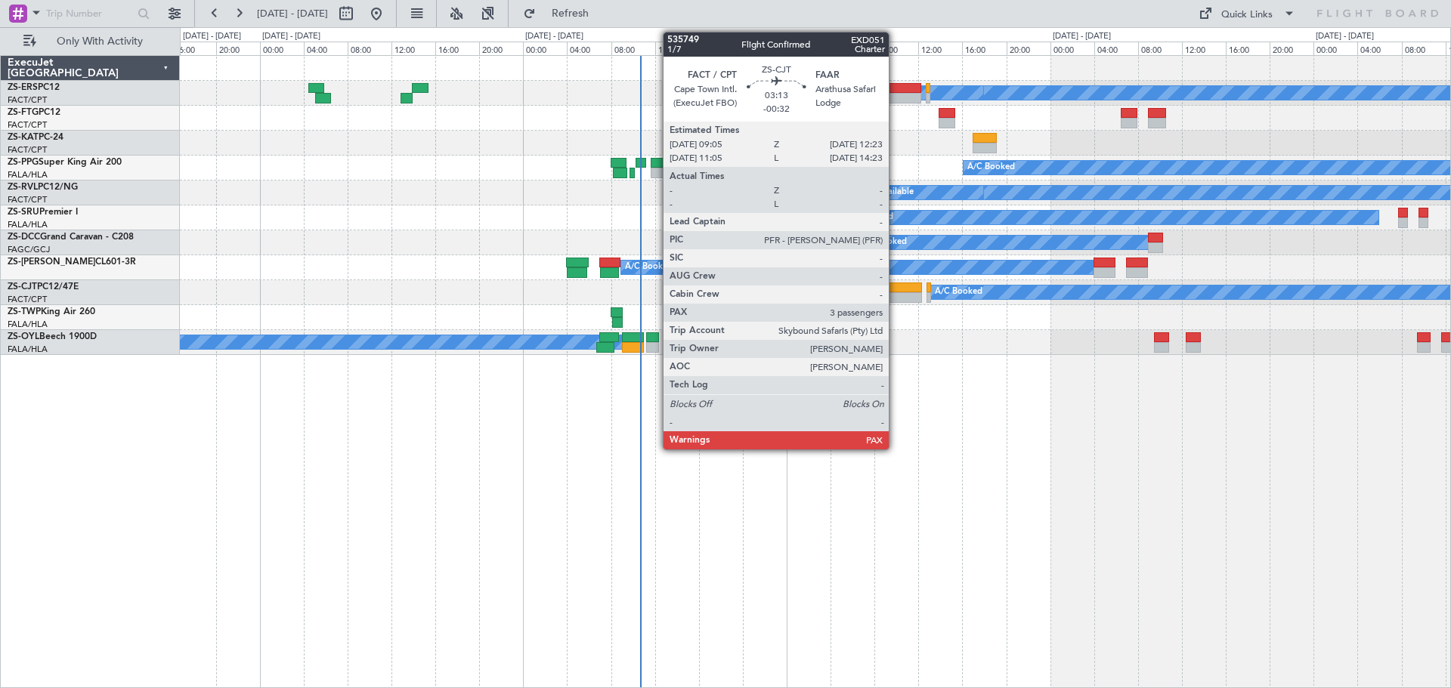
click at [895, 298] on div at bounding box center [903, 297] width 36 height 11
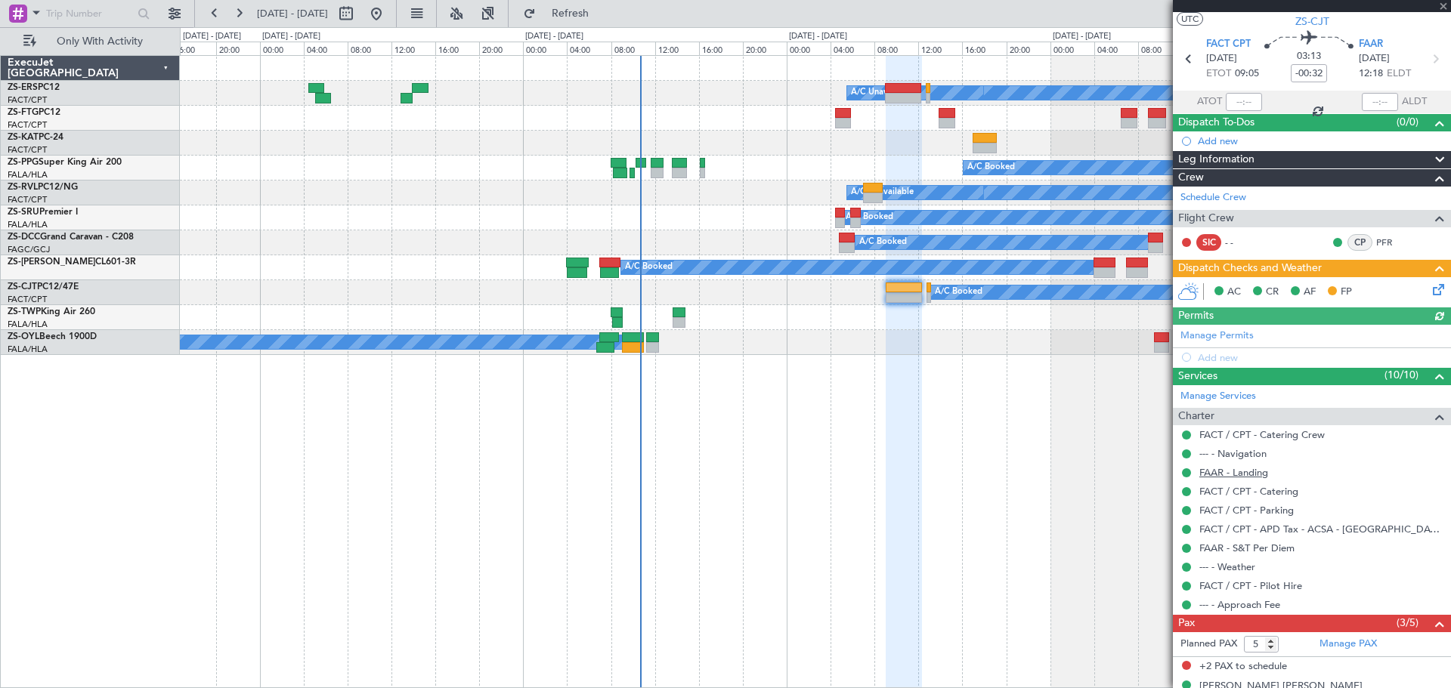
scroll to position [124, 0]
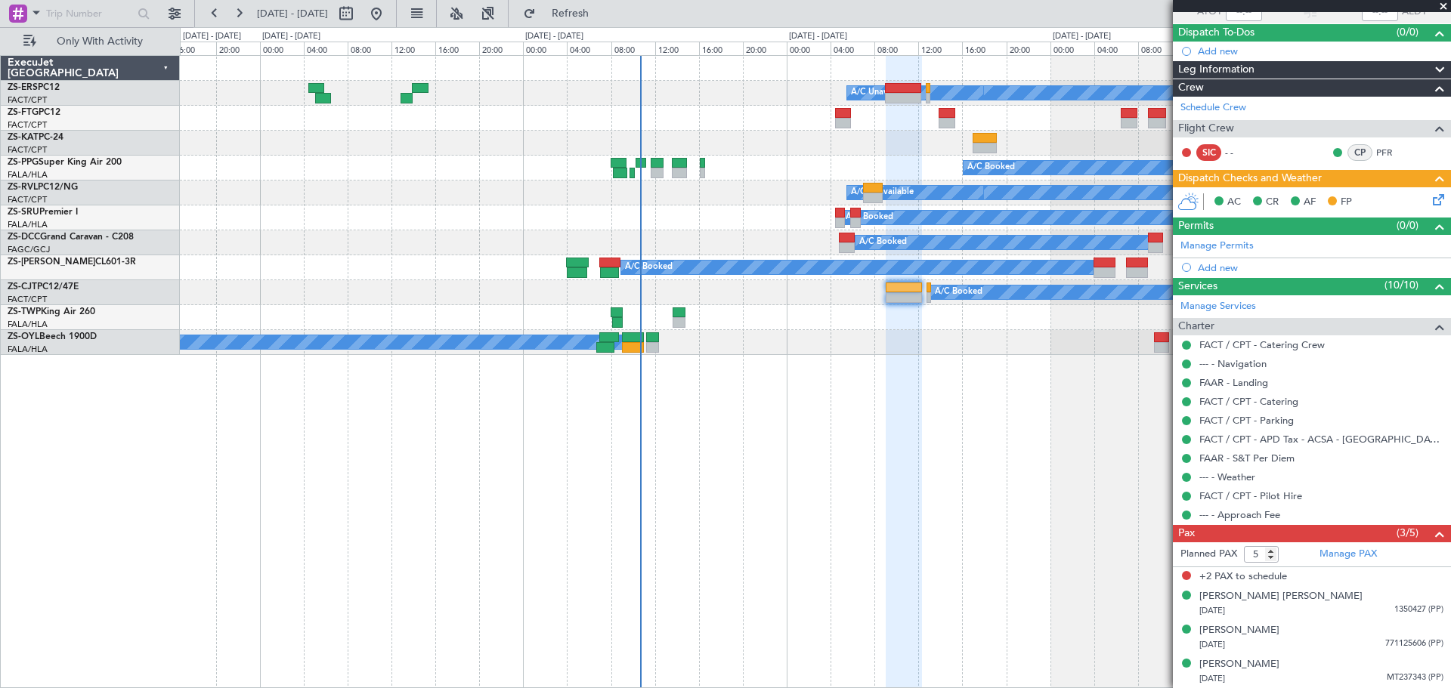
click at [1445, 5] on span at bounding box center [1442, 7] width 15 height 14
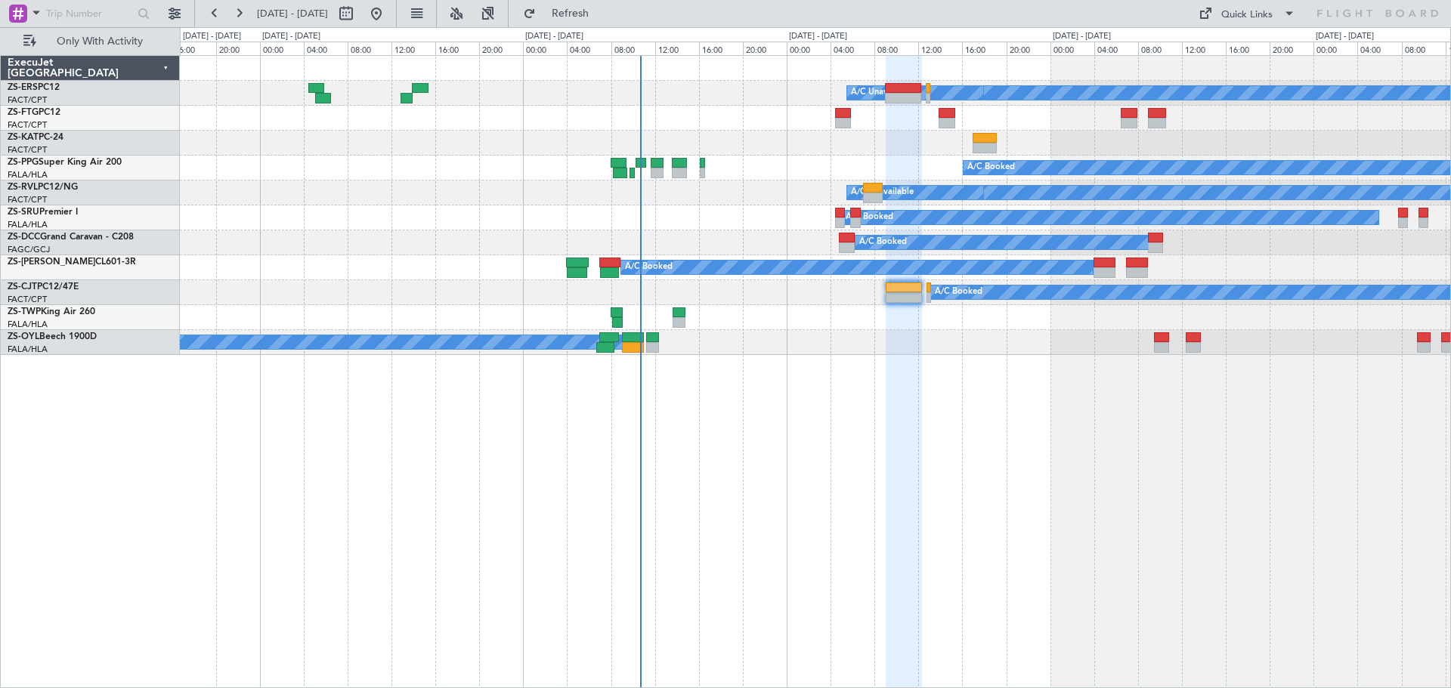
type input "0"
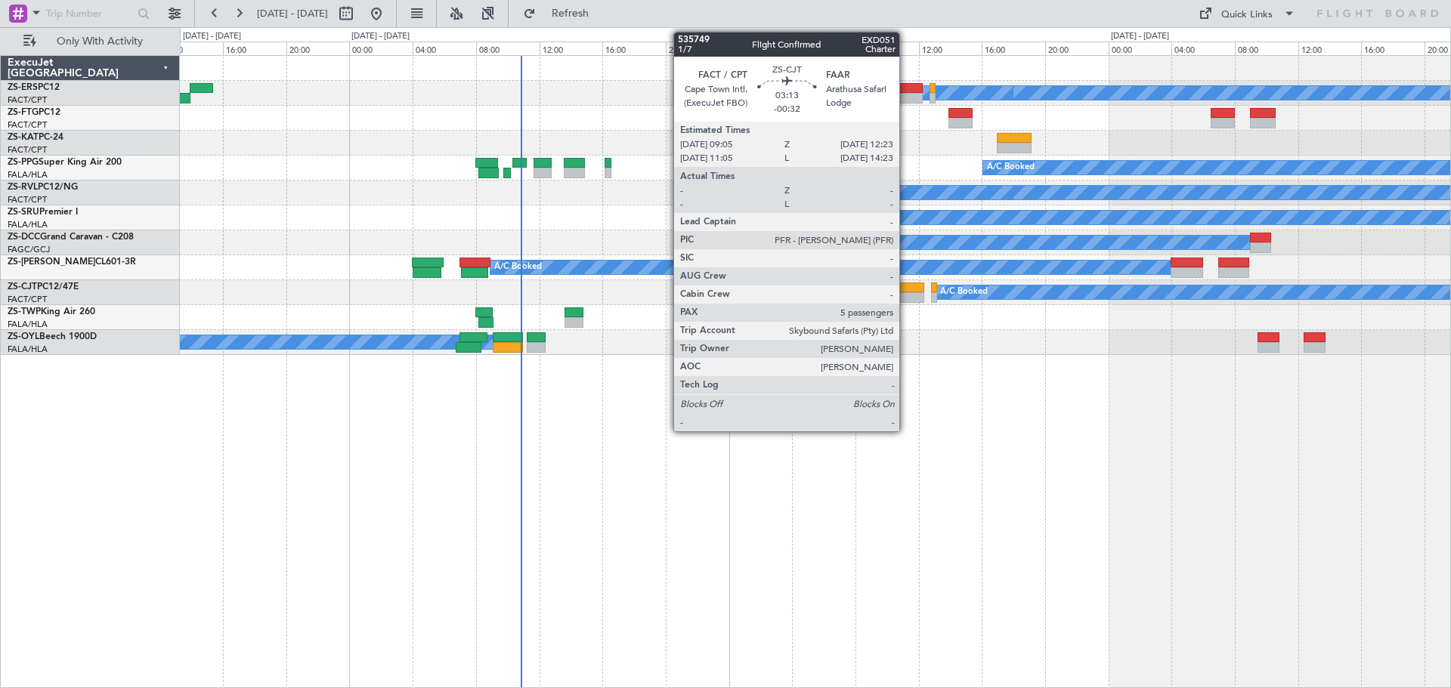
click at [906, 294] on div at bounding box center [898, 297] width 53 height 11
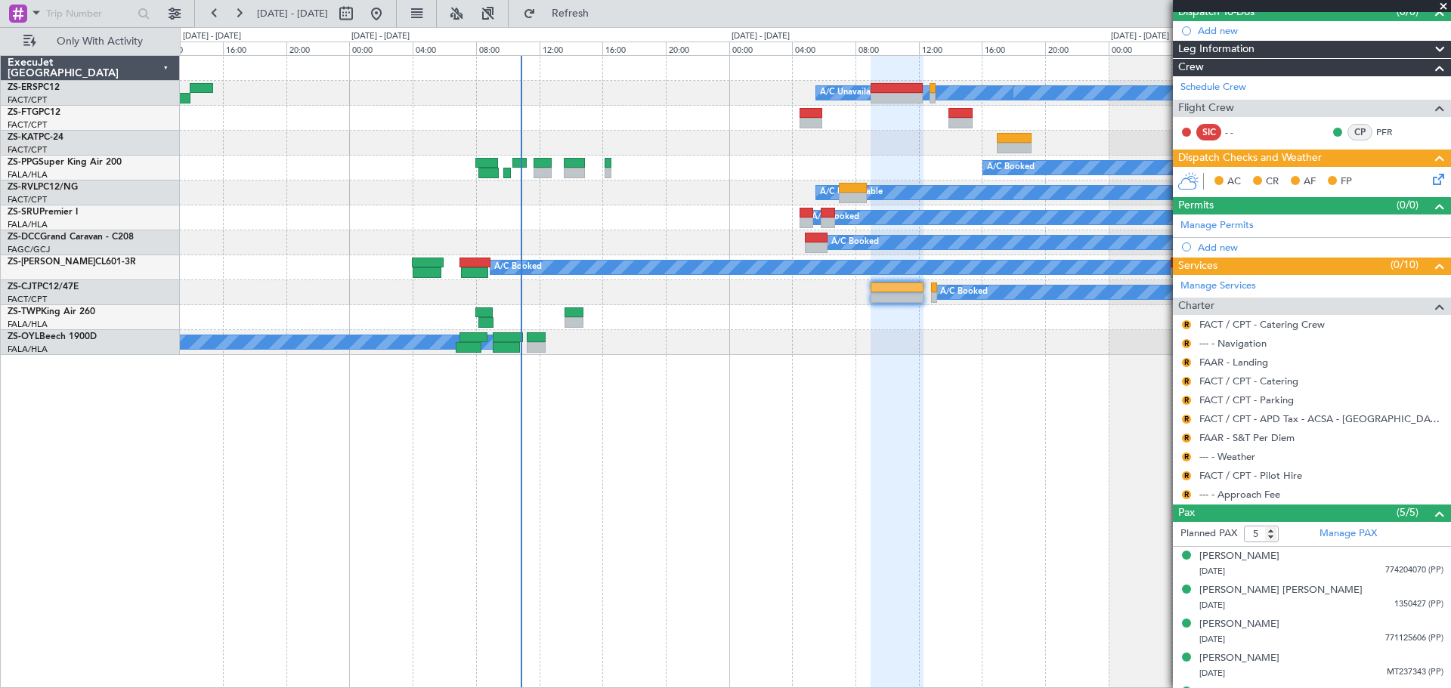
scroll to position [172, 0]
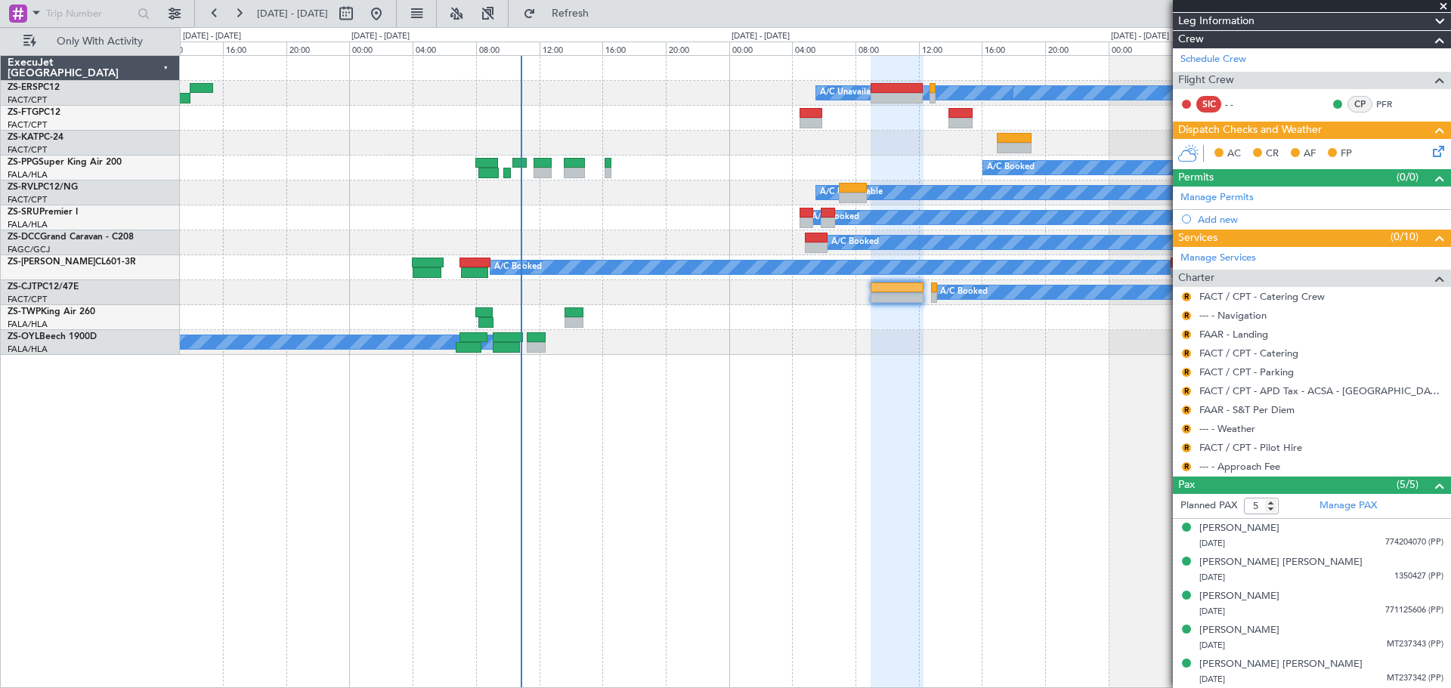
click at [1439, 9] on span at bounding box center [1442, 7] width 15 height 14
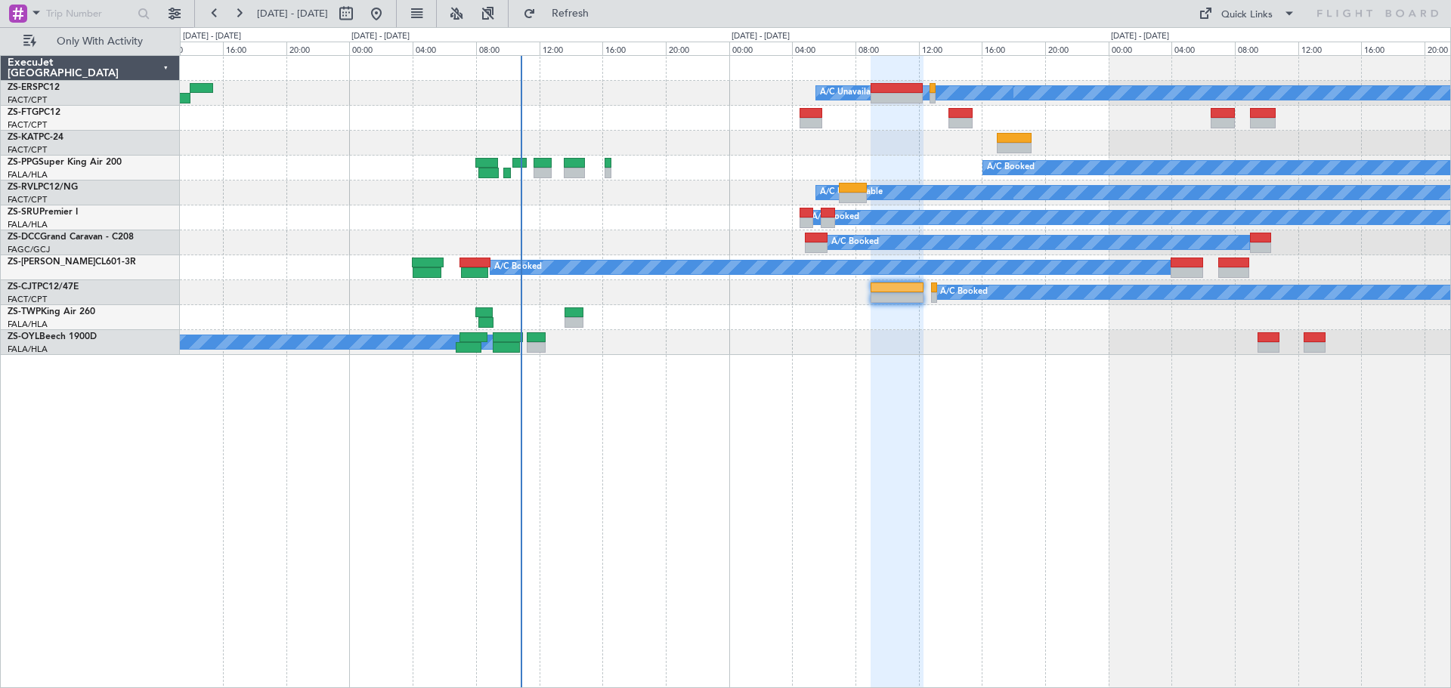
type input "0"
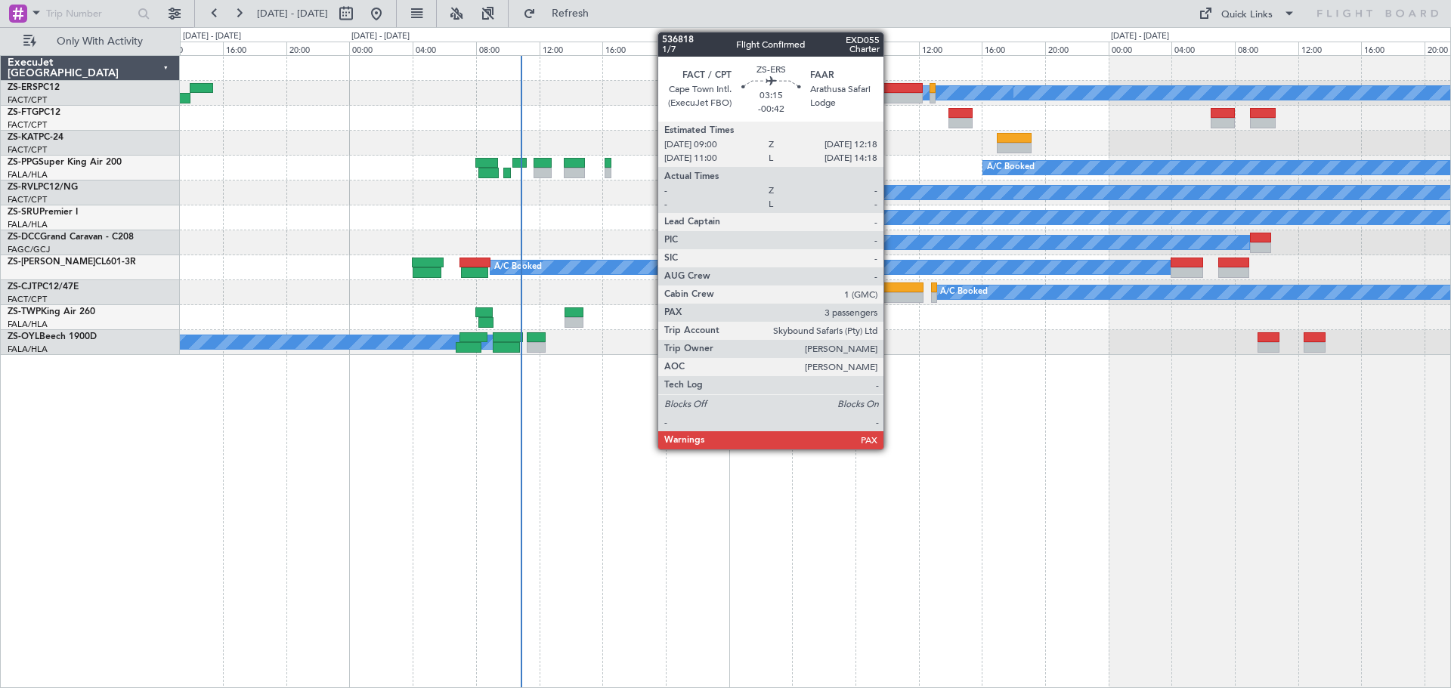
click at [890, 97] on div at bounding box center [896, 98] width 53 height 11
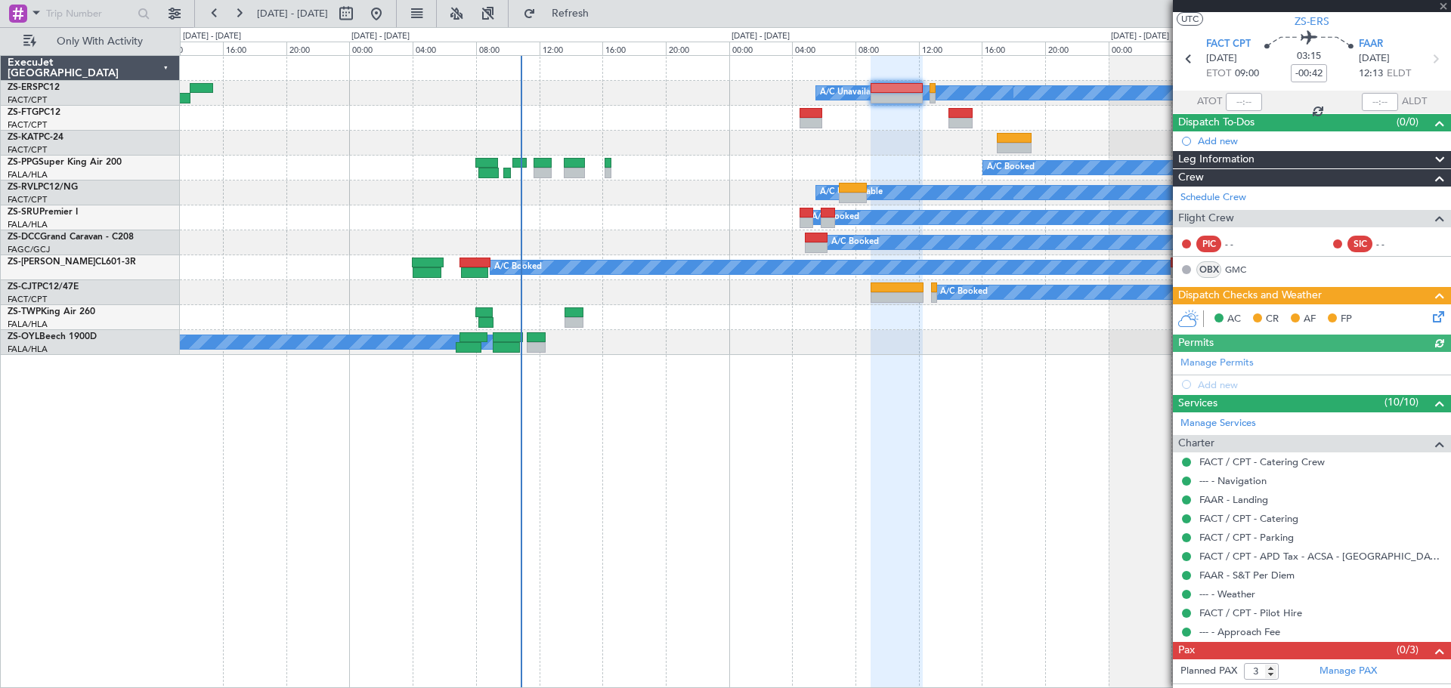
scroll to position [49, 0]
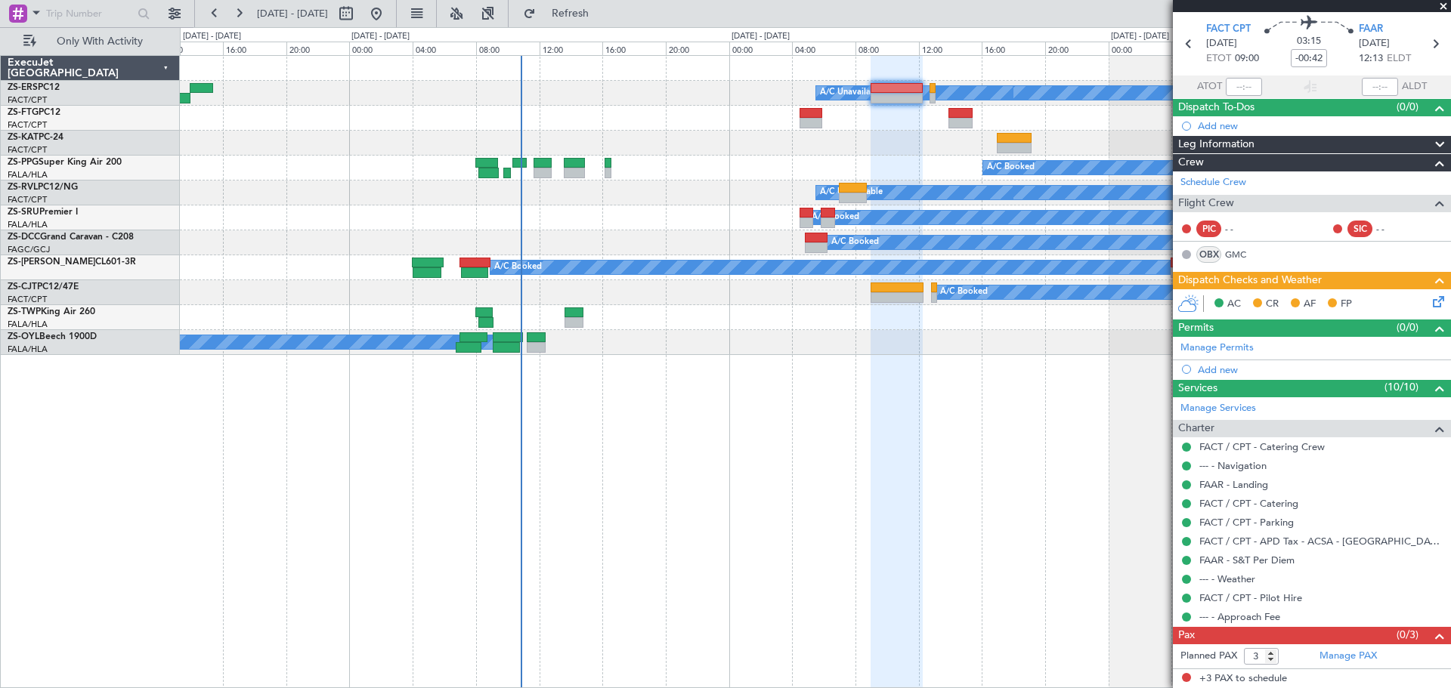
click at [1441, 5] on span at bounding box center [1442, 7] width 15 height 14
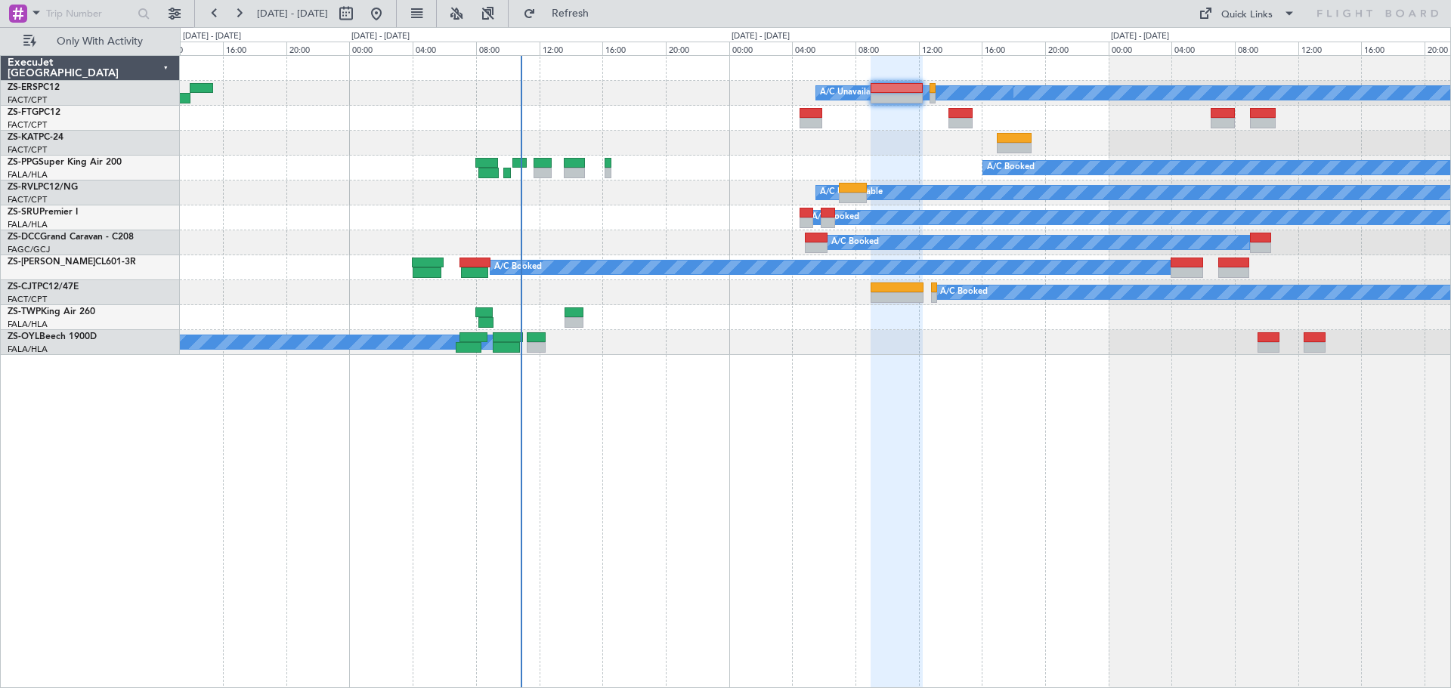
type input "0"
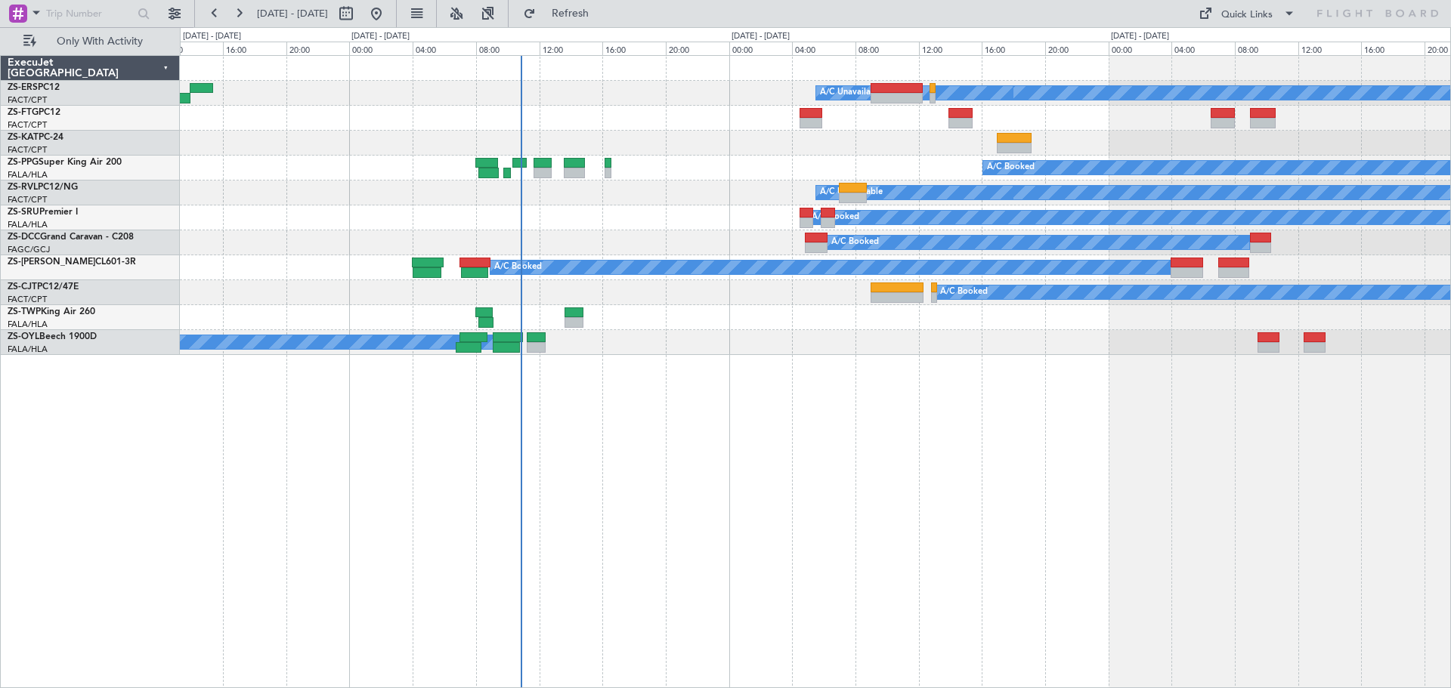
scroll to position [0, 0]
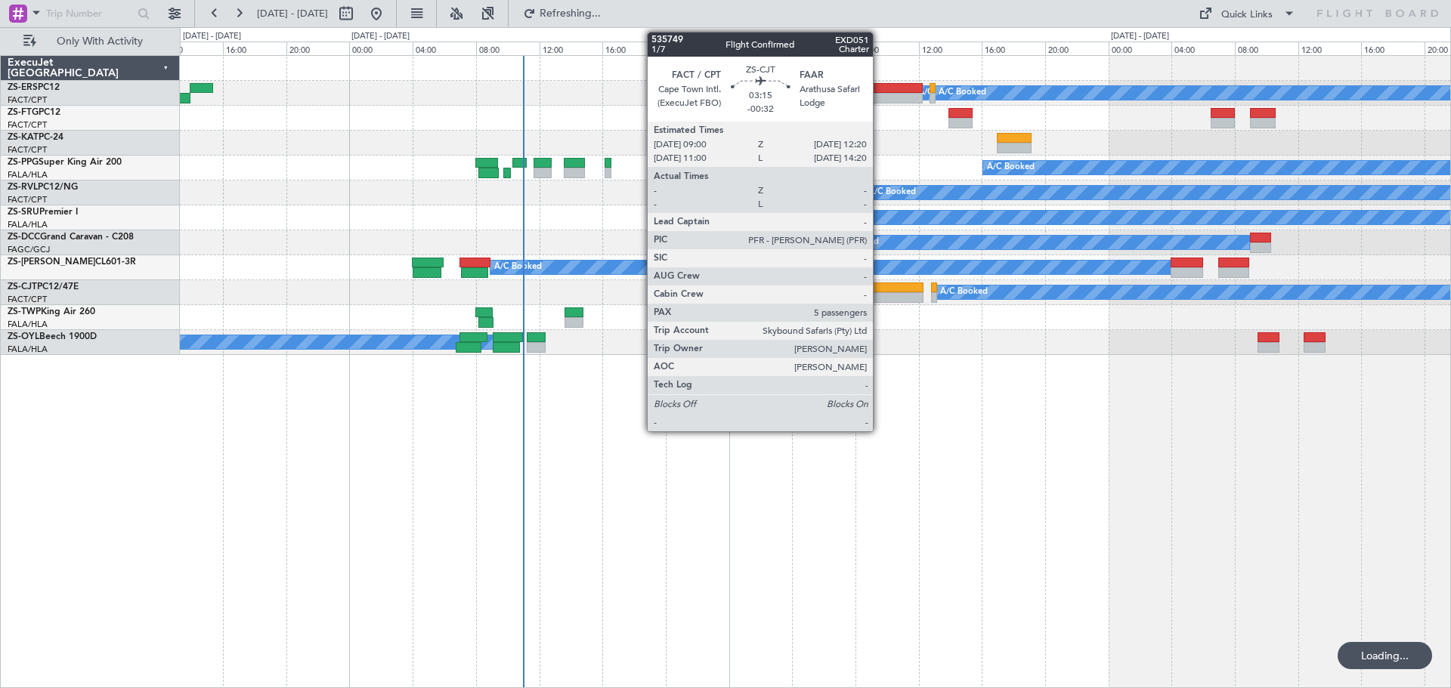
click at [879, 299] on div at bounding box center [896, 297] width 53 height 11
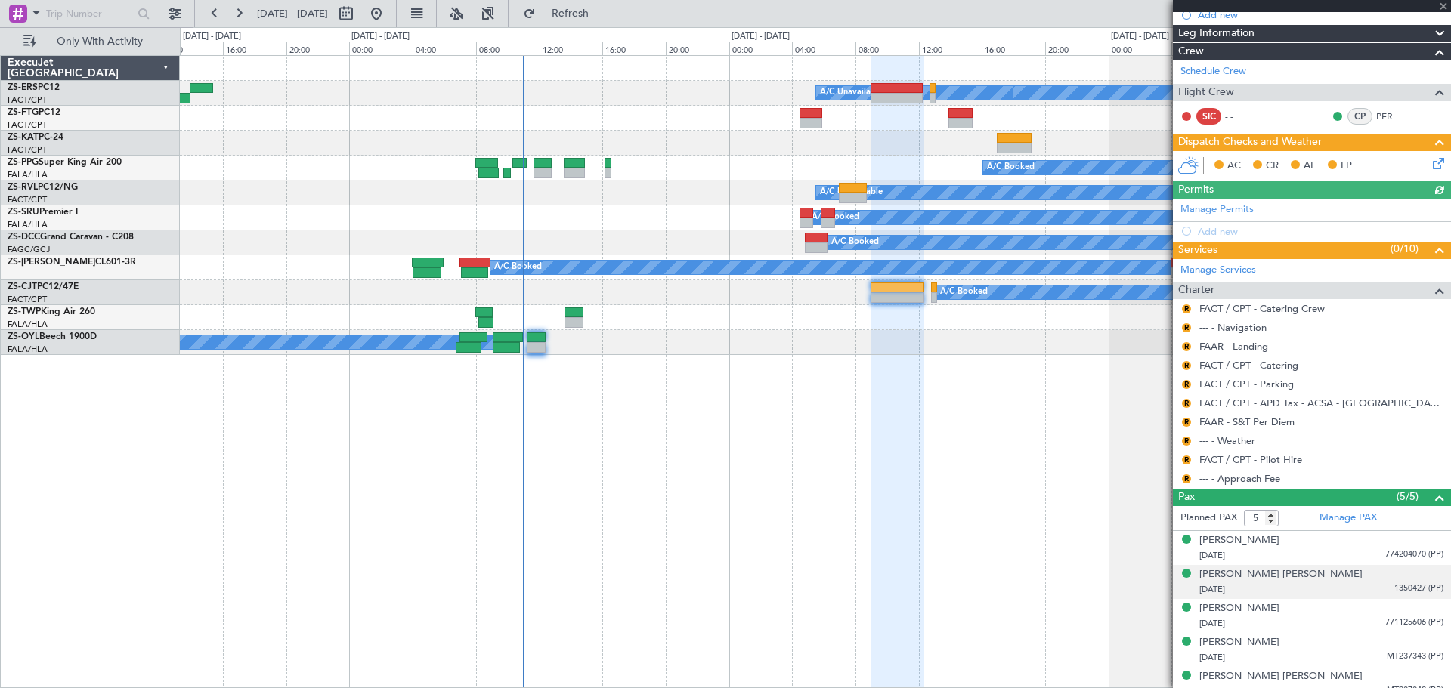
scroll to position [172, 0]
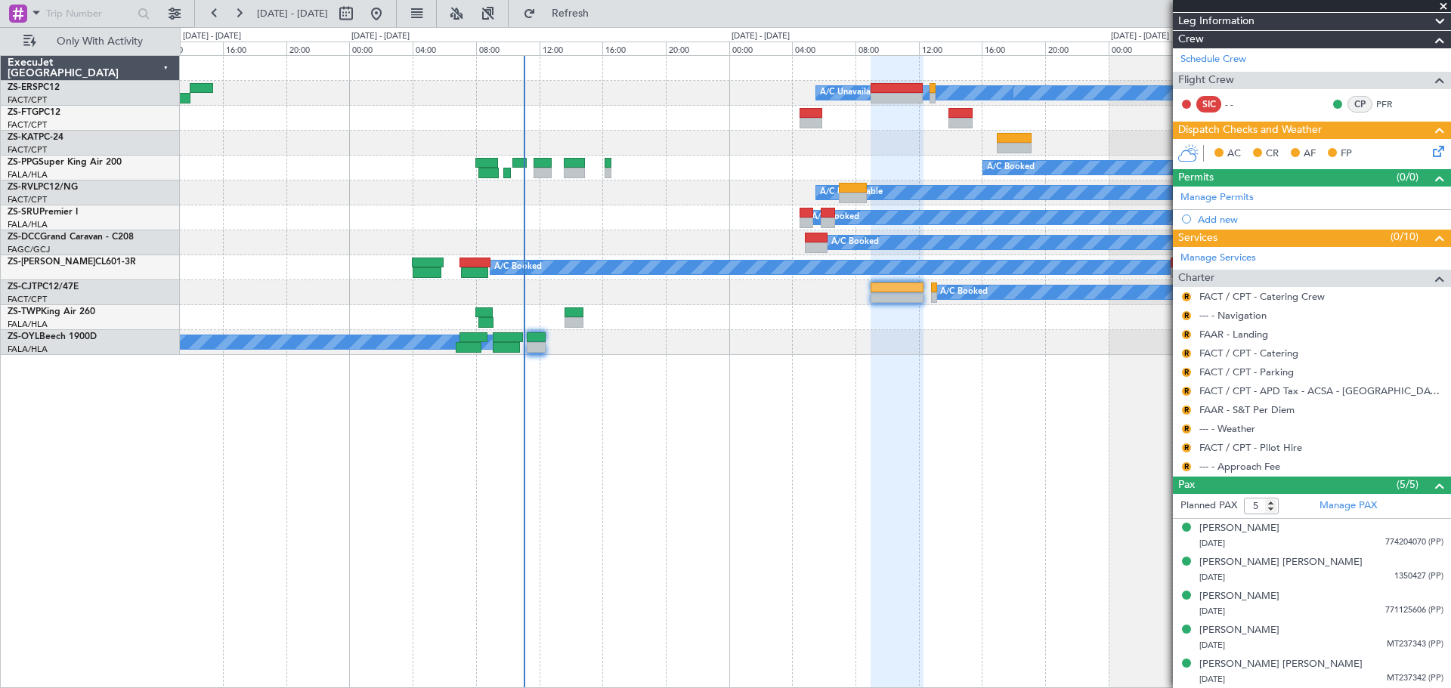
click at [1442, 8] on span at bounding box center [1442, 7] width 15 height 14
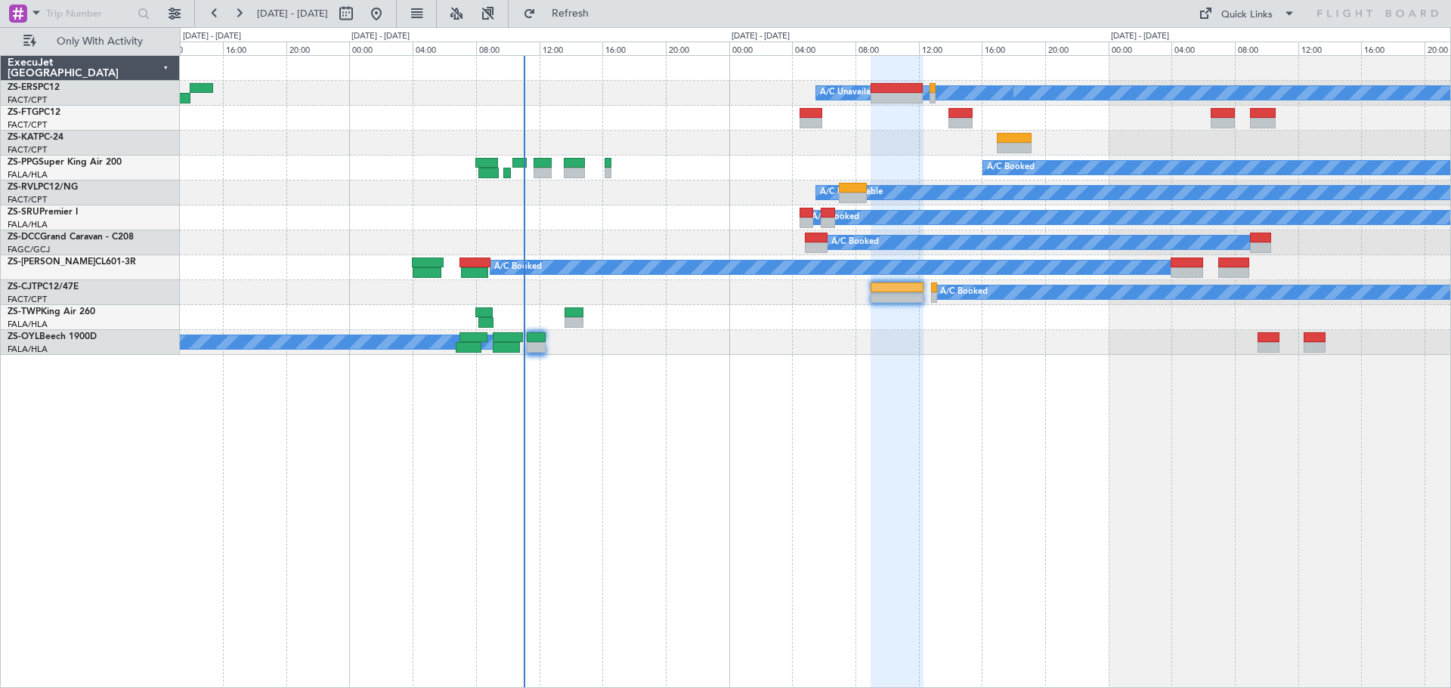
type input "0"
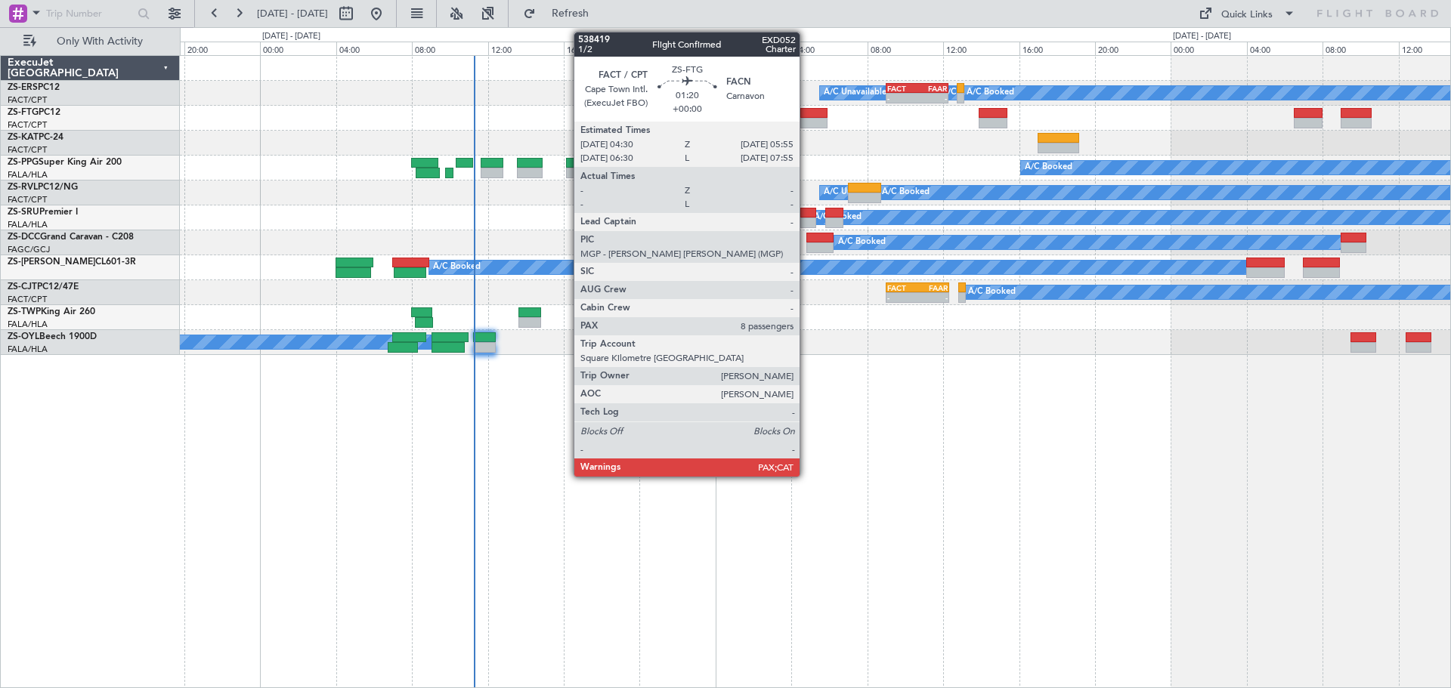
click at [806, 119] on div at bounding box center [813, 123] width 27 height 11
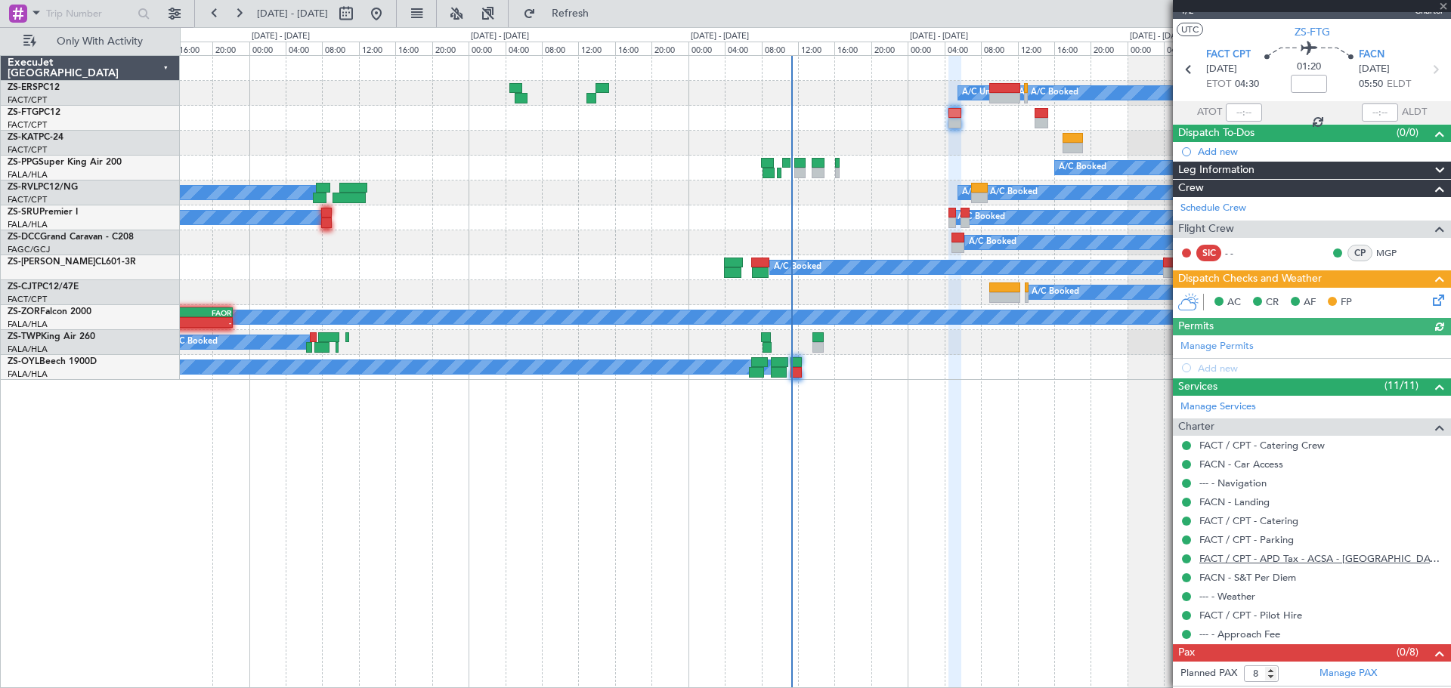
scroll to position [41, 0]
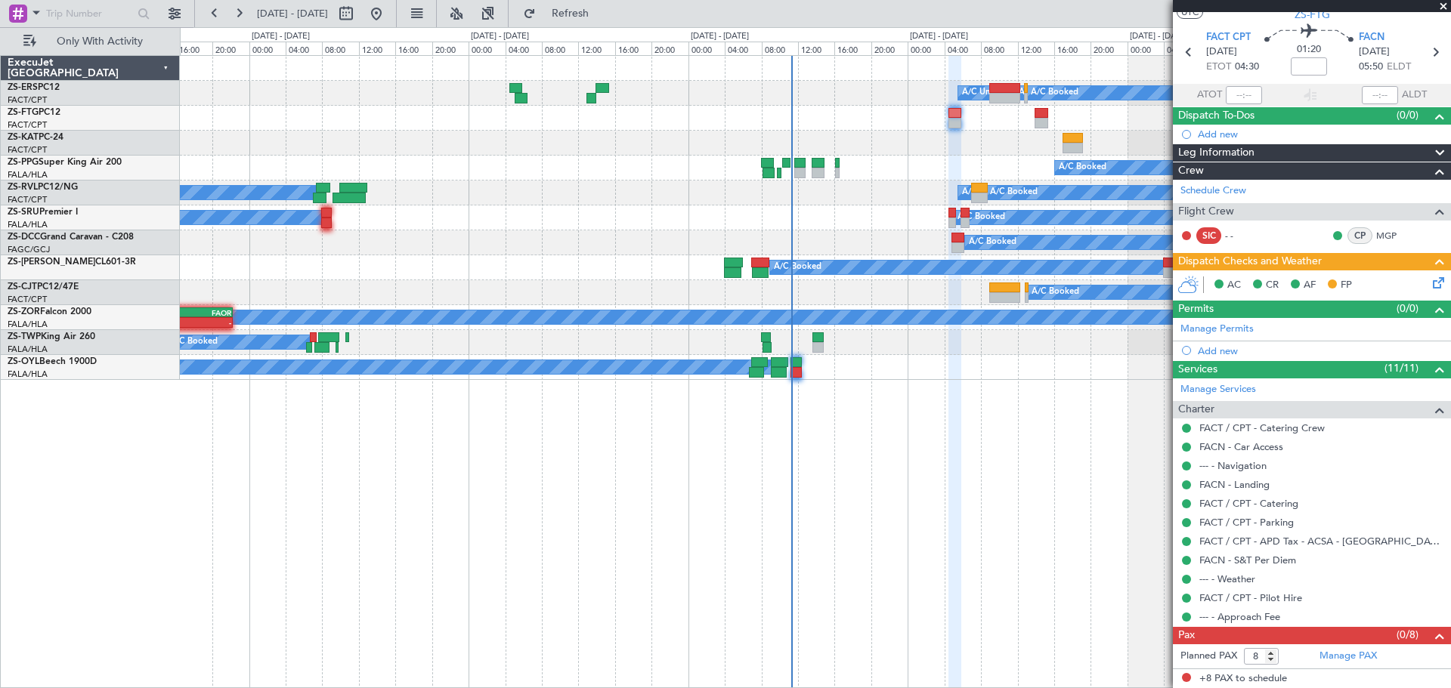
click at [1441, 5] on span at bounding box center [1442, 7] width 15 height 14
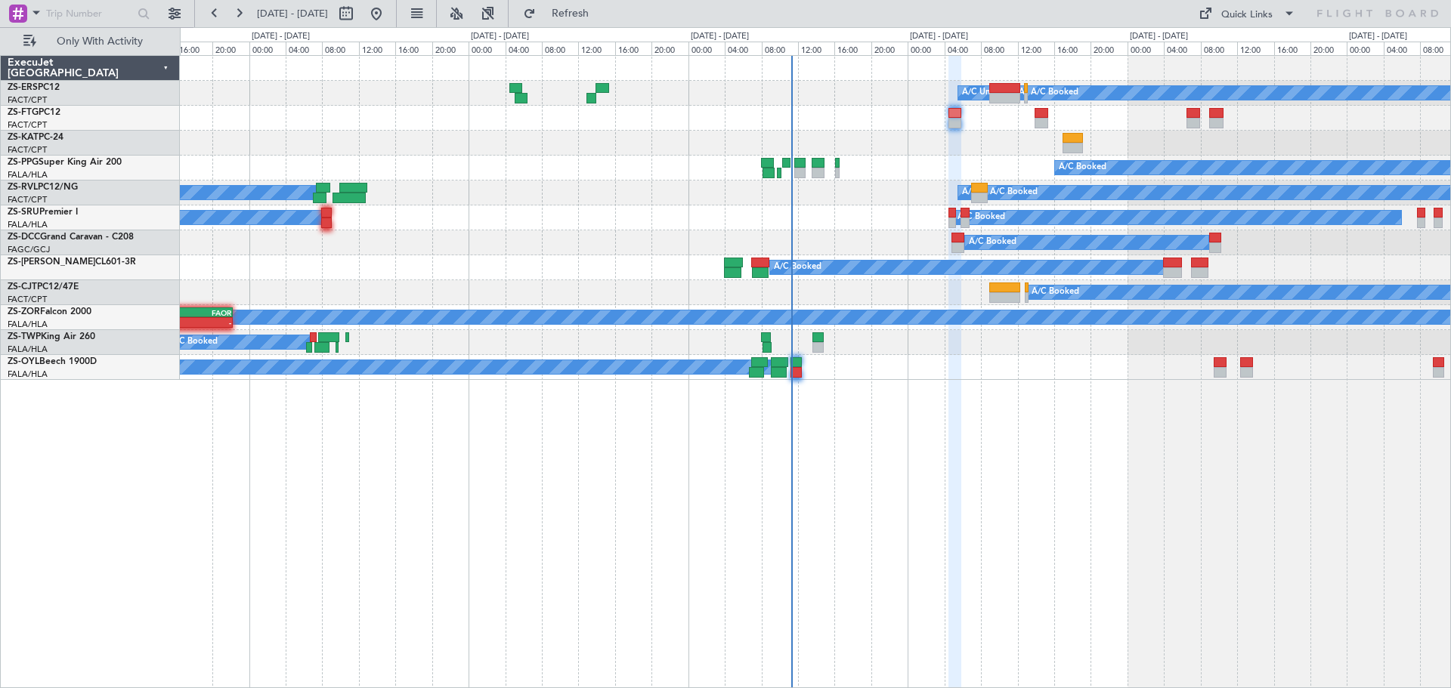
type input "0"
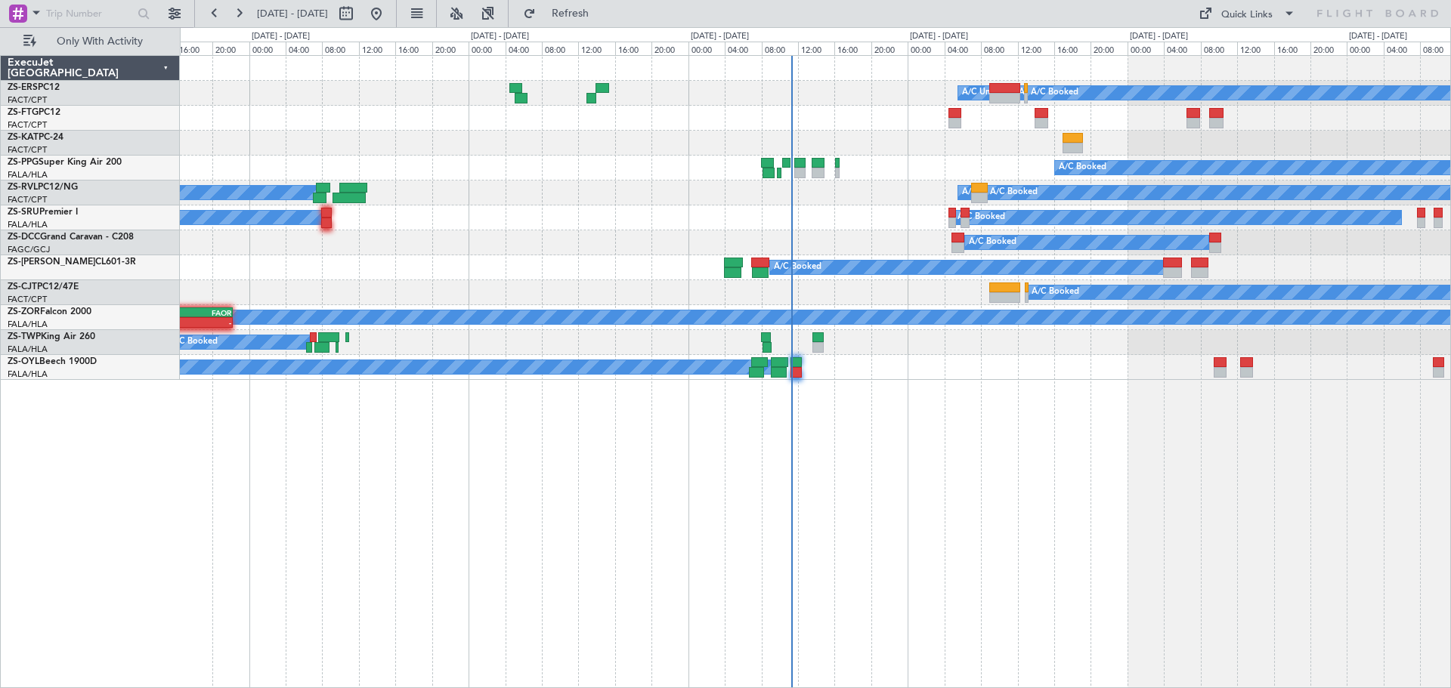
scroll to position [0, 0]
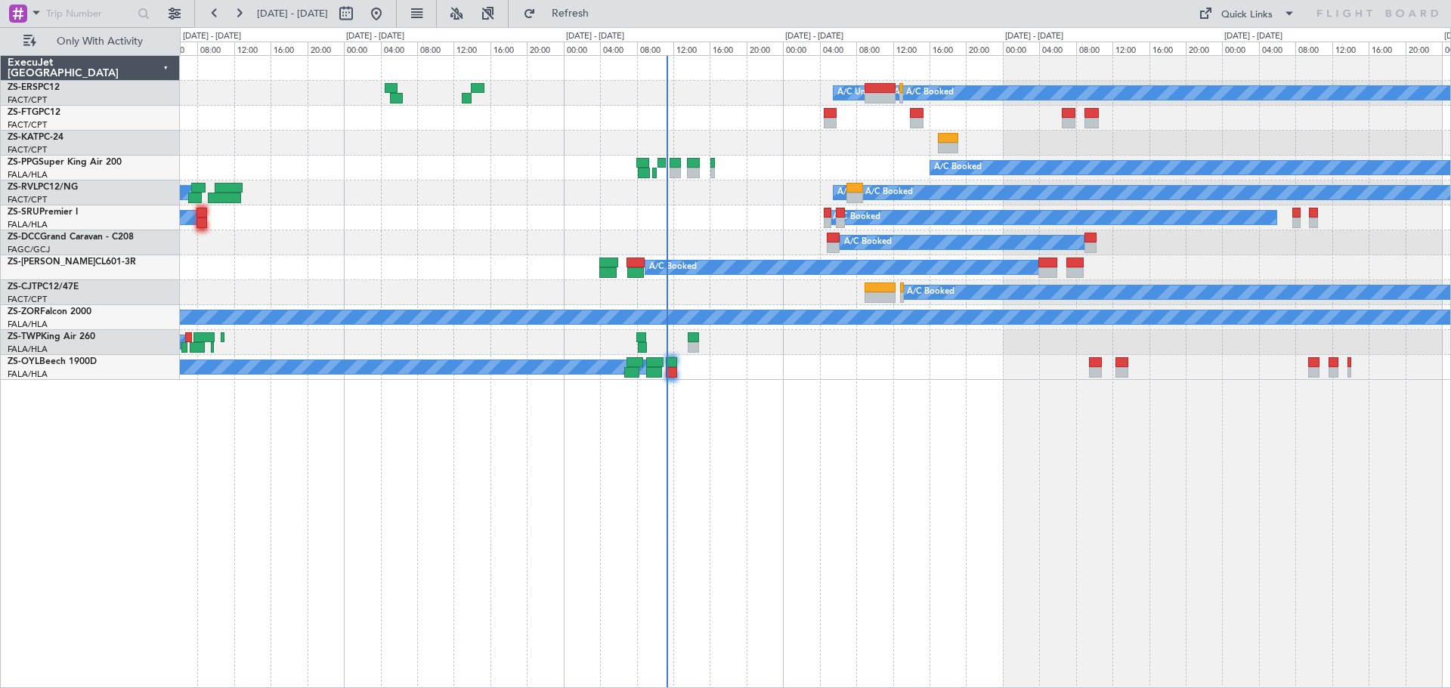
click at [831, 405] on div "A/C Booked A/C Unavailable A/C Booked A/C Booked A/C Booked A/C Unavailable A/C…" at bounding box center [815, 371] width 1271 height 633
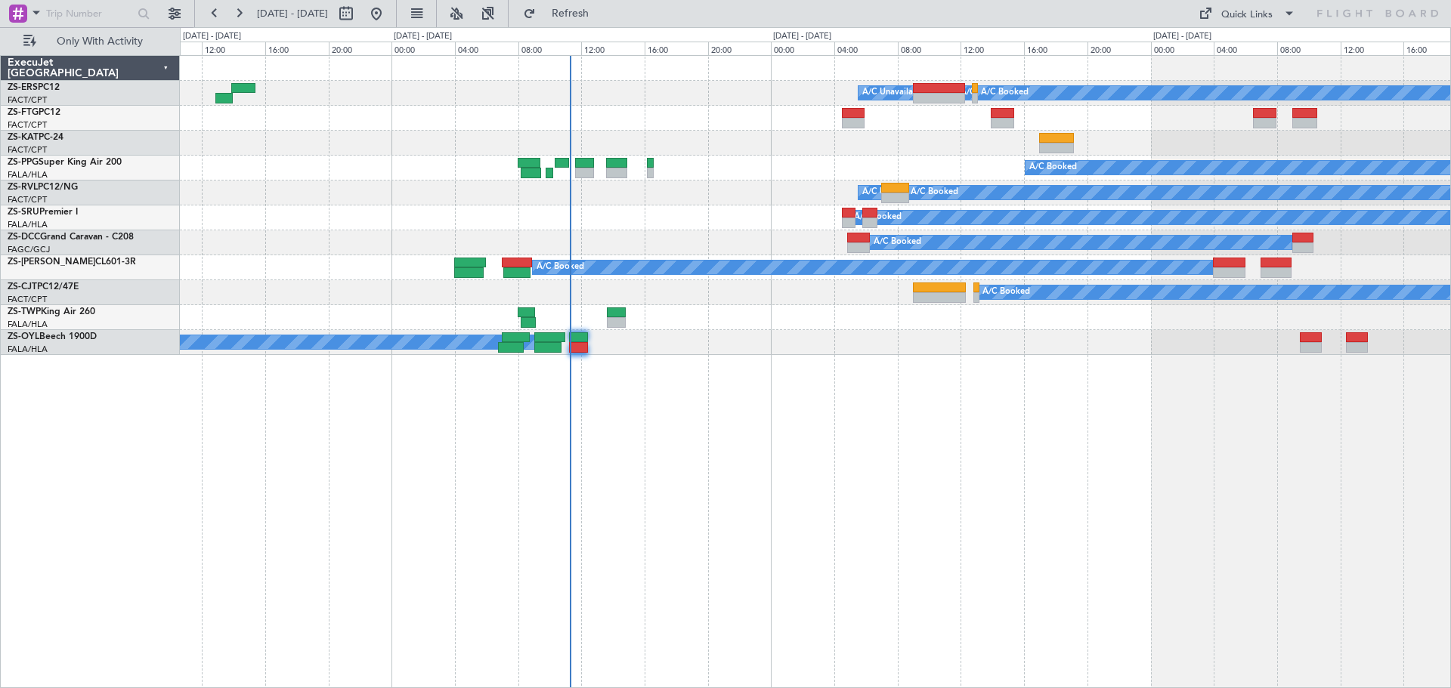
click at [817, 640] on div "A/C Booked A/C Unavailable A/C Booked A/C Booked A/C Booked A/C Booked A/C Unav…" at bounding box center [815, 371] width 1271 height 633
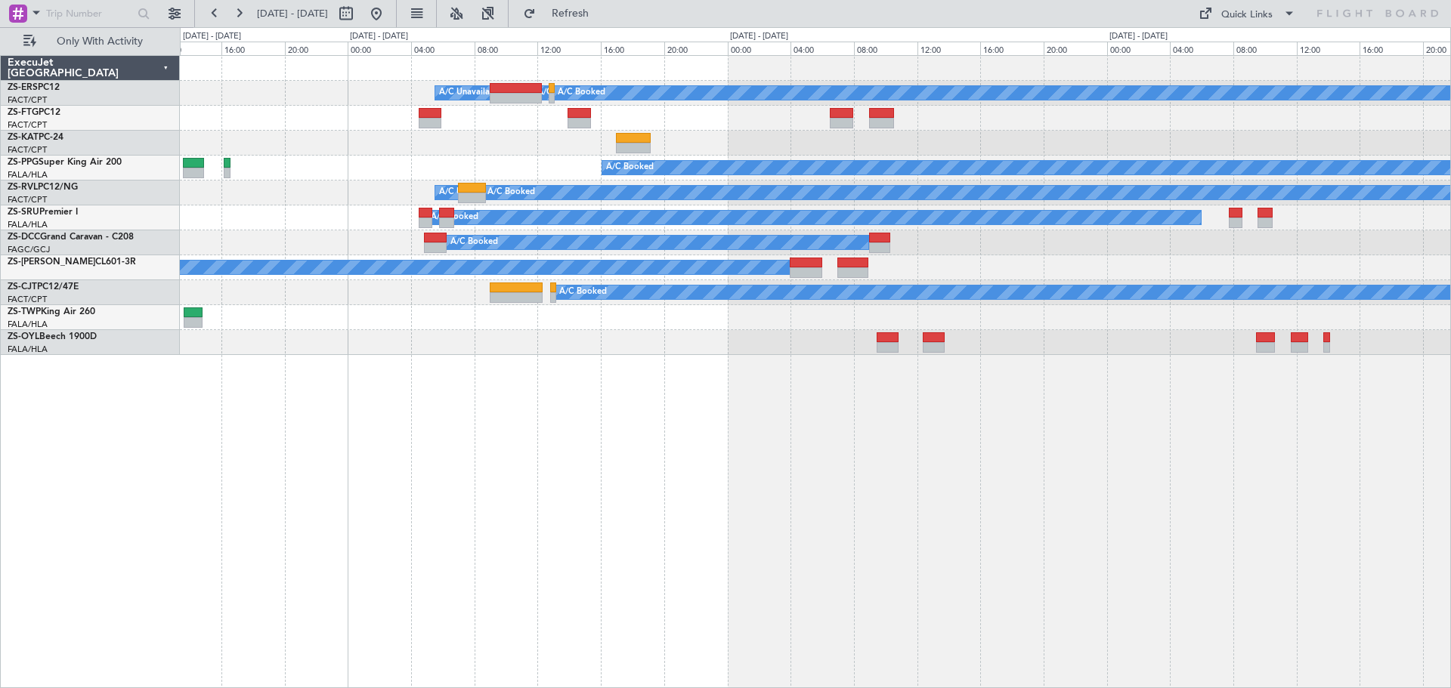
click at [772, 540] on div "A/C Booked A/C Unavailable A/C Booked A/C Booked A/C Booked A/C Unavailable A/C…" at bounding box center [815, 371] width 1271 height 633
